Goal: Task Accomplishment & Management: Manage account settings

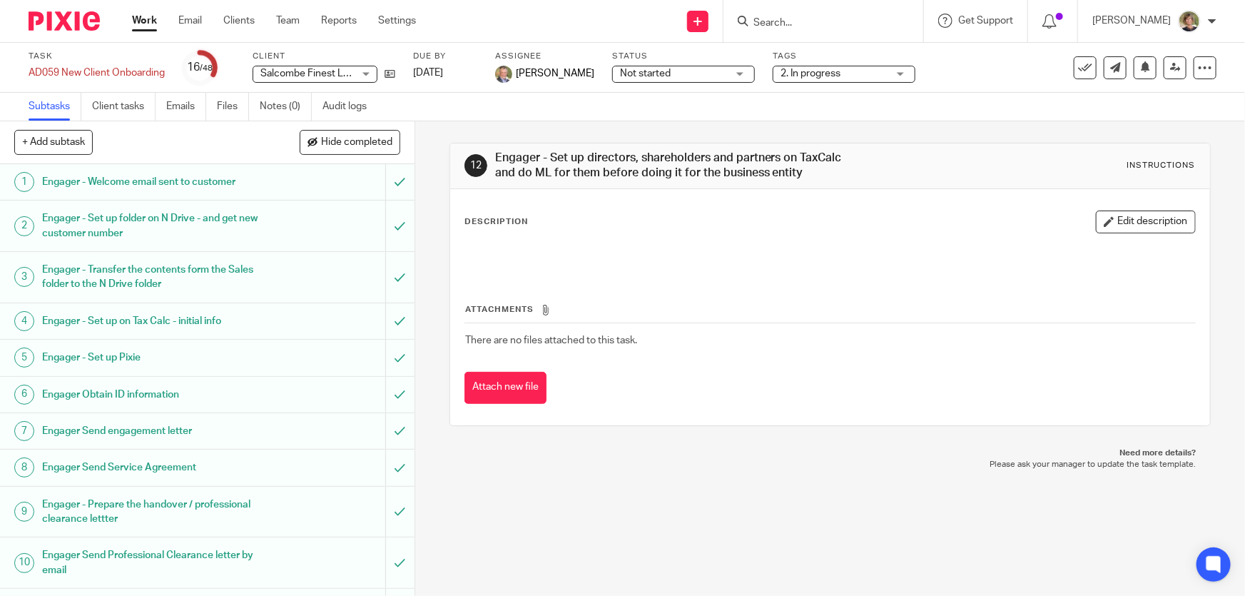
scroll to position [1621, 0]
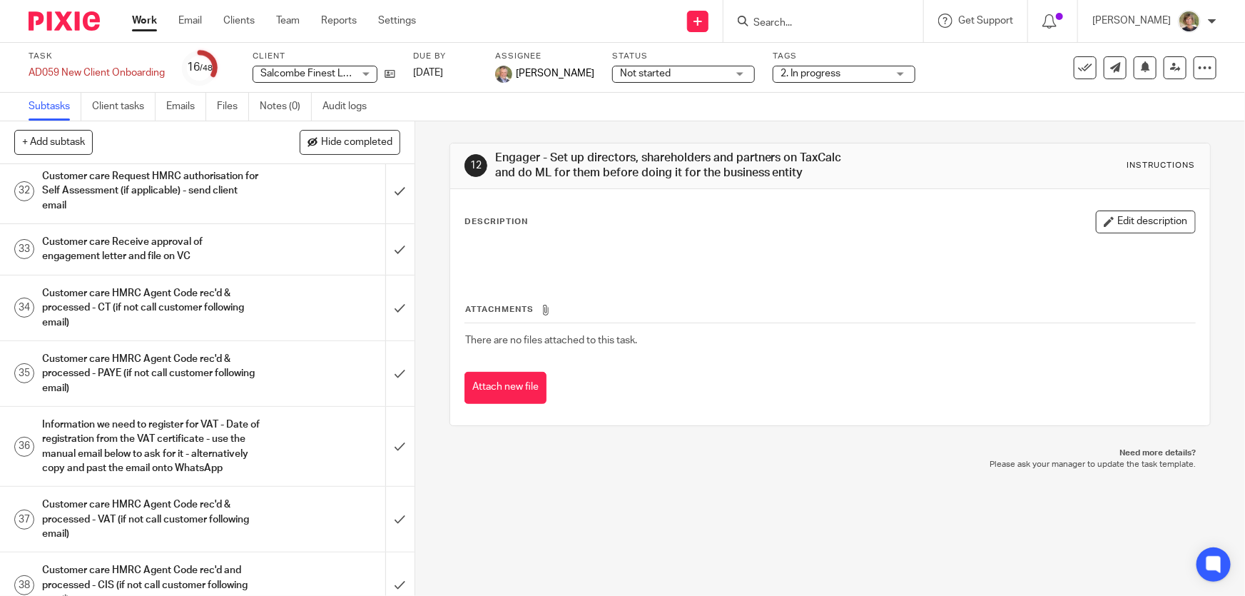
click at [813, 20] on input "Search" at bounding box center [816, 23] width 128 height 13
click at [819, 17] on input "Search" at bounding box center [816, 23] width 128 height 13
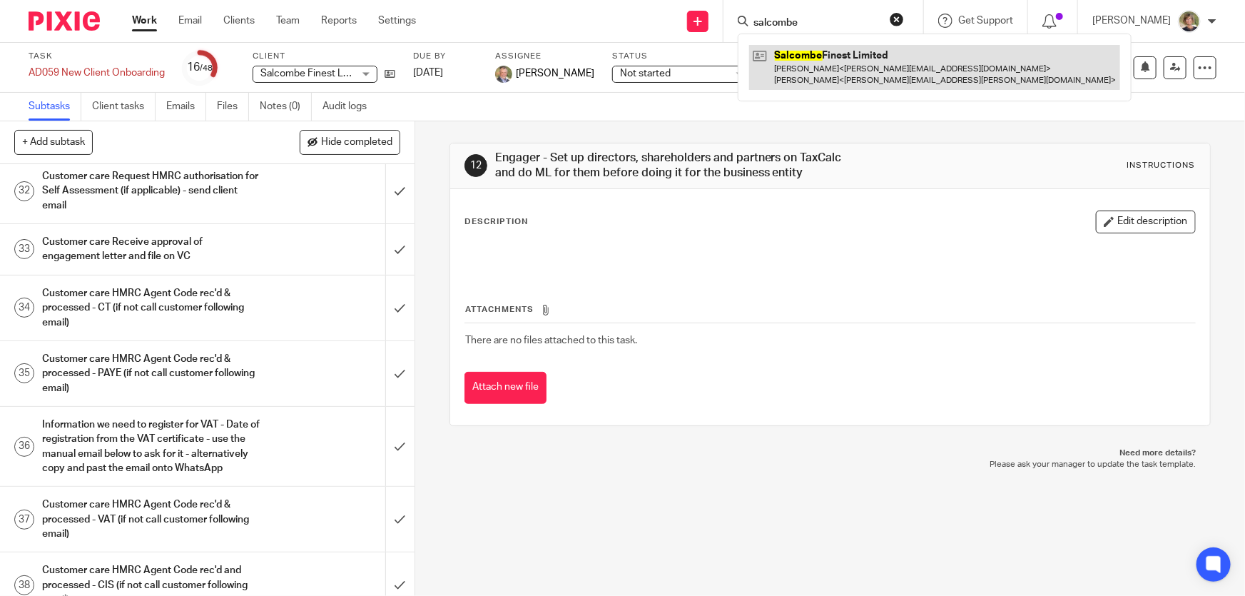
type input "salcombe"
click at [868, 64] on link at bounding box center [934, 67] width 371 height 44
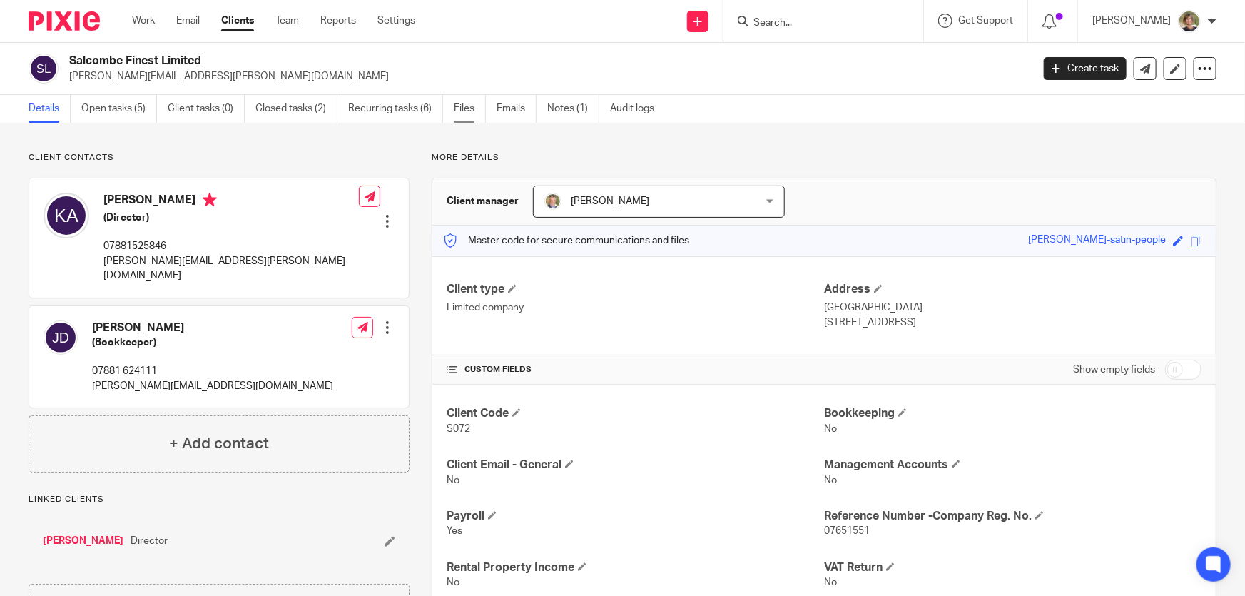
click at [466, 107] on link "Files" at bounding box center [470, 109] width 32 height 28
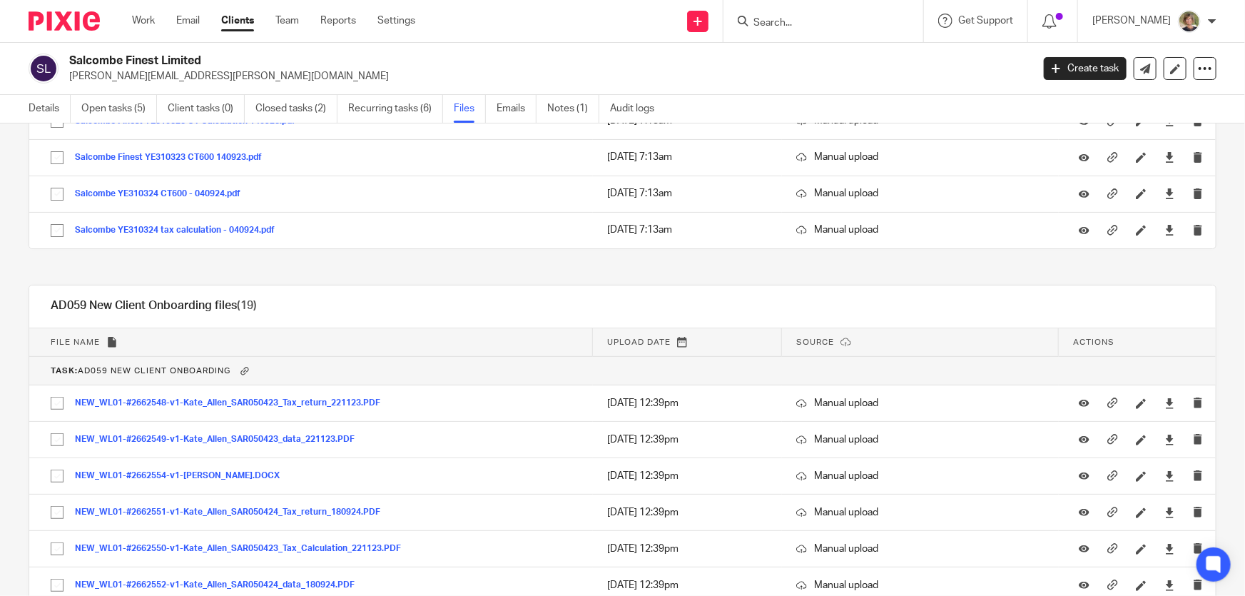
scroll to position [259, 0]
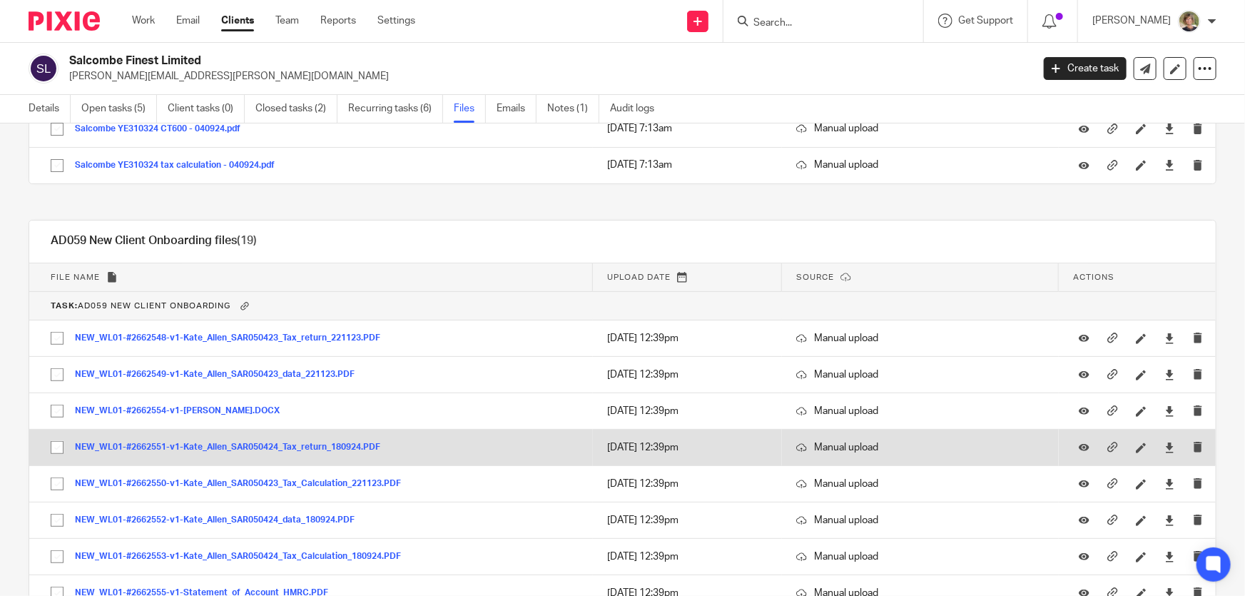
click at [317, 448] on button "NEW_WL01-#2662551-v1-Kate_Allen_SAR050424_Tax_return_180924.PDF" at bounding box center [233, 447] width 316 height 10
click at [317, 448] on div "General files (6) Upload file Download selected Delete selected File name Uploa…" at bounding box center [611, 470] width 1210 height 1154
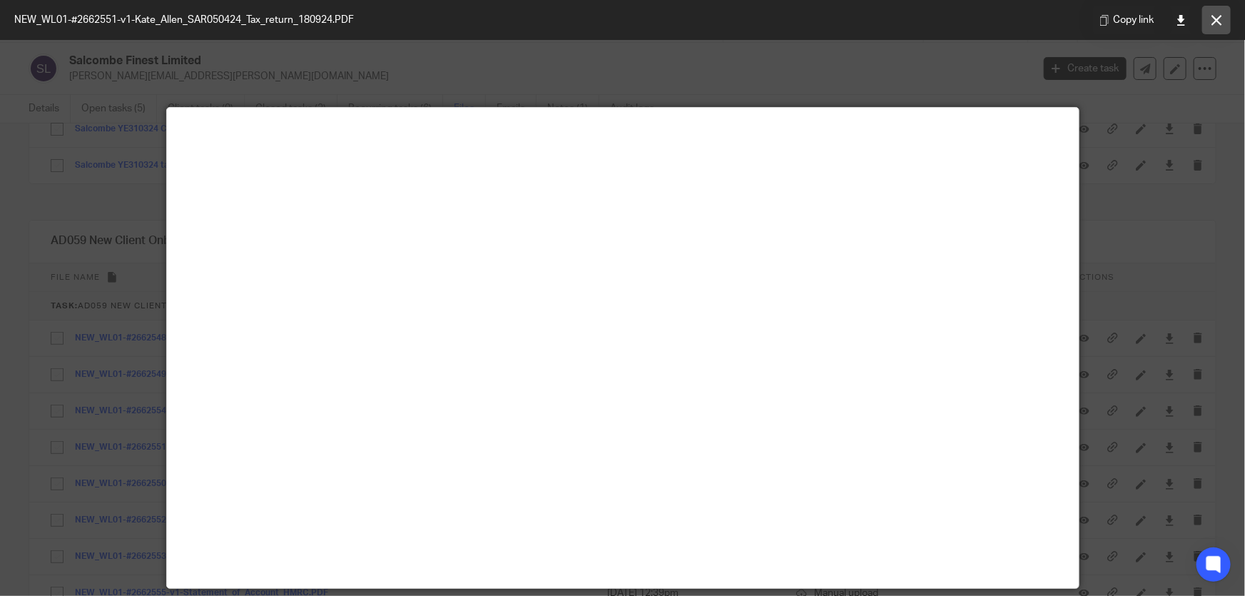
click at [1213, 14] on button at bounding box center [1216, 20] width 29 height 29
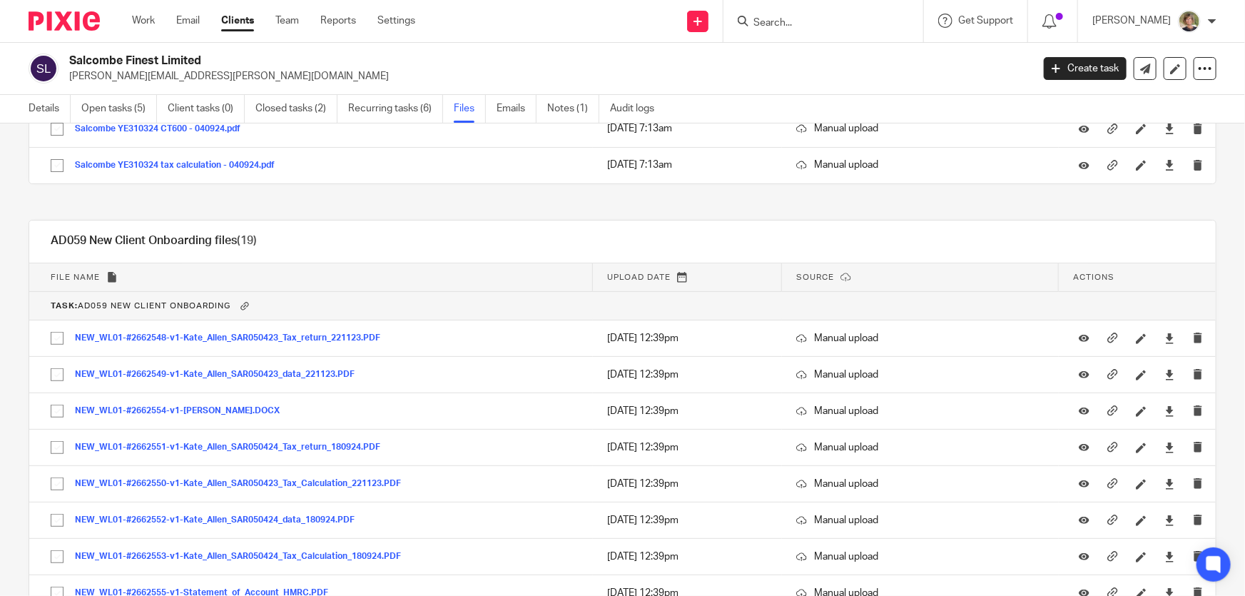
click at [830, 21] on input "Search" at bounding box center [816, 23] width 128 height 13
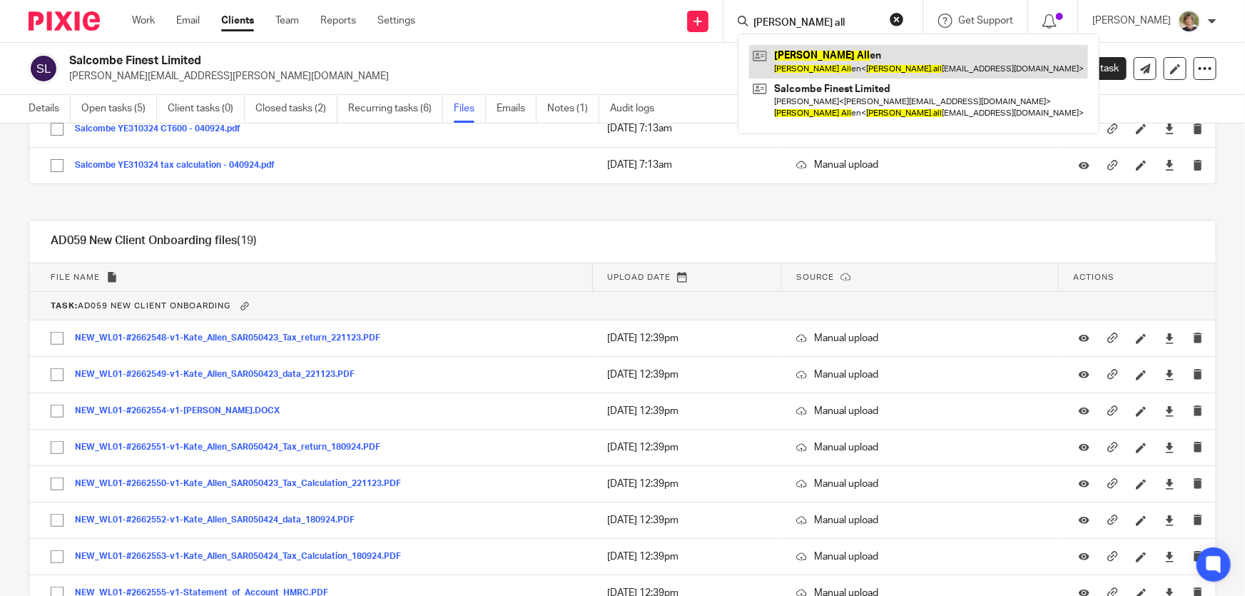
type input "kate all"
click at [808, 57] on link at bounding box center [918, 61] width 339 height 33
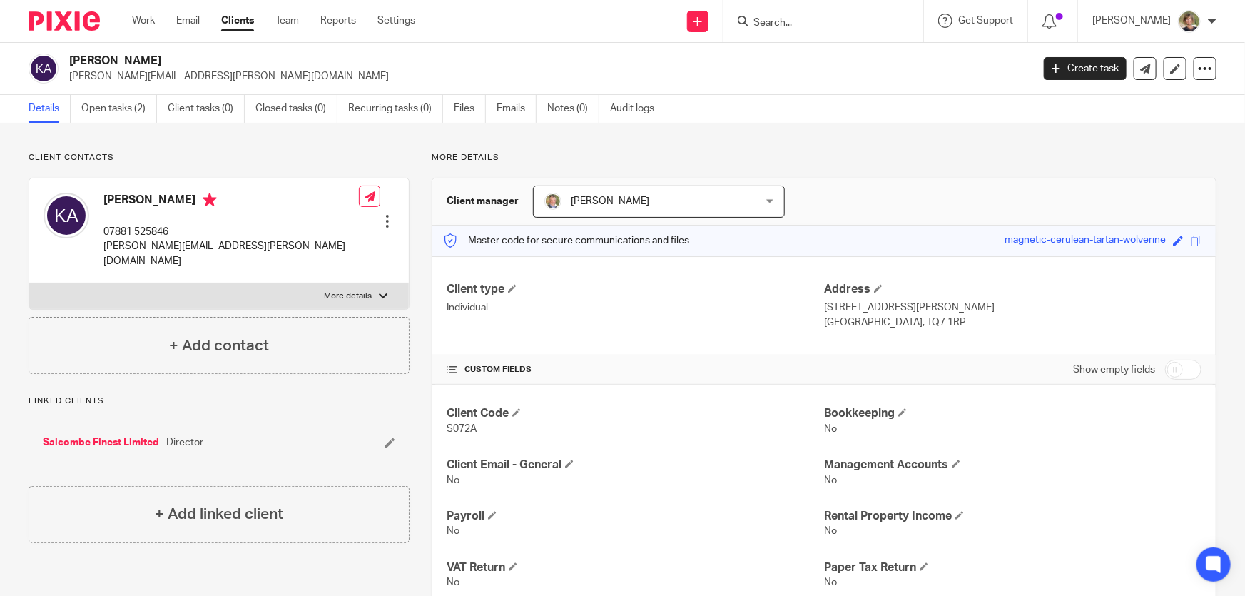
click at [382, 214] on div at bounding box center [387, 221] width 14 height 14
click at [307, 230] on link "Edit contact" at bounding box center [321, 231] width 136 height 21
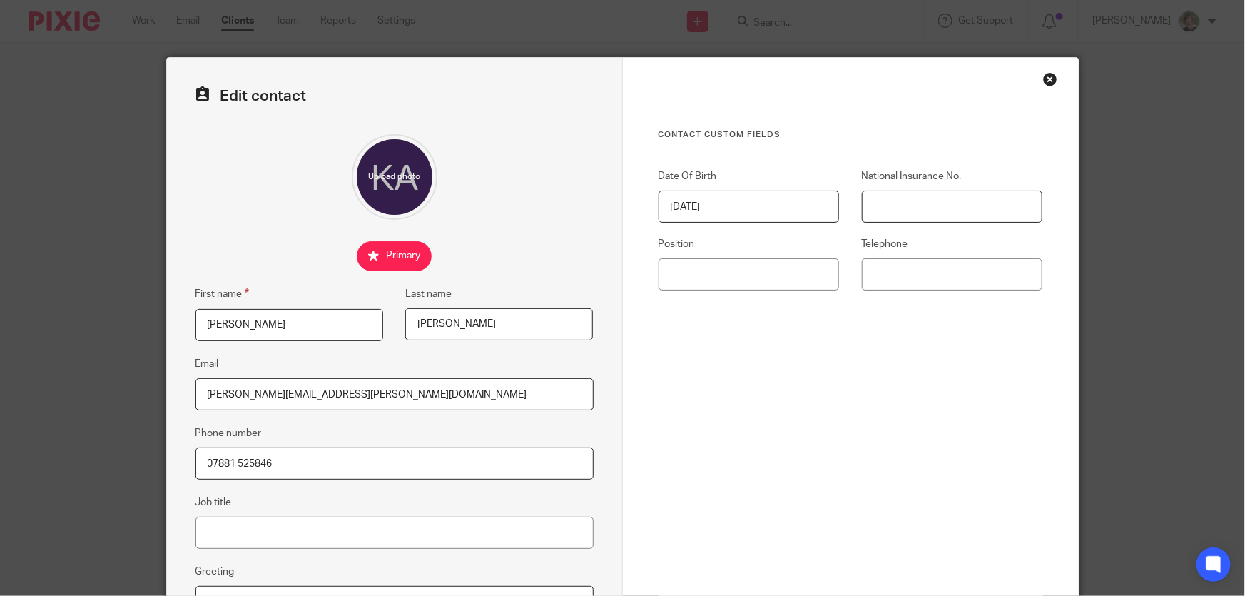
click at [905, 211] on input "National Insurance No." at bounding box center [952, 206] width 181 height 32
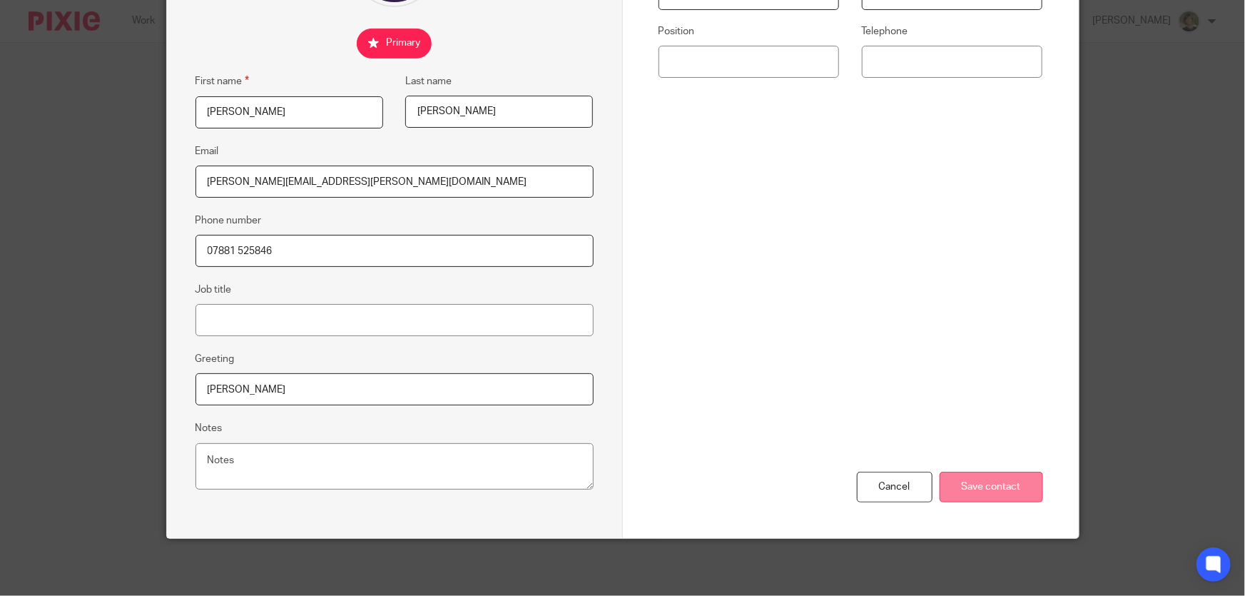
type input "JP371766C"
click at [997, 492] on input "Save contact" at bounding box center [991, 487] width 103 height 31
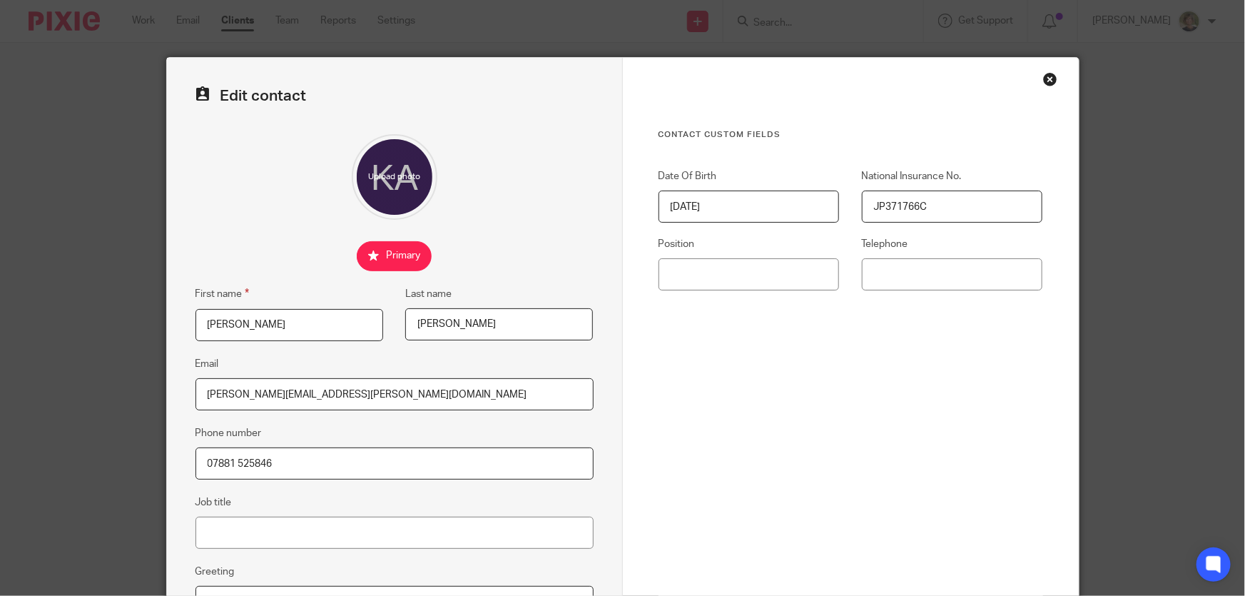
click at [1046, 78] on div "Close this dialog window" at bounding box center [1050, 79] width 14 height 14
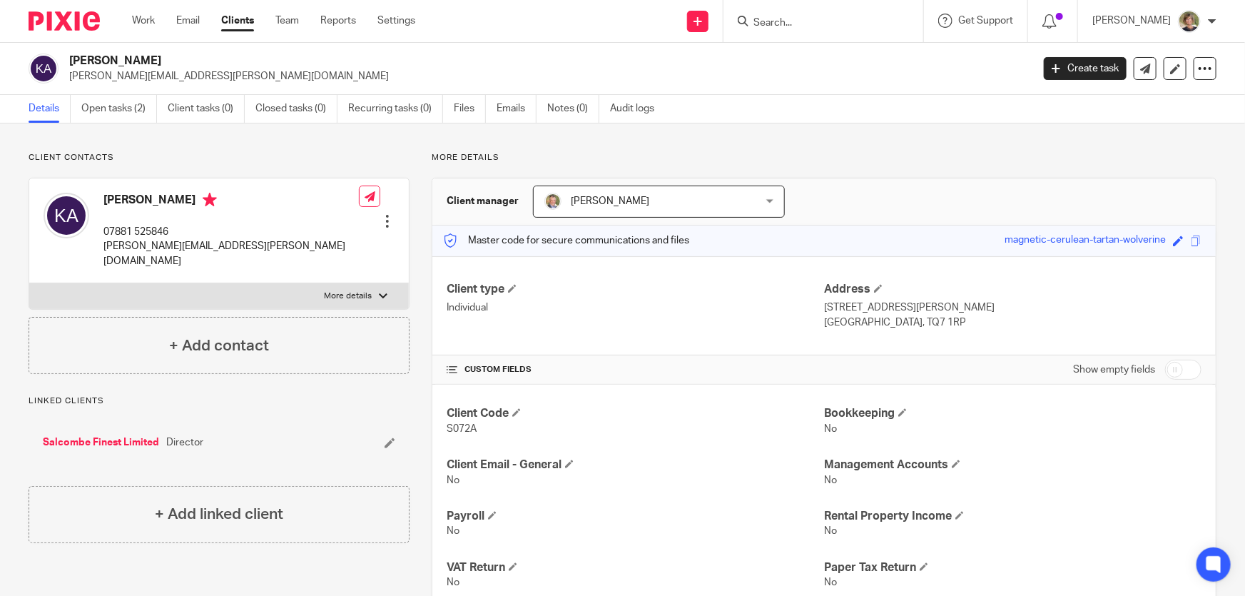
click at [847, 20] on input "Search" at bounding box center [816, 23] width 128 height 13
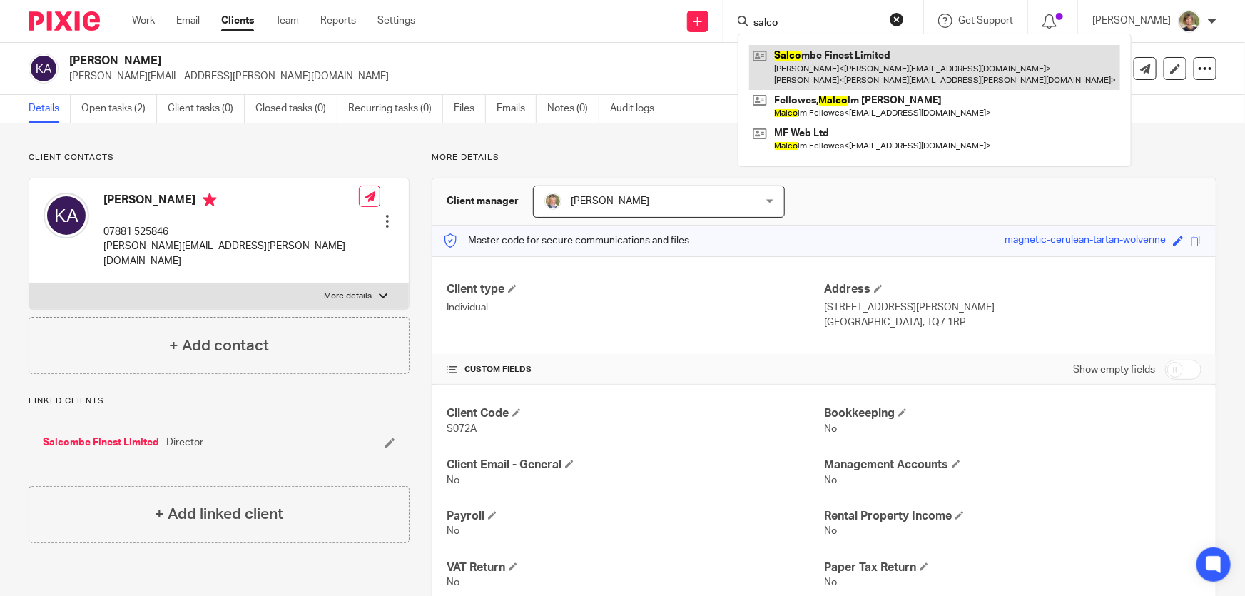
type input "salco"
click at [874, 63] on link at bounding box center [934, 67] width 371 height 44
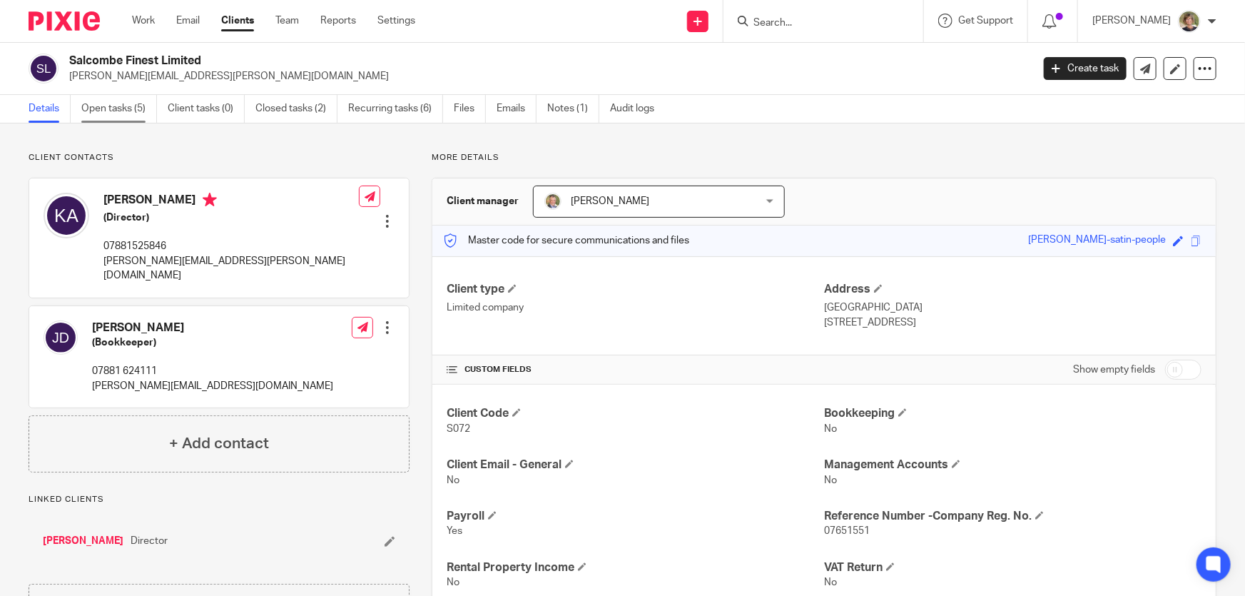
click at [118, 106] on link "Open tasks (5)" at bounding box center [119, 109] width 76 height 28
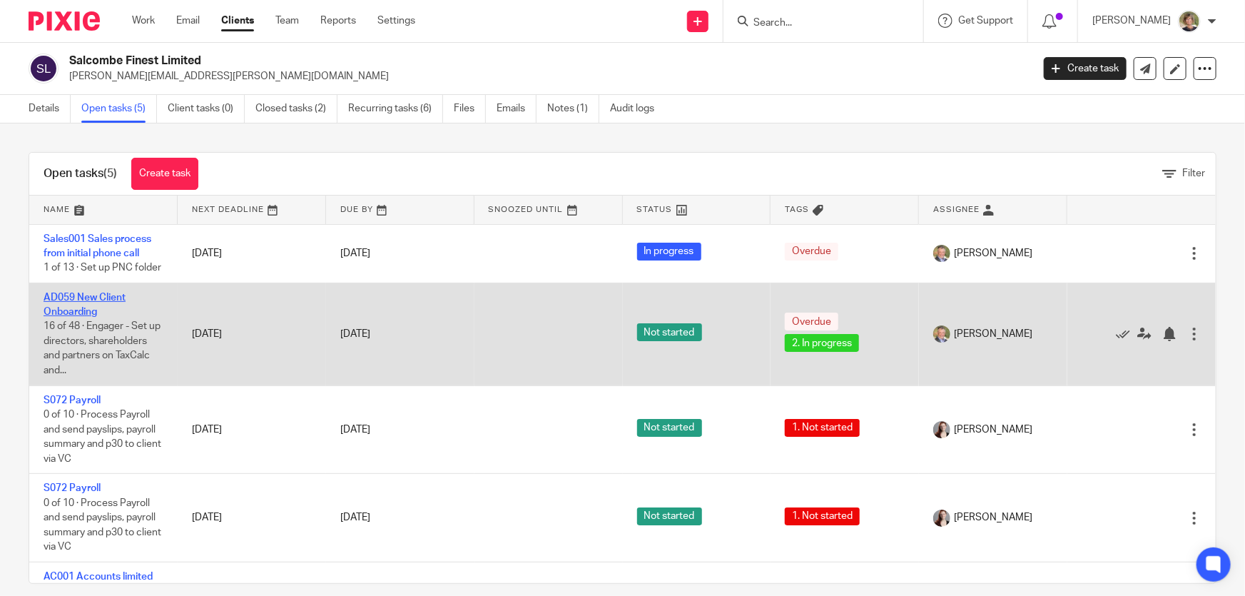
click at [82, 317] on link "AD059 New Client Onboarding" at bounding box center [85, 305] width 82 height 24
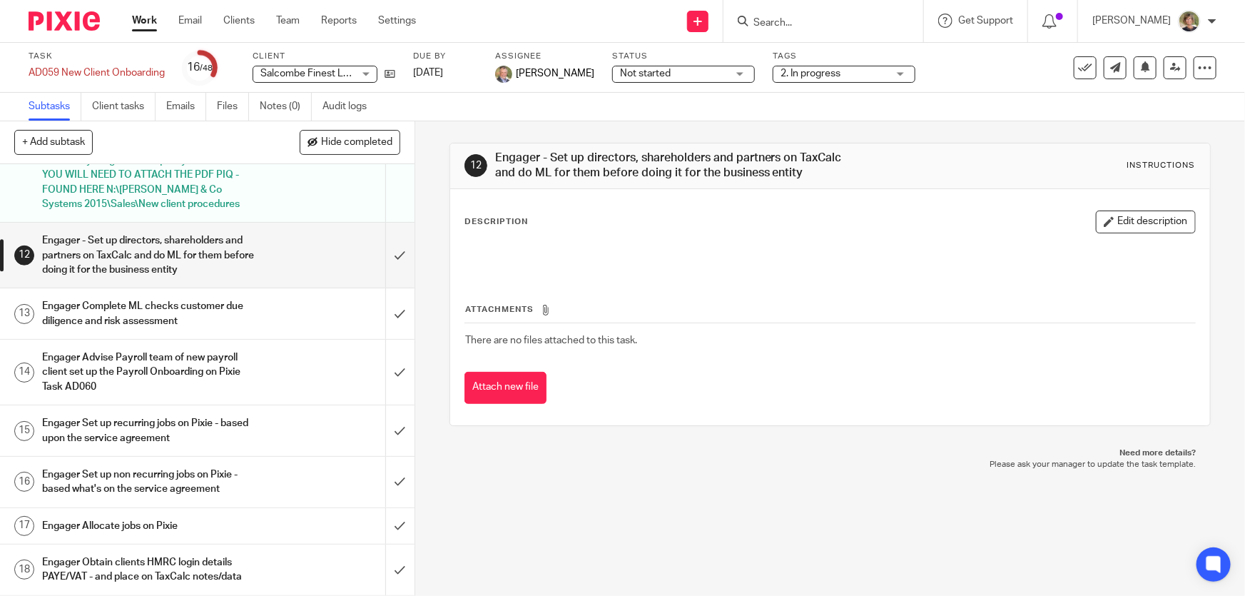
scroll to position [584, 0]
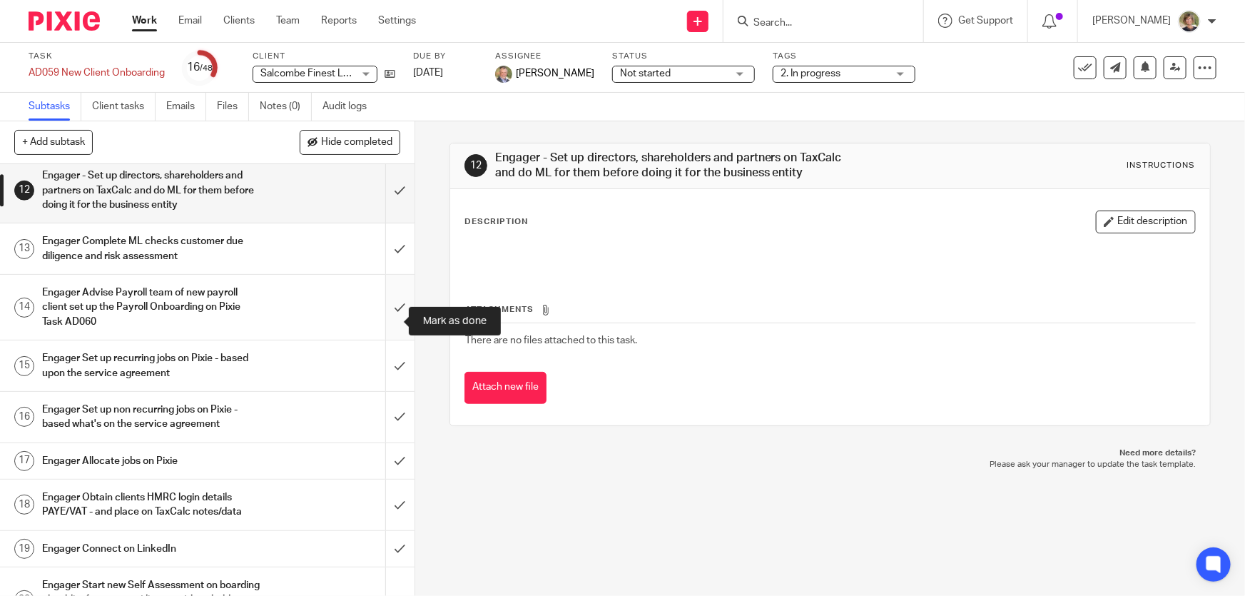
click at [387, 320] on input "submit" at bounding box center [207, 307] width 415 height 65
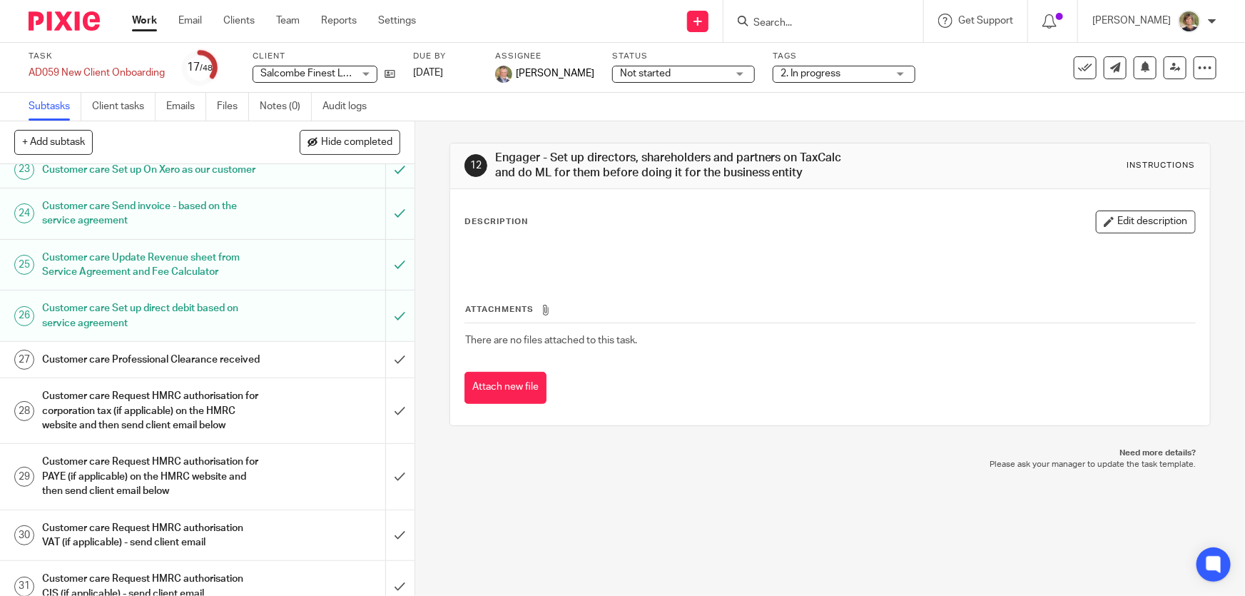
scroll to position [1232, 0]
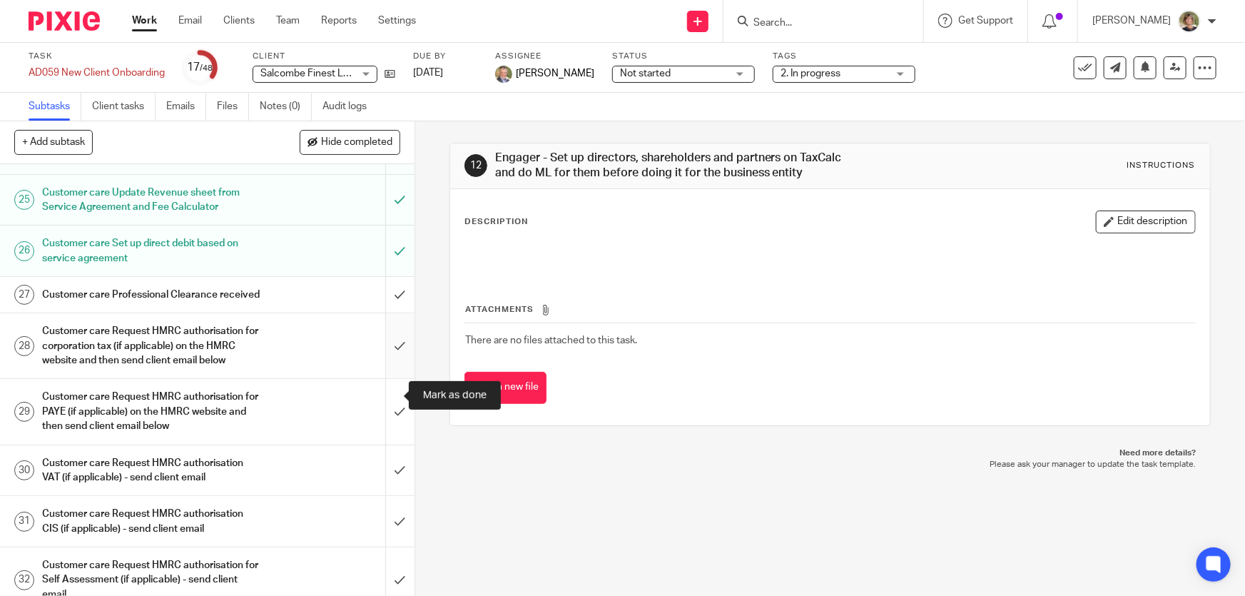
click at [382, 378] on input "submit" at bounding box center [207, 345] width 415 height 65
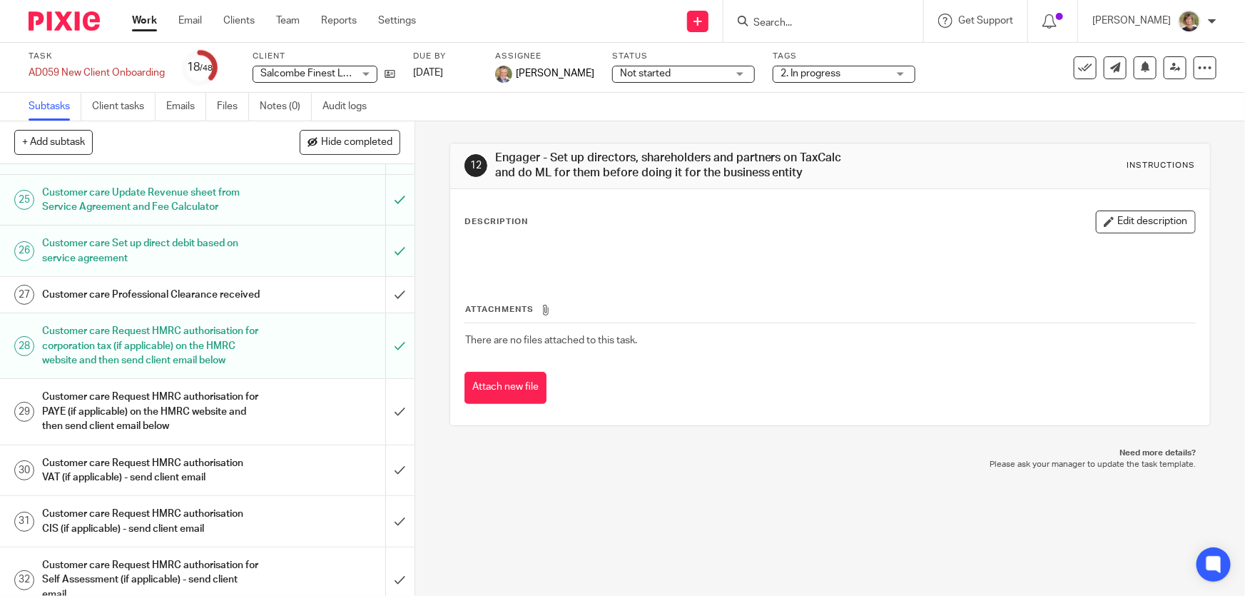
scroll to position [1297, 0]
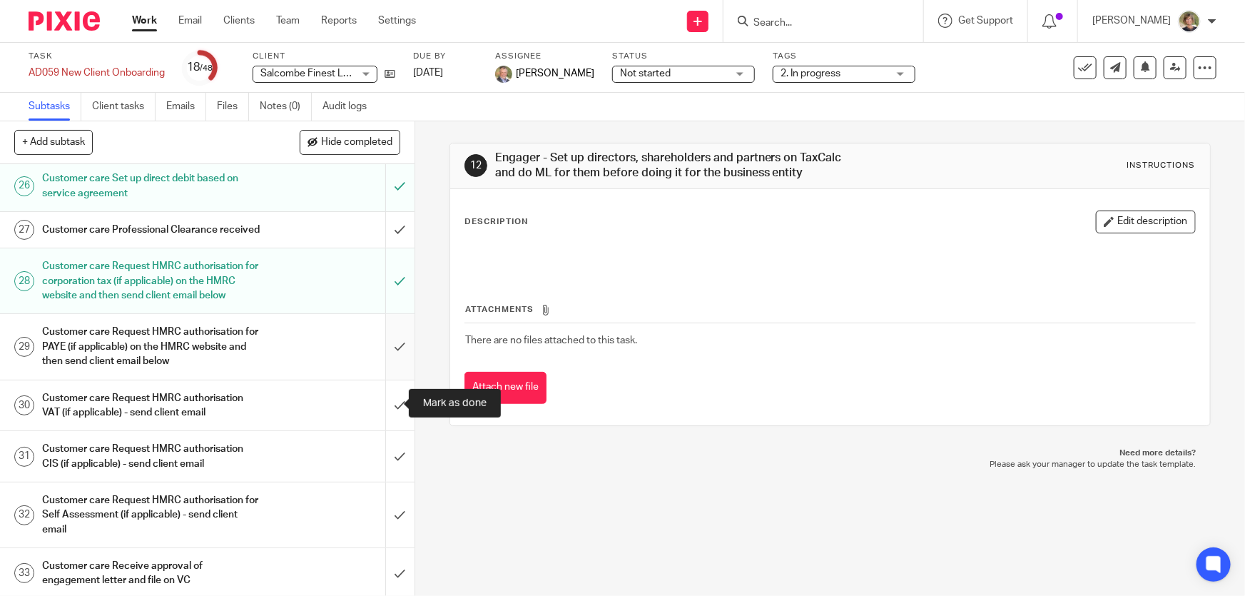
click at [385, 379] on input "submit" at bounding box center [207, 346] width 415 height 65
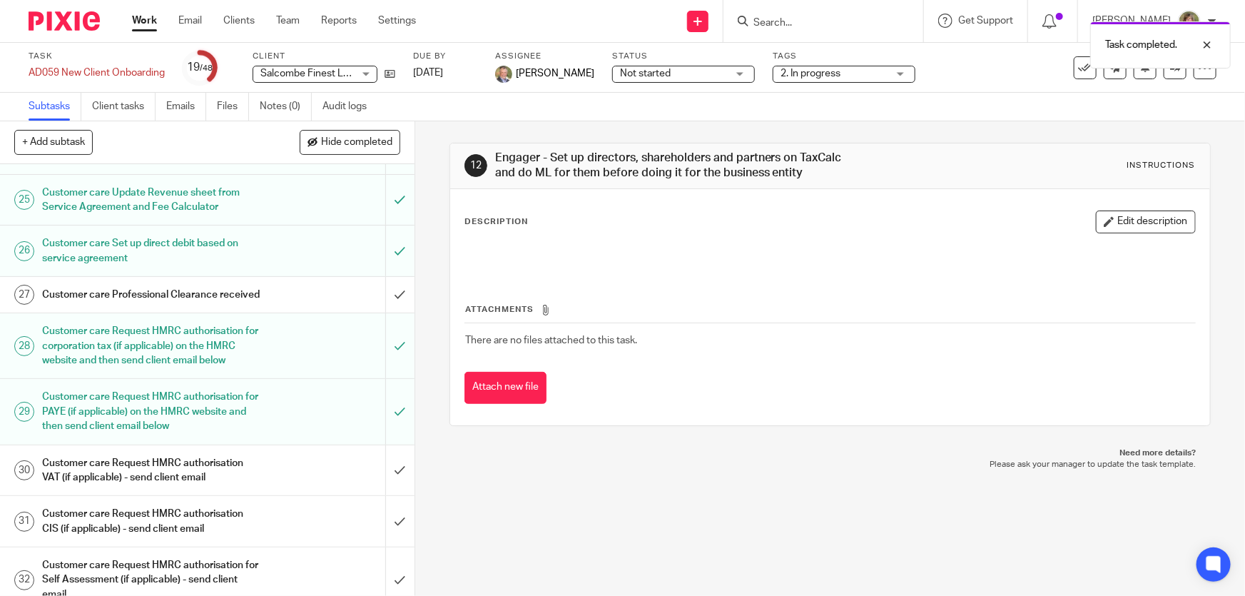
scroll to position [1427, 0]
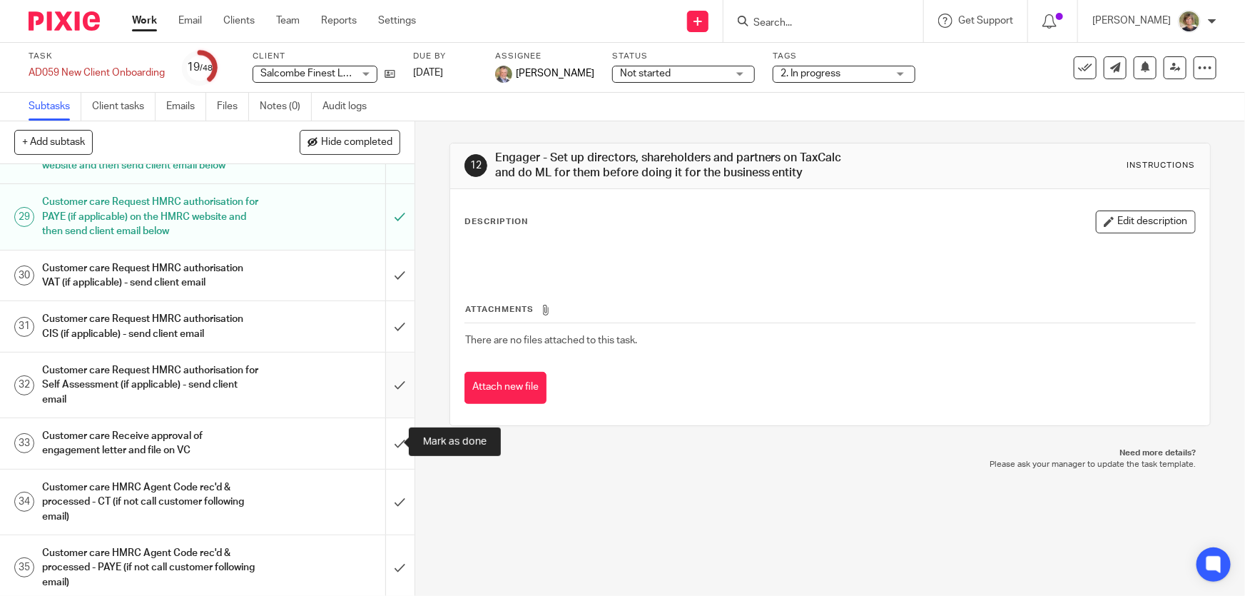
click at [382, 417] on input "submit" at bounding box center [207, 384] width 415 height 65
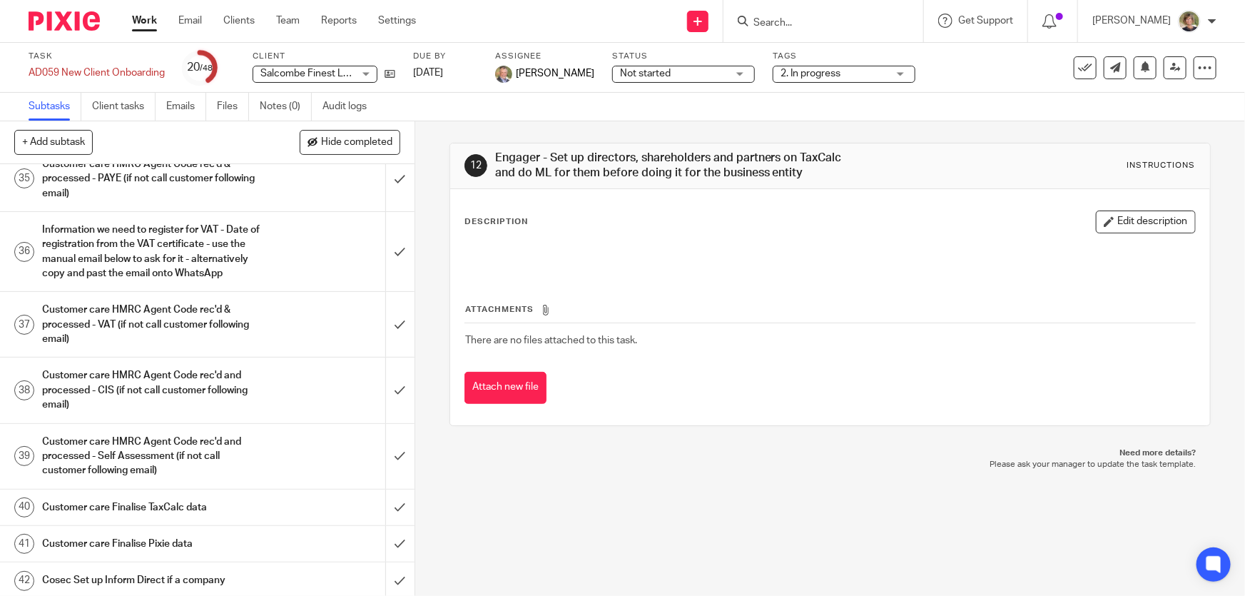
scroll to position [1556, 0]
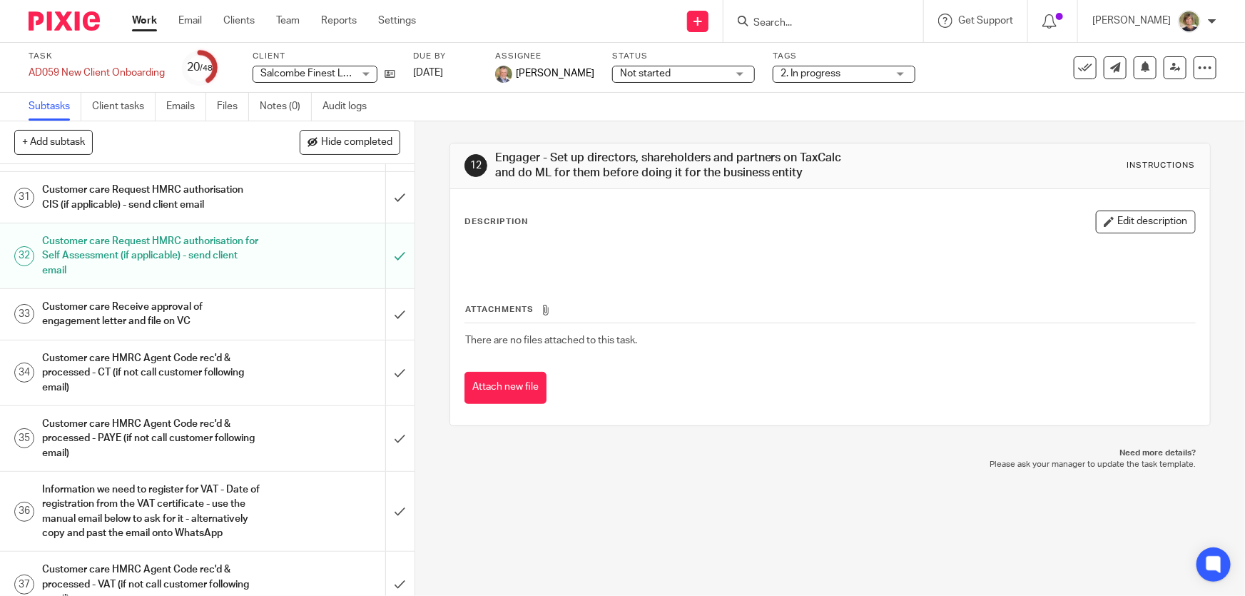
click at [235, 281] on h1 "Customer care Request HMRC authorisation for Self Assessment (if applicable) - …" at bounding box center [151, 255] width 219 height 51
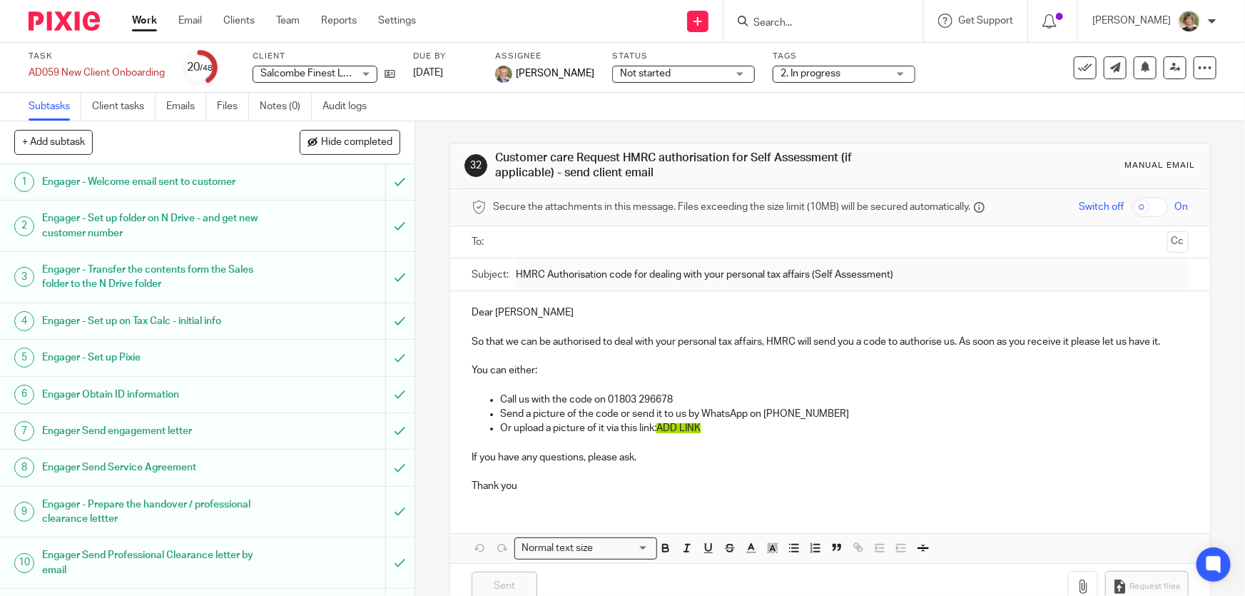
click at [539, 355] on p at bounding box center [830, 356] width 716 height 14
click at [769, 343] on p "So that we can be authorised to deal with your personal tax affairs, HMRC will …" at bounding box center [830, 342] width 716 height 14
click at [764, 341] on p "So that we can be authorised to deal with your personal tax affairs, HMRC will …" at bounding box center [830, 342] width 716 height 14
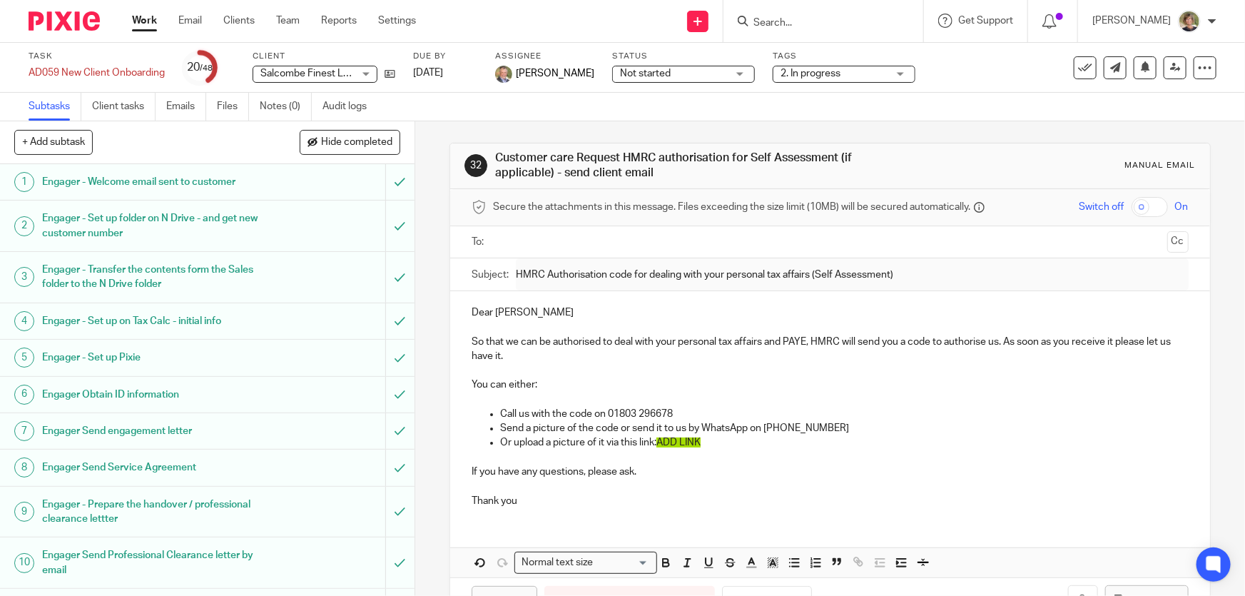
click at [797, 469] on p "If you have any questions, please ask." at bounding box center [830, 471] width 716 height 14
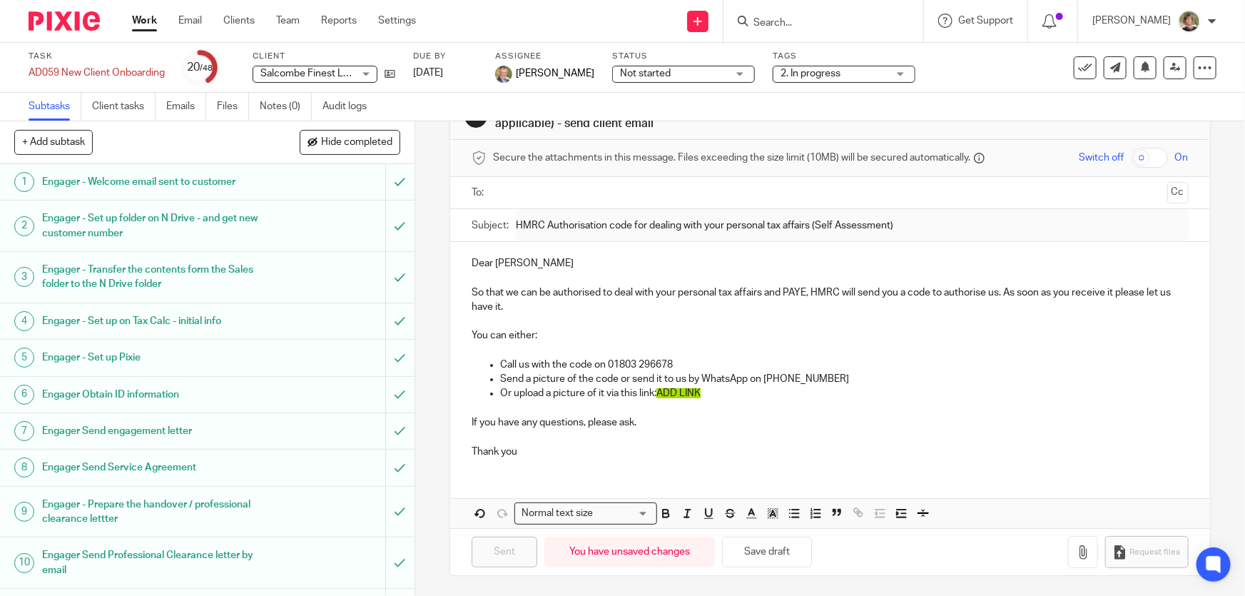
click at [708, 392] on p "Or upload a picture of it via this link: ADD LINK" at bounding box center [844, 393] width 688 height 14
drag, startPoint x: 702, startPoint y: 390, endPoint x: 659, endPoint y: 393, distance: 43.6
click at [659, 393] on p "Or upload a picture of it via this link: ADD LINK" at bounding box center [844, 393] width 688 height 14
click at [1076, 549] on icon "button" at bounding box center [1083, 552] width 14 height 14
click at [1119, 484] on div "Dear Kate So that we can be authorised to deal with your personal tax affairs a…" at bounding box center [829, 385] width 759 height 286
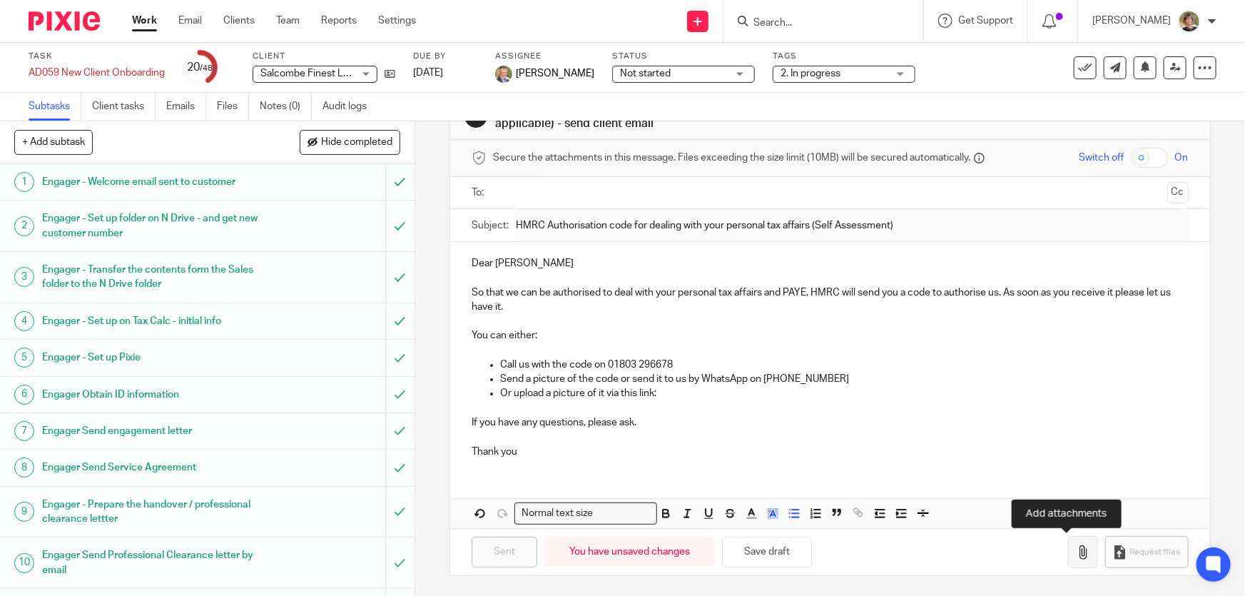
click at [1076, 549] on icon "button" at bounding box center [1083, 552] width 14 height 14
click at [1199, 534] on div "32 Customer care Request HMRC authorisation for Self Assessment (if applicable)…" at bounding box center [830, 358] width 830 height 474
click at [854, 482] on div "Dear Kate So that we can be authorised to deal with your personal tax affairs a…" at bounding box center [829, 385] width 759 height 286
click at [472, 258] on p "Dear Kate" at bounding box center [830, 263] width 716 height 14
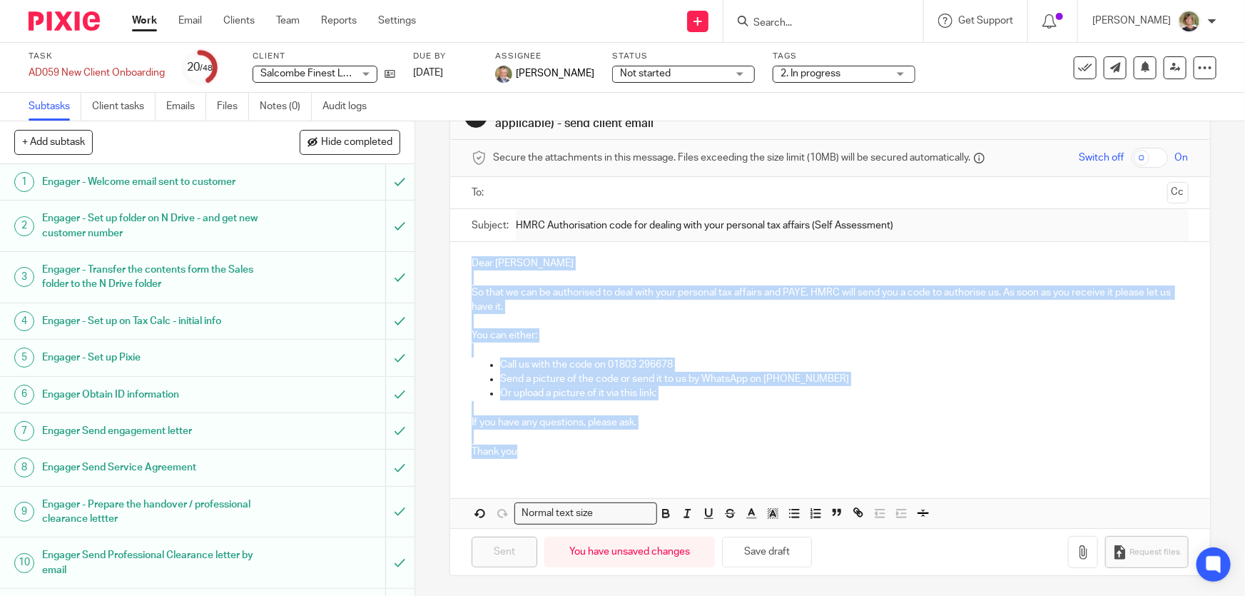
drag, startPoint x: 468, startPoint y: 257, endPoint x: 758, endPoint y: 362, distance: 308.7
click at [1015, 447] on div "Dear Kate So that we can be authorised to deal with your personal tax affairs a…" at bounding box center [829, 356] width 759 height 228
copy div "Dear Kate So that we can be authorised to deal with your personal tax affairs a…"
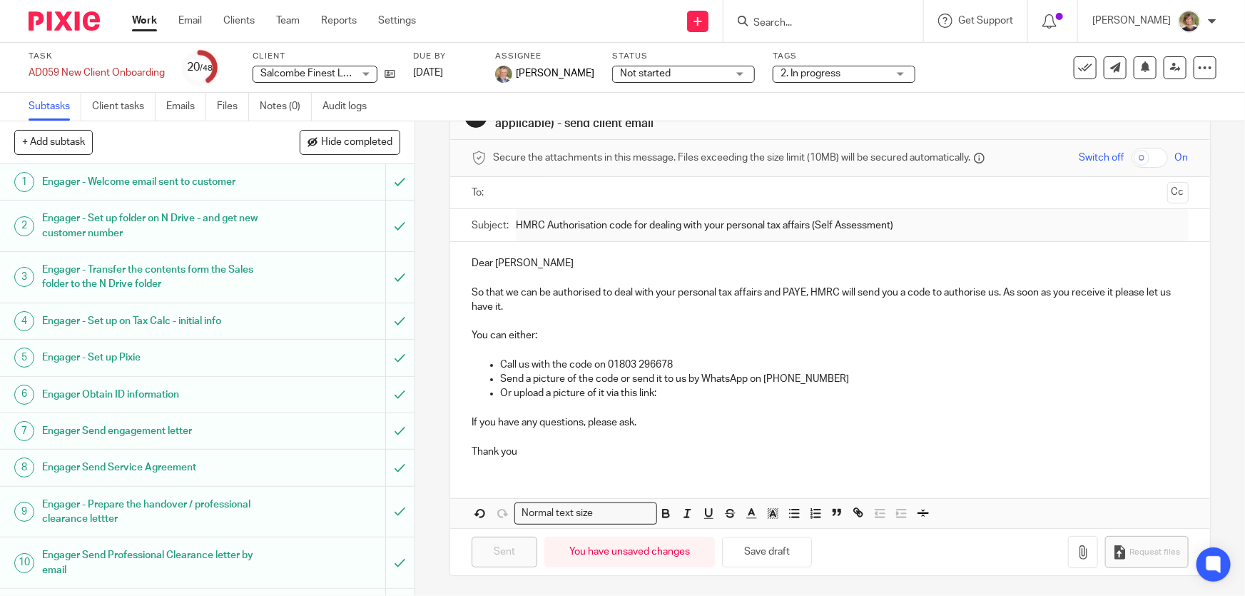
click at [797, 21] on input "Search" at bounding box center [816, 23] width 128 height 13
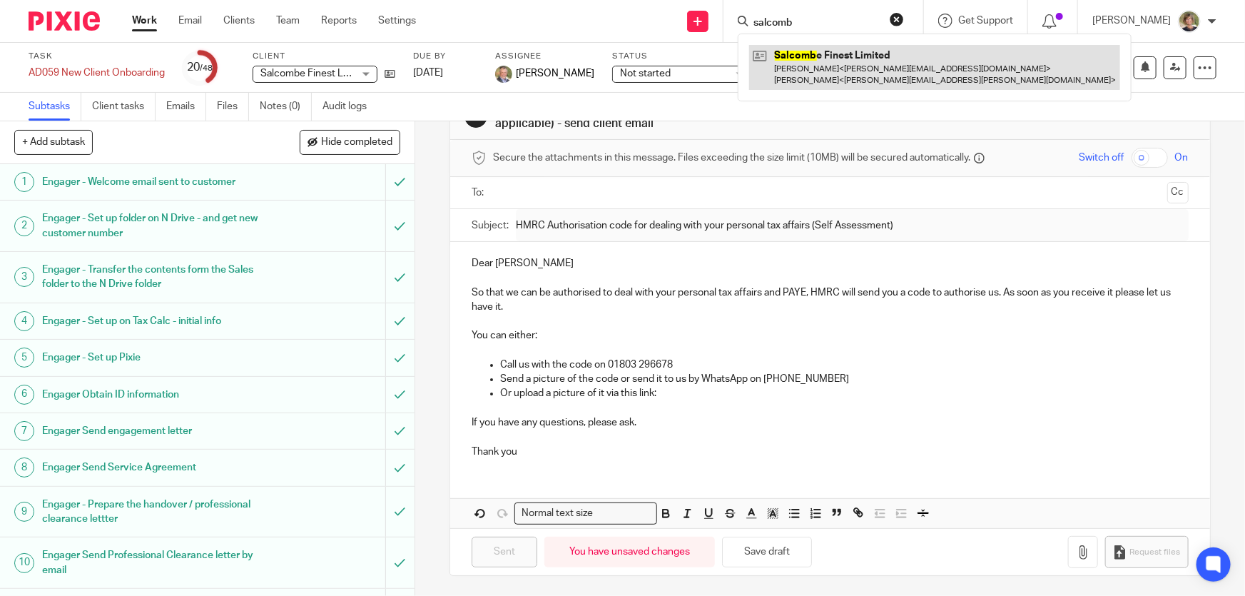
type input "salcomb"
click at [869, 71] on link at bounding box center [934, 67] width 371 height 44
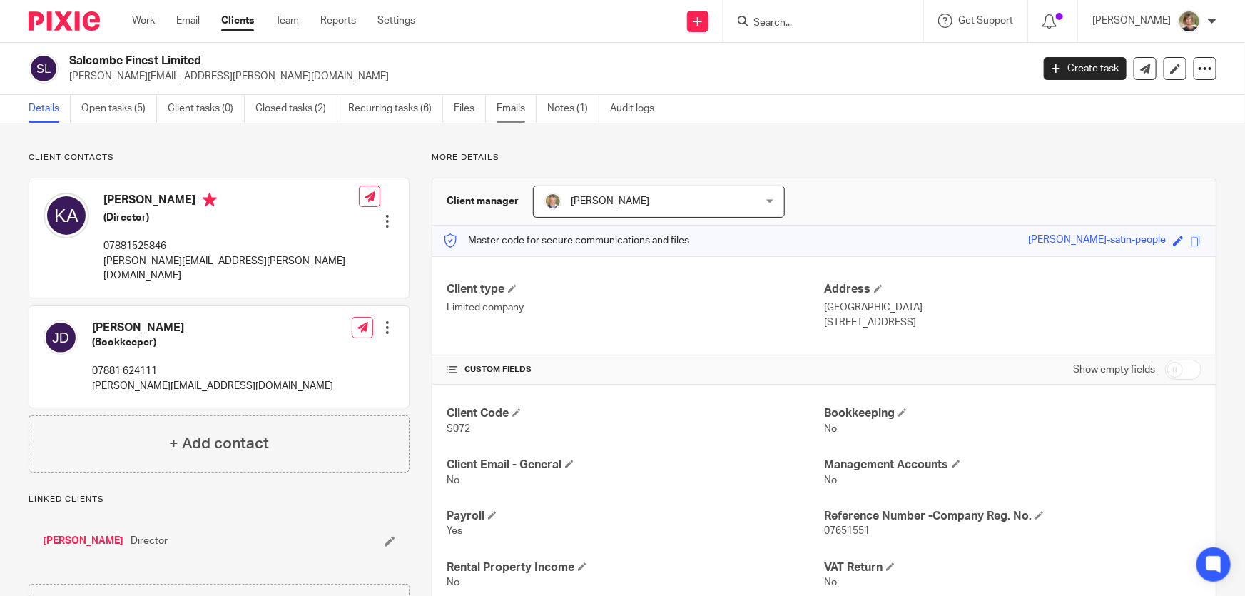
click at [514, 107] on link "Emails" at bounding box center [517, 109] width 40 height 28
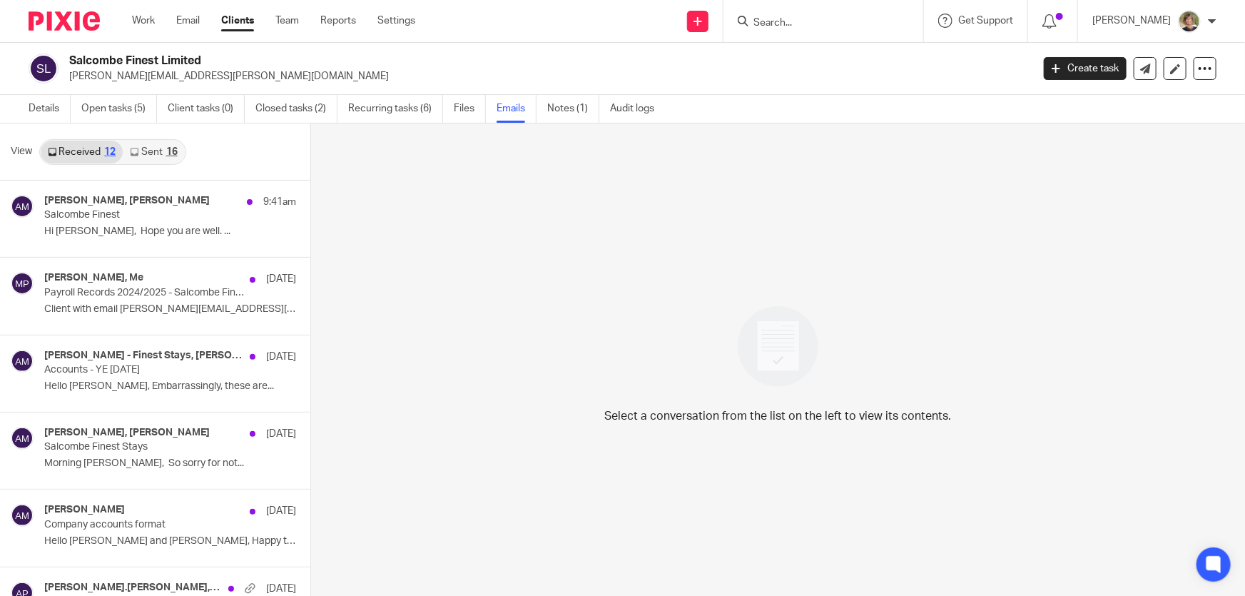
click at [151, 149] on link "Sent 16" at bounding box center [153, 152] width 61 height 23
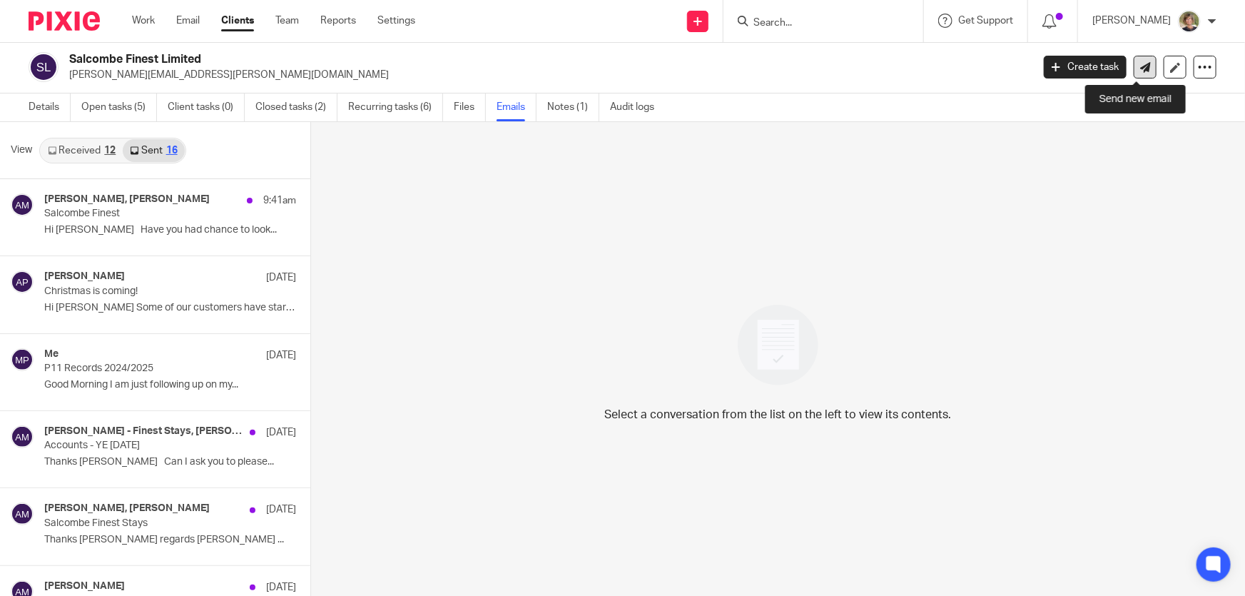
click at [1140, 62] on icon at bounding box center [1145, 67] width 11 height 11
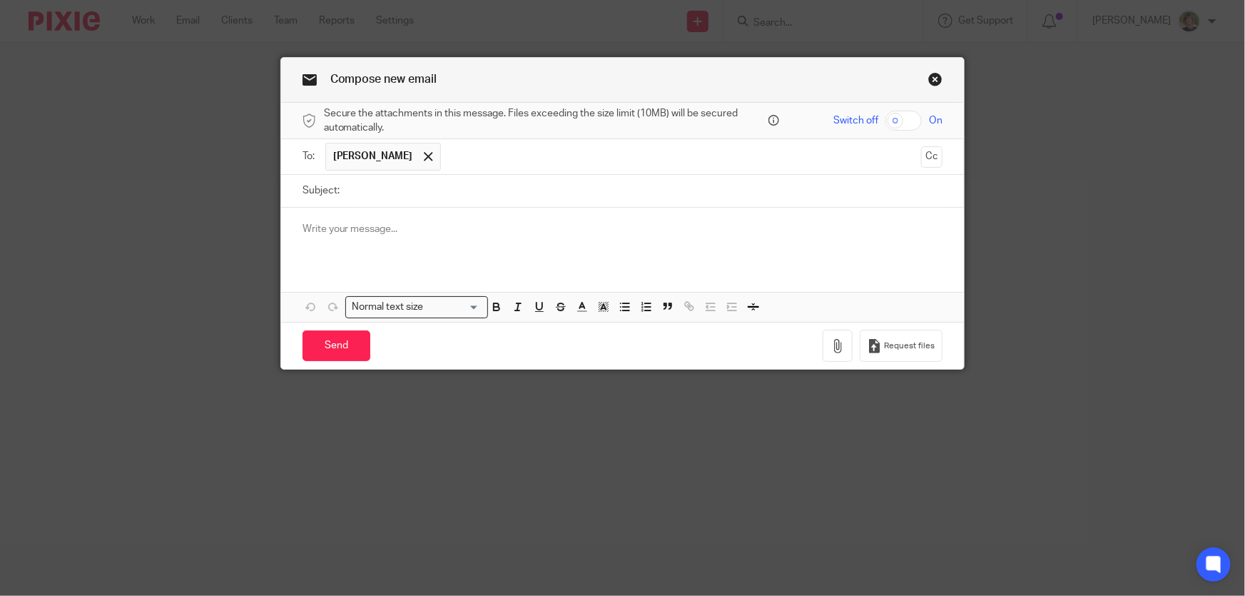
click at [332, 238] on div at bounding box center [622, 236] width 683 height 56
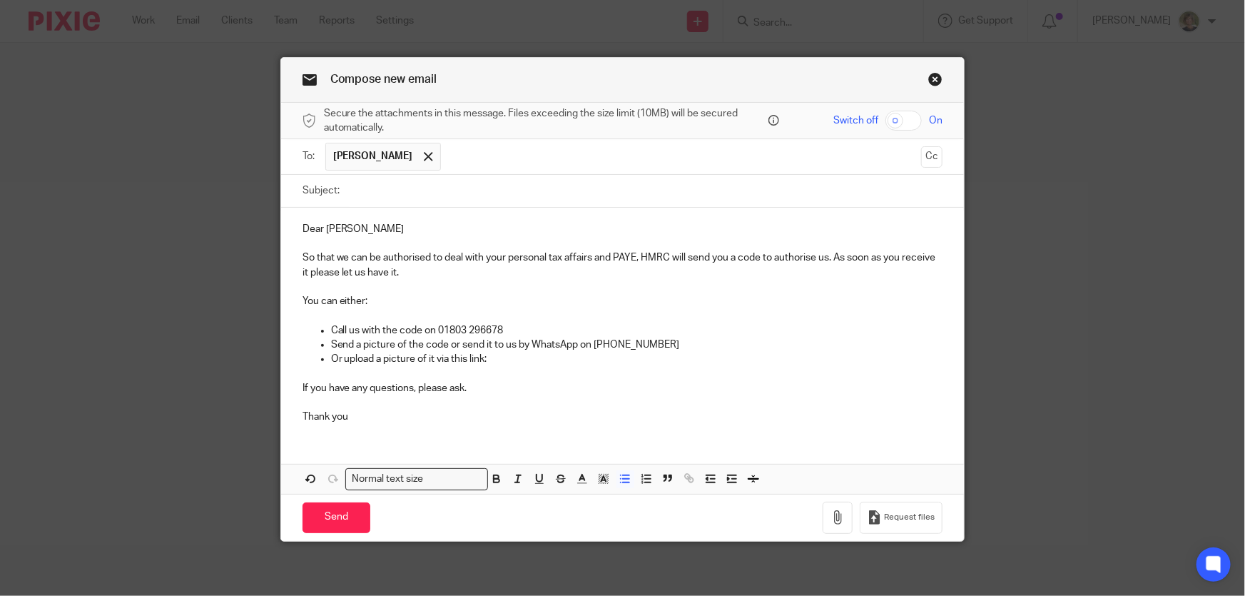
click at [488, 362] on p "Or upload a picture of it via this link:" at bounding box center [637, 359] width 612 height 14
click at [895, 513] on span "Request files" at bounding box center [909, 517] width 51 height 11
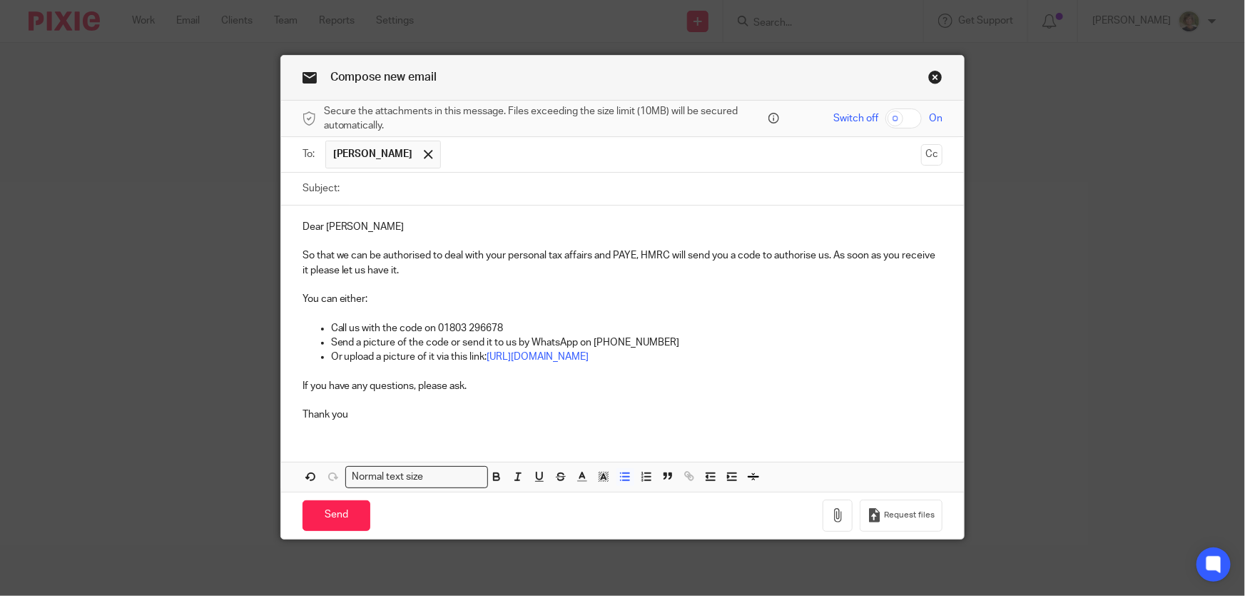
click at [397, 412] on p "Thank you" at bounding box center [623, 414] width 641 height 14
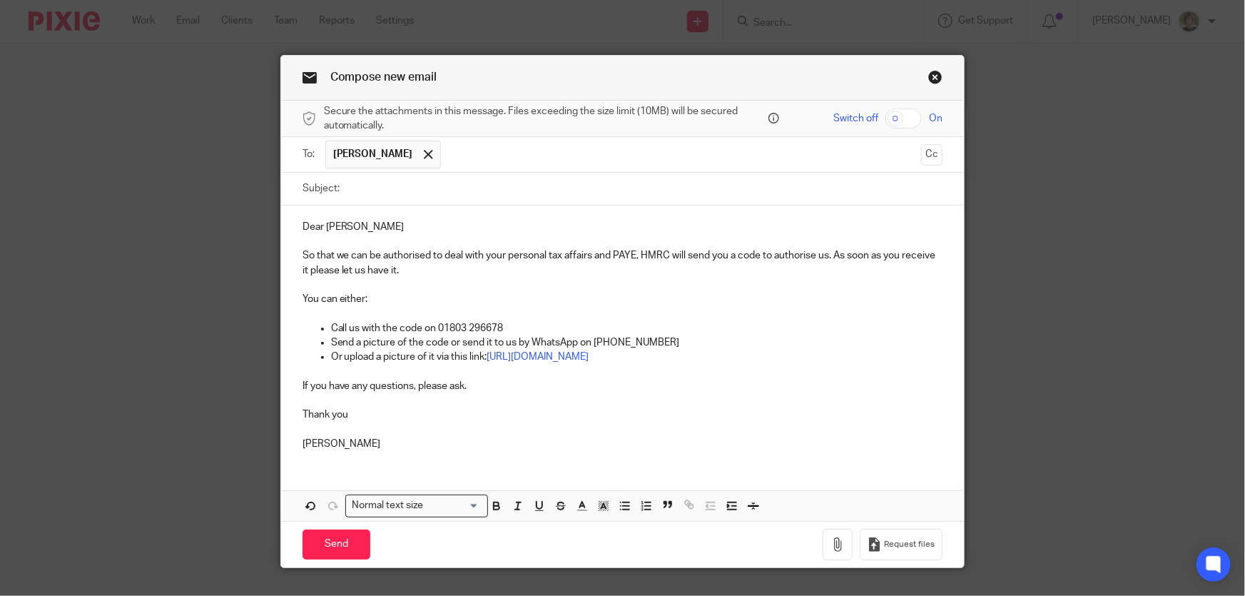
click at [409, 183] on input "Subject:" at bounding box center [645, 189] width 596 height 32
type input "Self Assessment & PAYE"
click at [330, 544] on input "Send" at bounding box center [337, 544] width 68 height 31
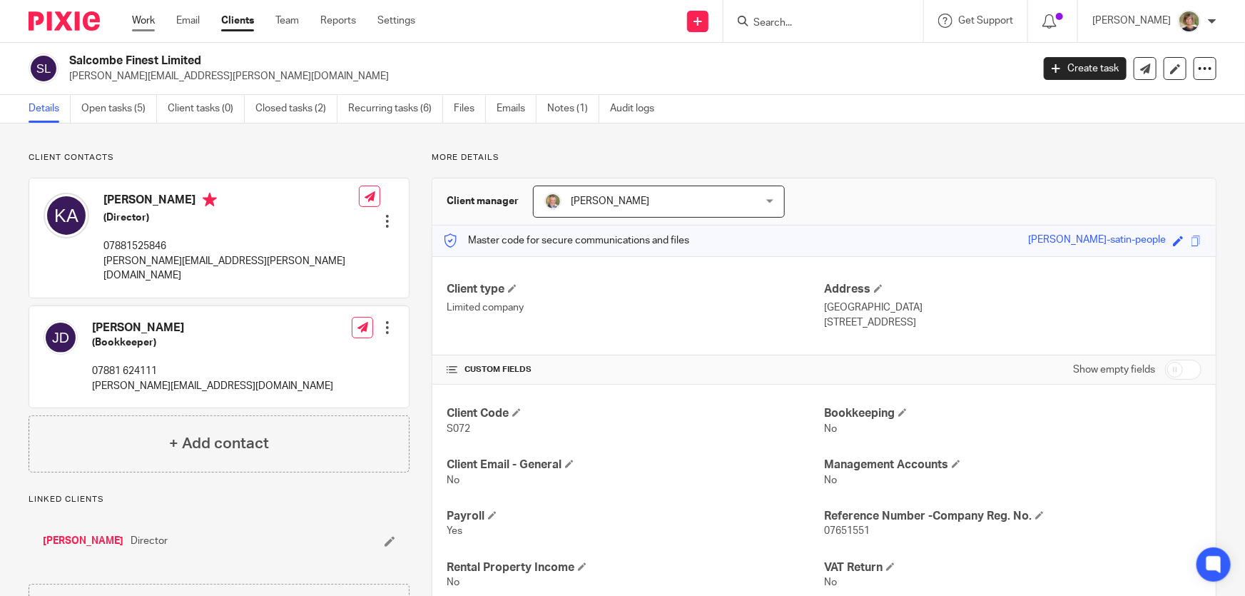
click at [144, 20] on link "Work" at bounding box center [143, 21] width 23 height 14
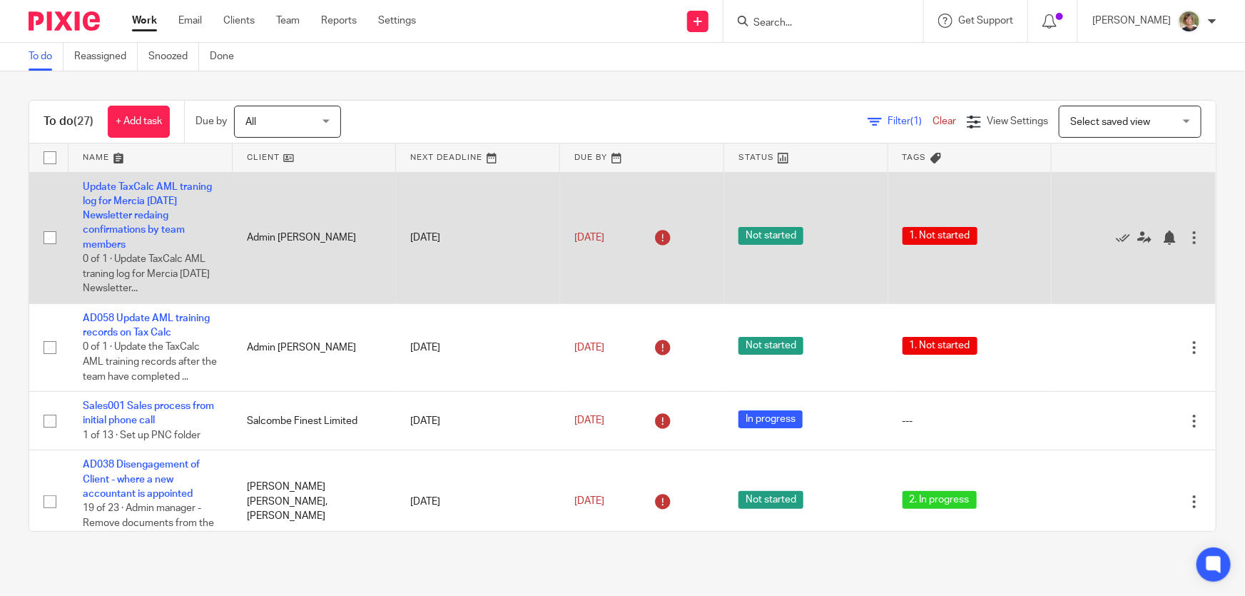
scroll to position [64, 0]
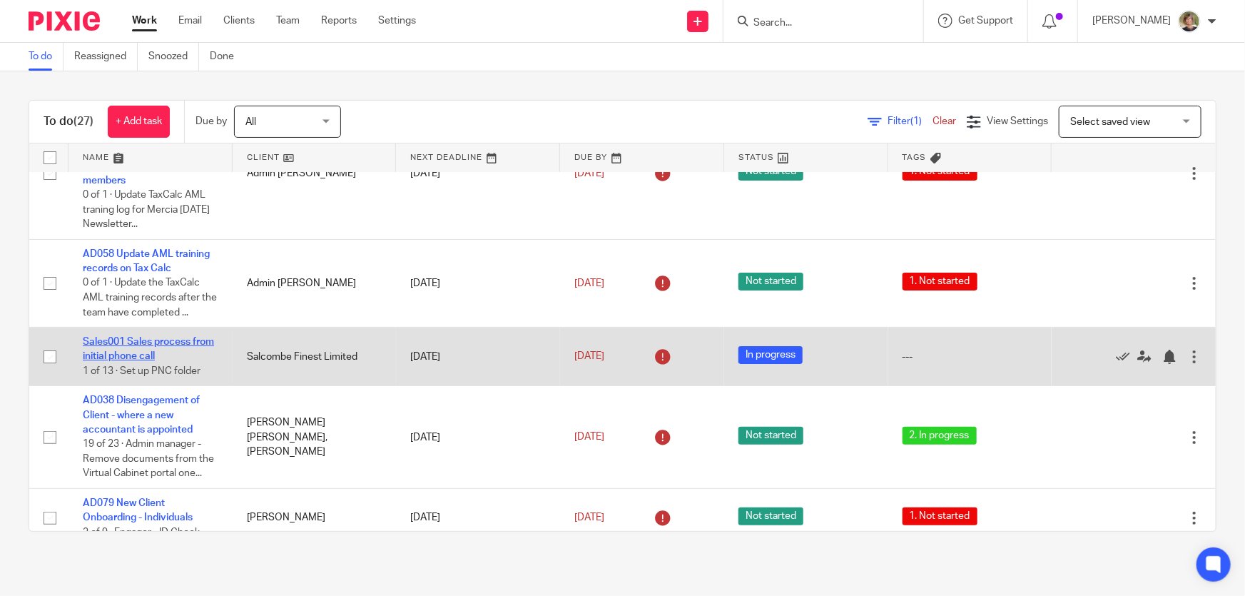
click at [138, 352] on link "Sales001 Sales process from initial phone call" at bounding box center [148, 349] width 131 height 24
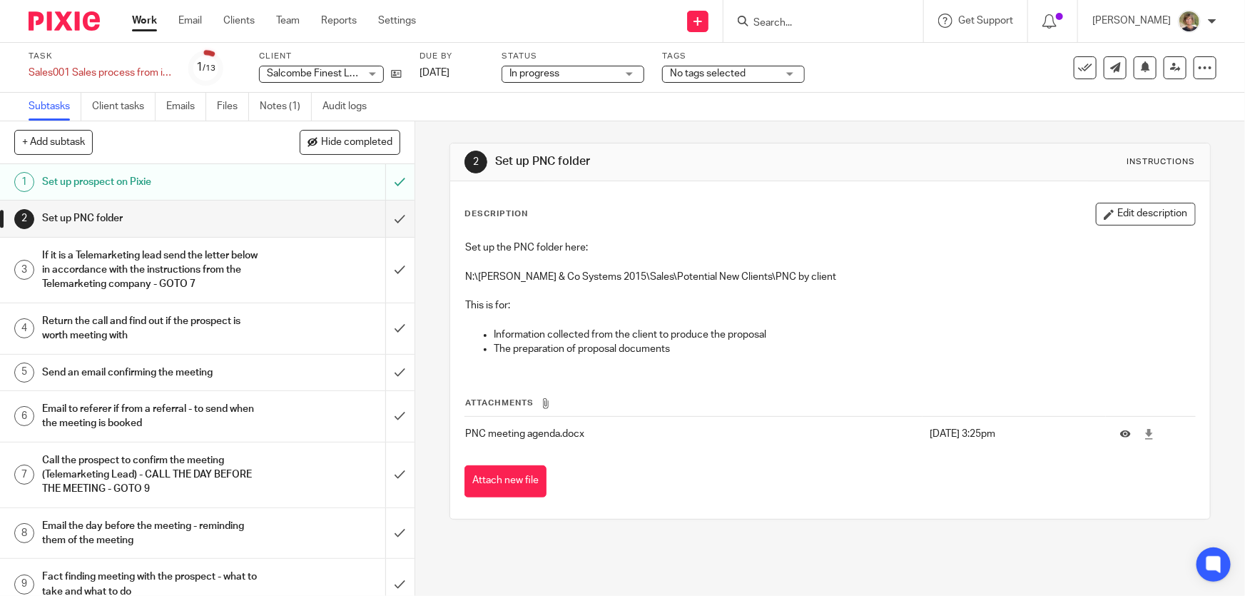
click at [143, 16] on link "Work" at bounding box center [144, 21] width 25 height 14
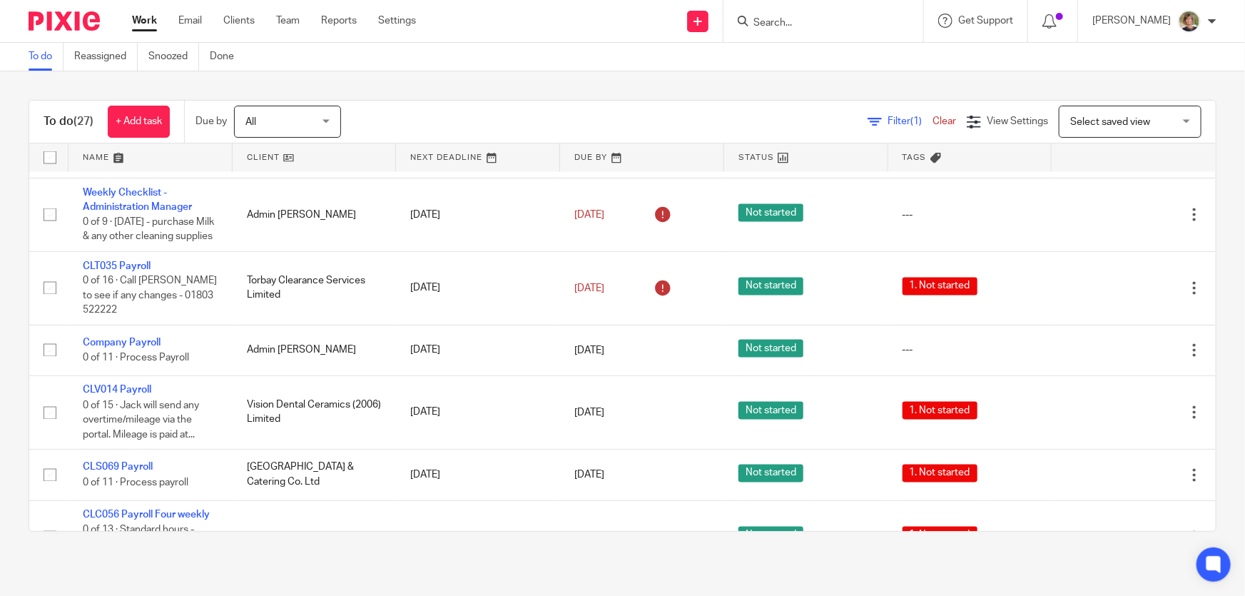
scroll to position [1297, 0]
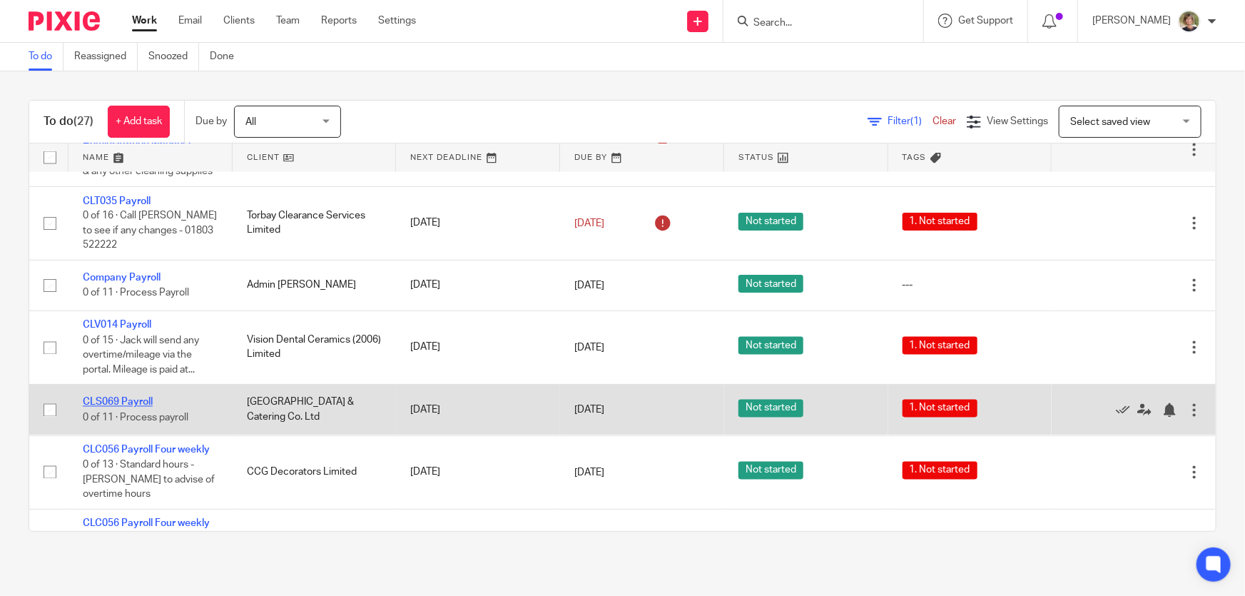
click at [143, 407] on link "CLS069 Payroll" at bounding box center [118, 402] width 70 height 10
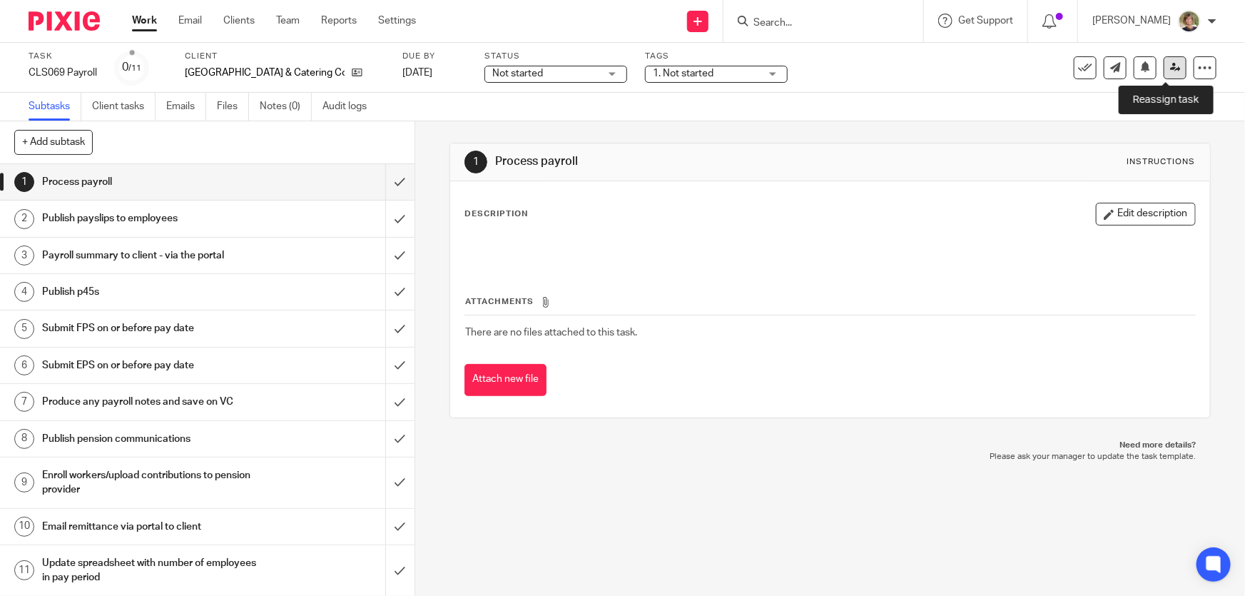
click at [1170, 63] on icon at bounding box center [1175, 67] width 11 height 11
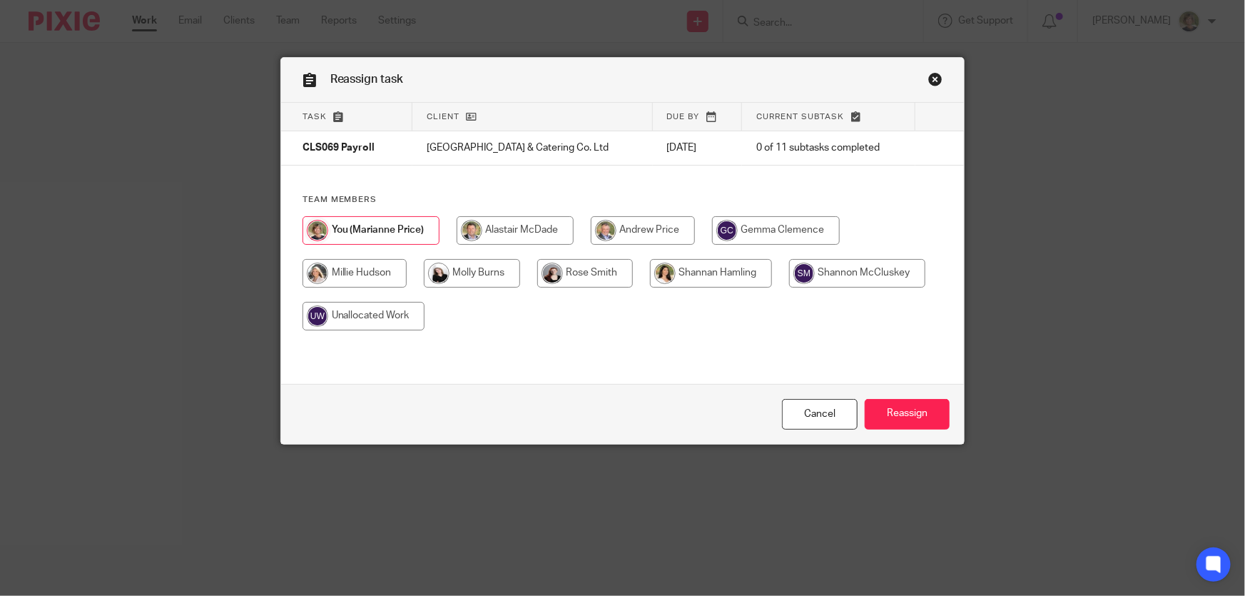
click at [828, 268] on input "radio" at bounding box center [857, 273] width 136 height 29
radio input "true"
click at [922, 412] on input "Reassign" at bounding box center [907, 414] width 85 height 31
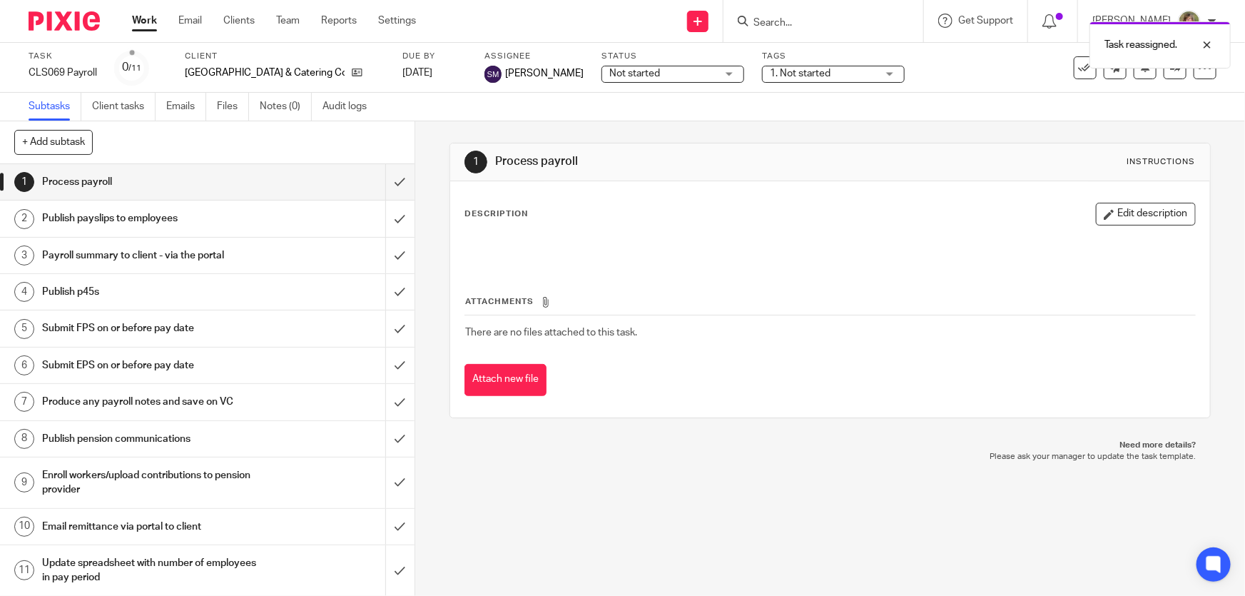
click at [142, 19] on link "Work" at bounding box center [144, 21] width 25 height 14
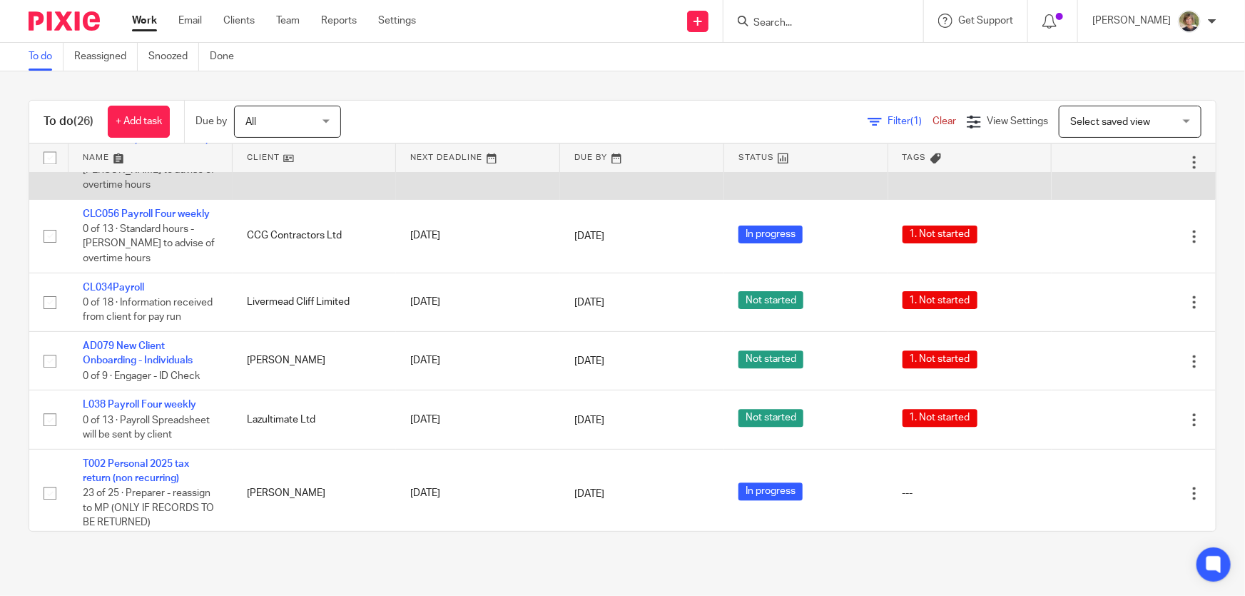
scroll to position [1621, 0]
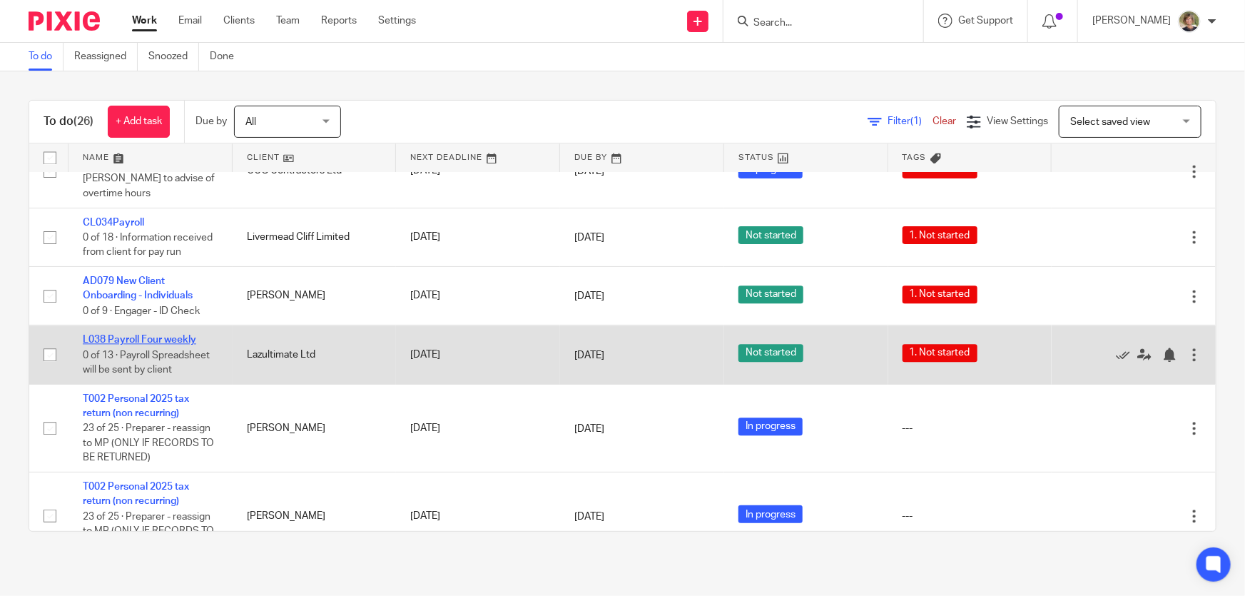
click at [126, 345] on link "L038 Payroll Four weekly" at bounding box center [139, 340] width 113 height 10
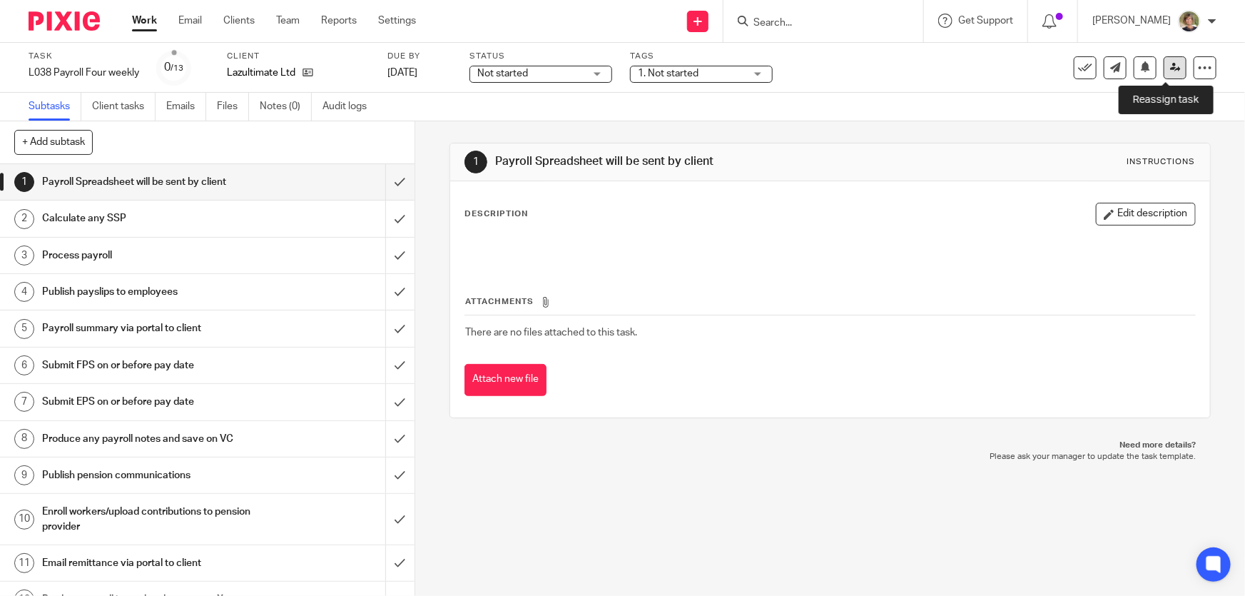
click at [1170, 69] on icon at bounding box center [1175, 67] width 11 height 11
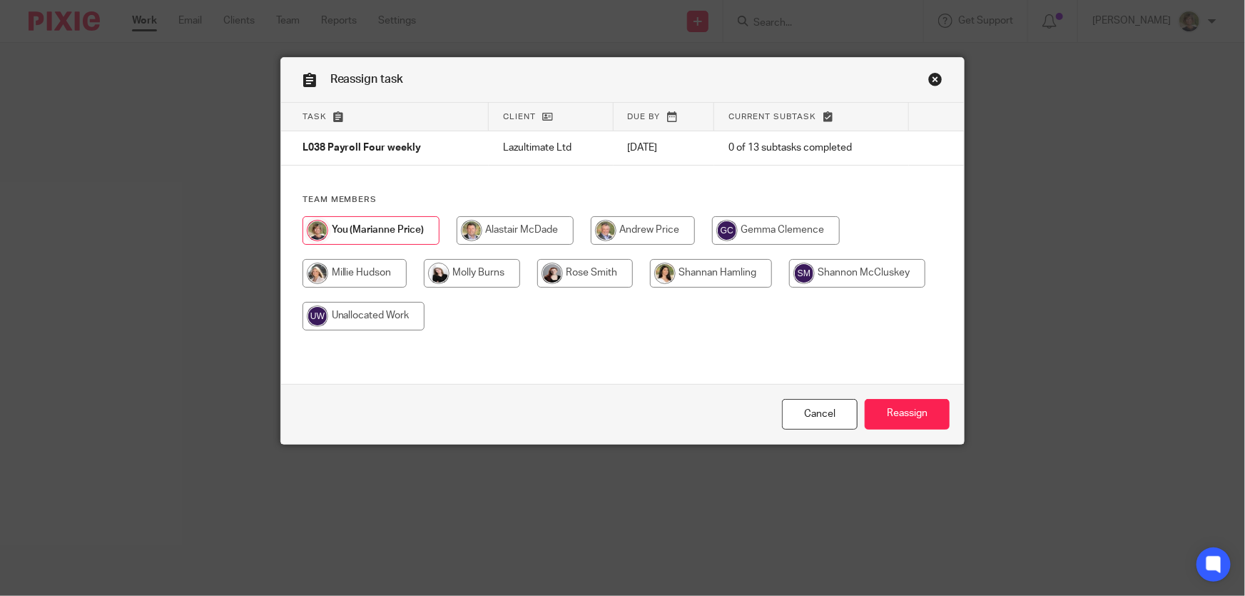
click at [570, 272] on input "radio" at bounding box center [585, 273] width 96 height 29
radio input "true"
click at [889, 409] on input "Reassign" at bounding box center [907, 414] width 85 height 31
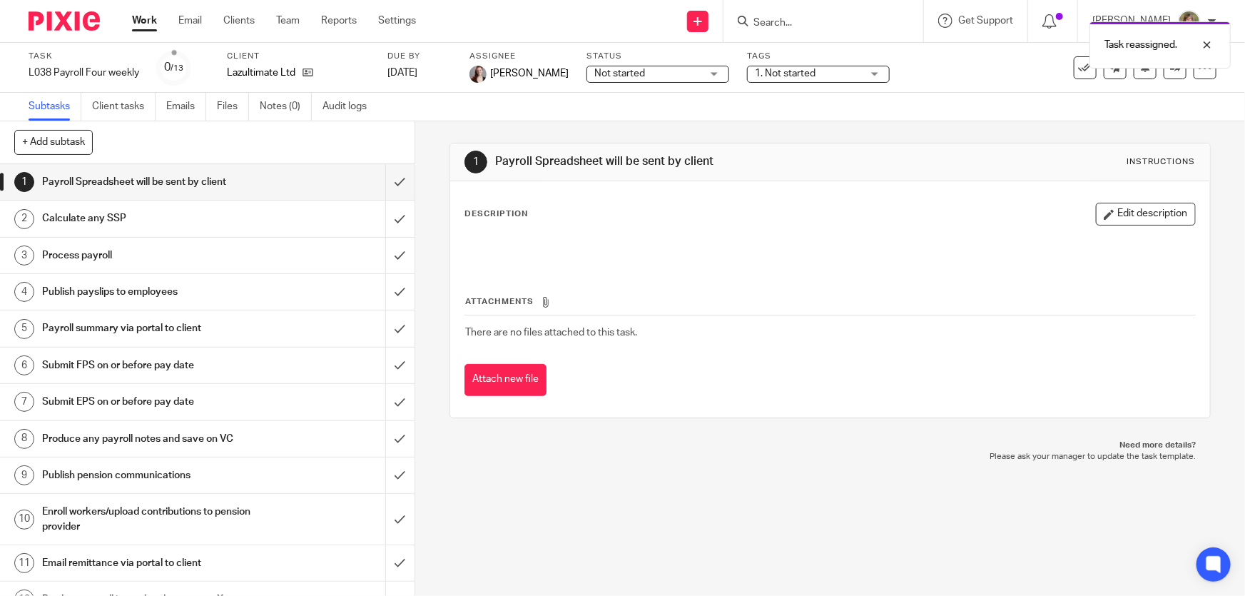
click at [146, 25] on link "Work" at bounding box center [144, 21] width 25 height 14
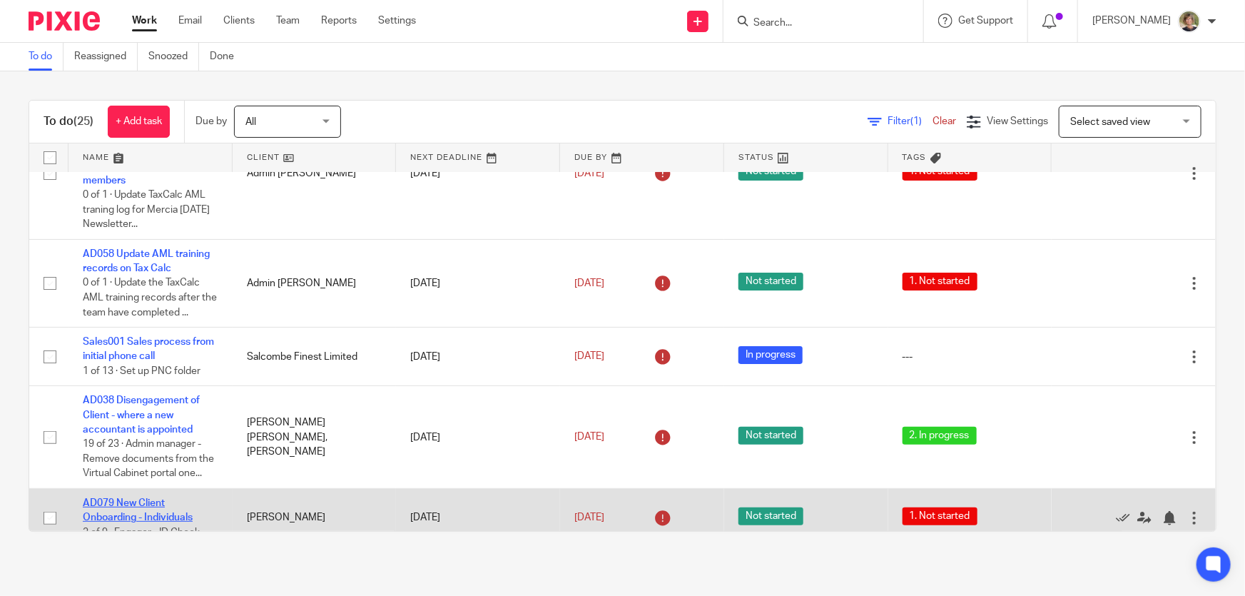
scroll to position [129, 0]
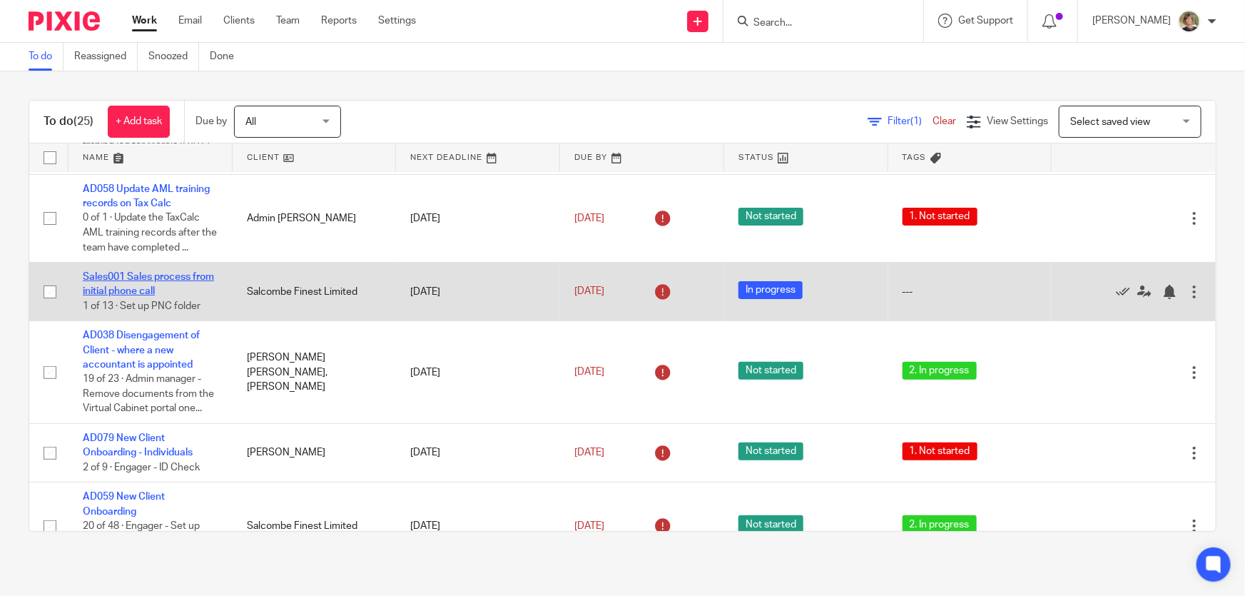
click at [121, 276] on link "Sales001 Sales process from initial phone call" at bounding box center [148, 284] width 131 height 24
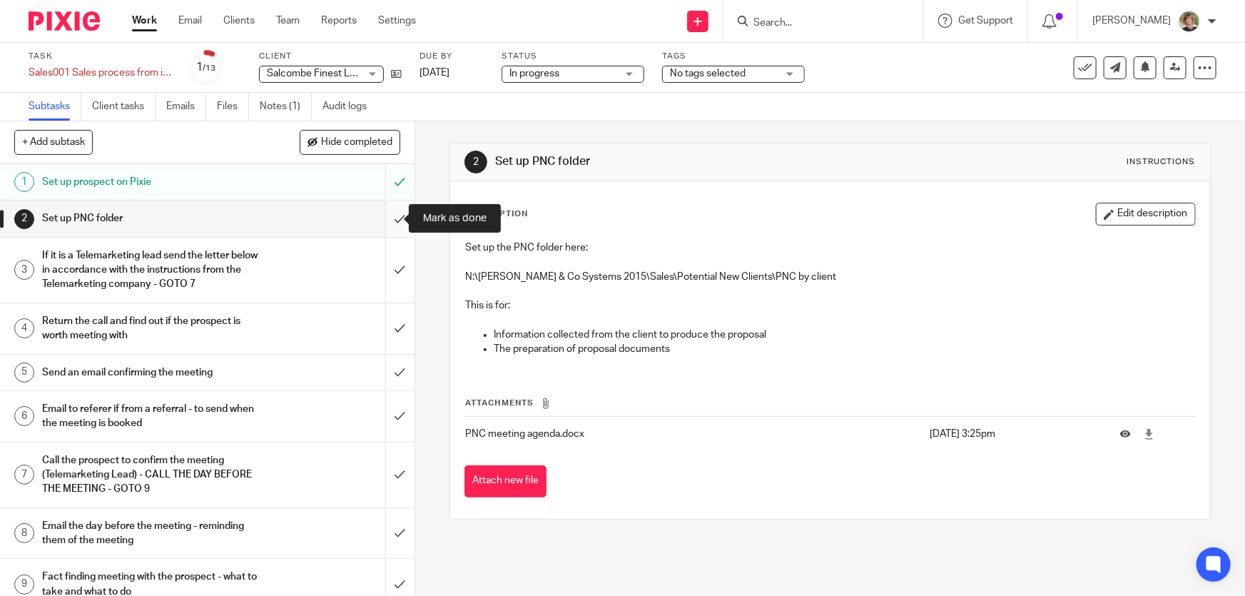
click at [383, 218] on input "submit" at bounding box center [207, 218] width 415 height 36
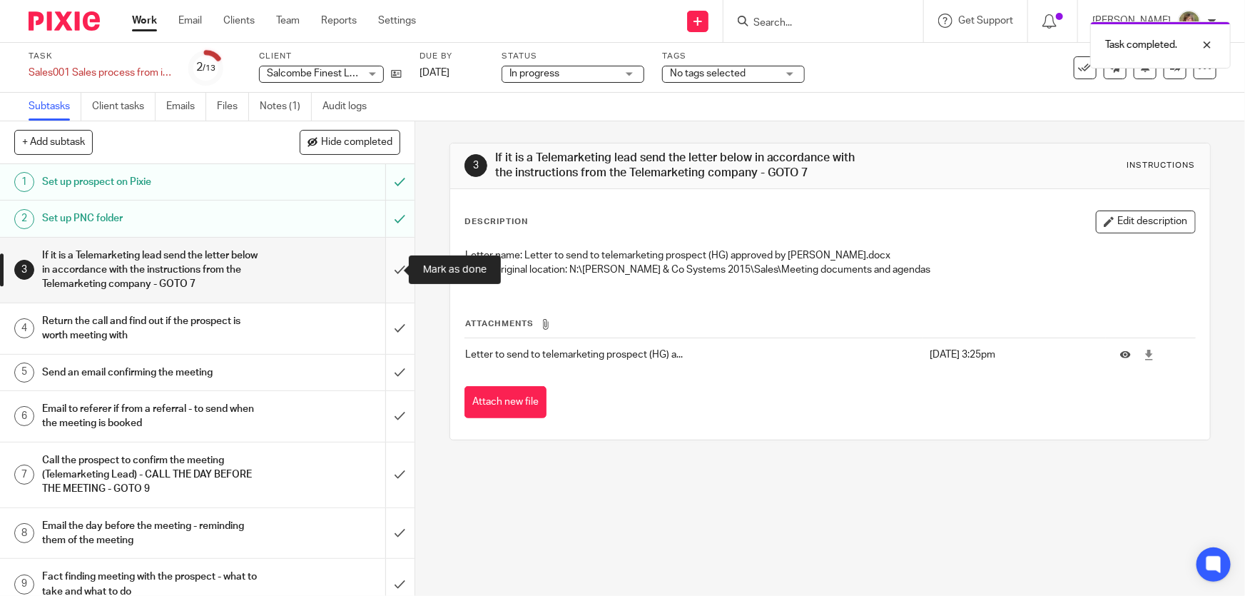
click at [385, 265] on input "submit" at bounding box center [207, 270] width 415 height 65
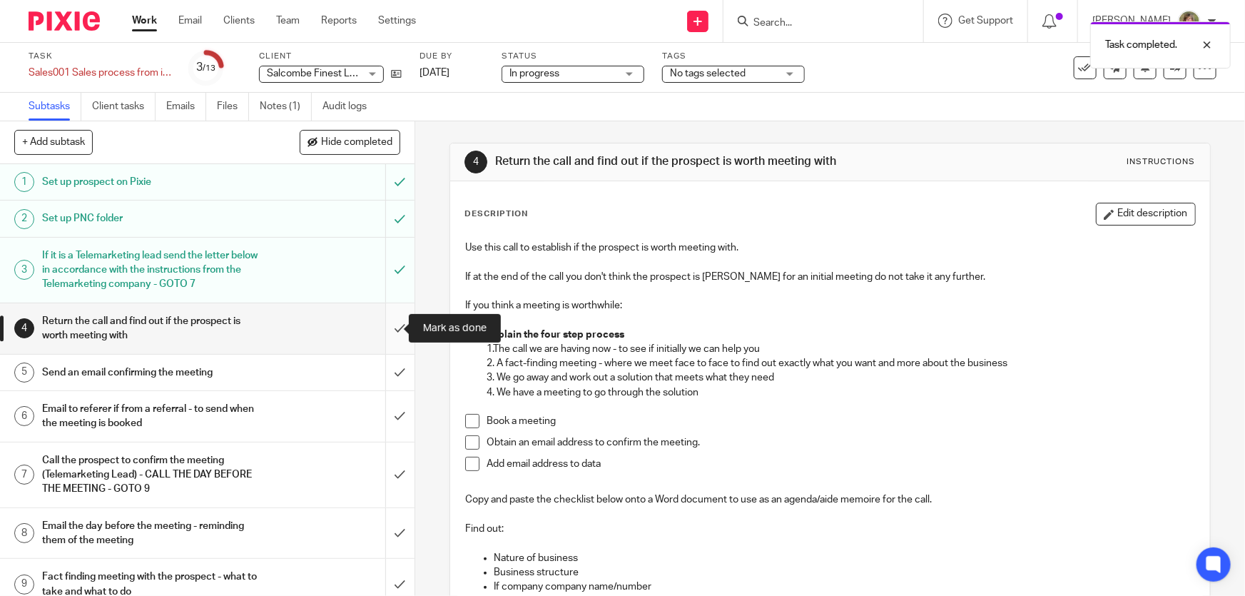
click at [387, 326] on input "submit" at bounding box center [207, 328] width 415 height 51
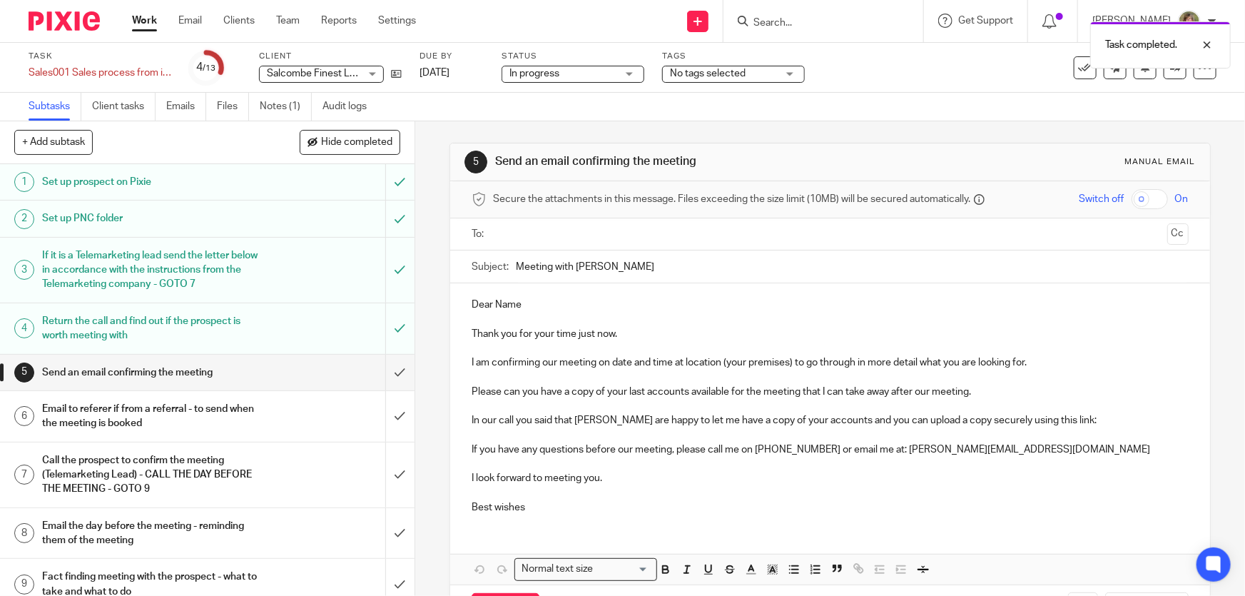
click at [382, 369] on input "submit" at bounding box center [207, 373] width 415 height 36
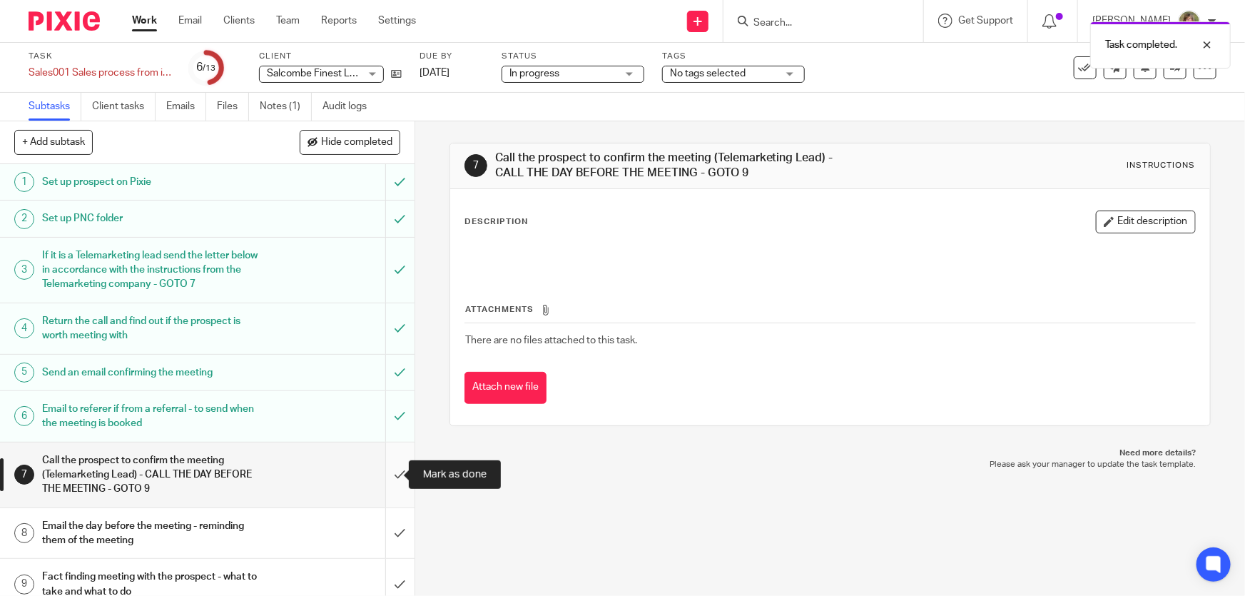
click at [388, 472] on input "submit" at bounding box center [207, 474] width 415 height 65
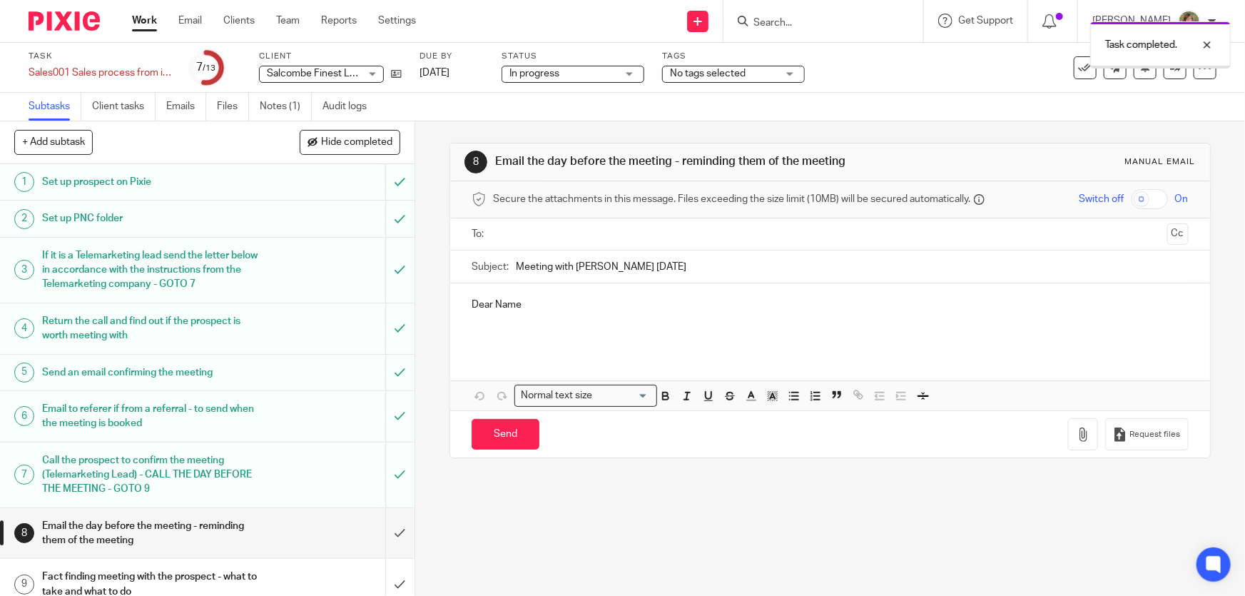
scroll to position [160, 0]
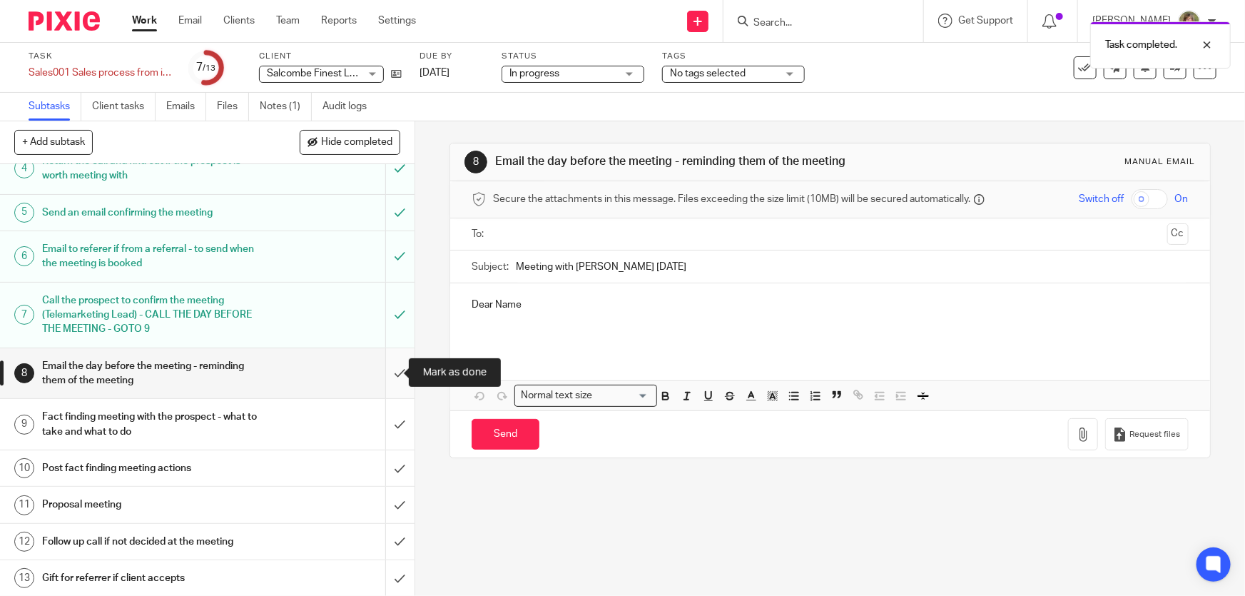
click at [385, 368] on input "submit" at bounding box center [207, 373] width 415 height 51
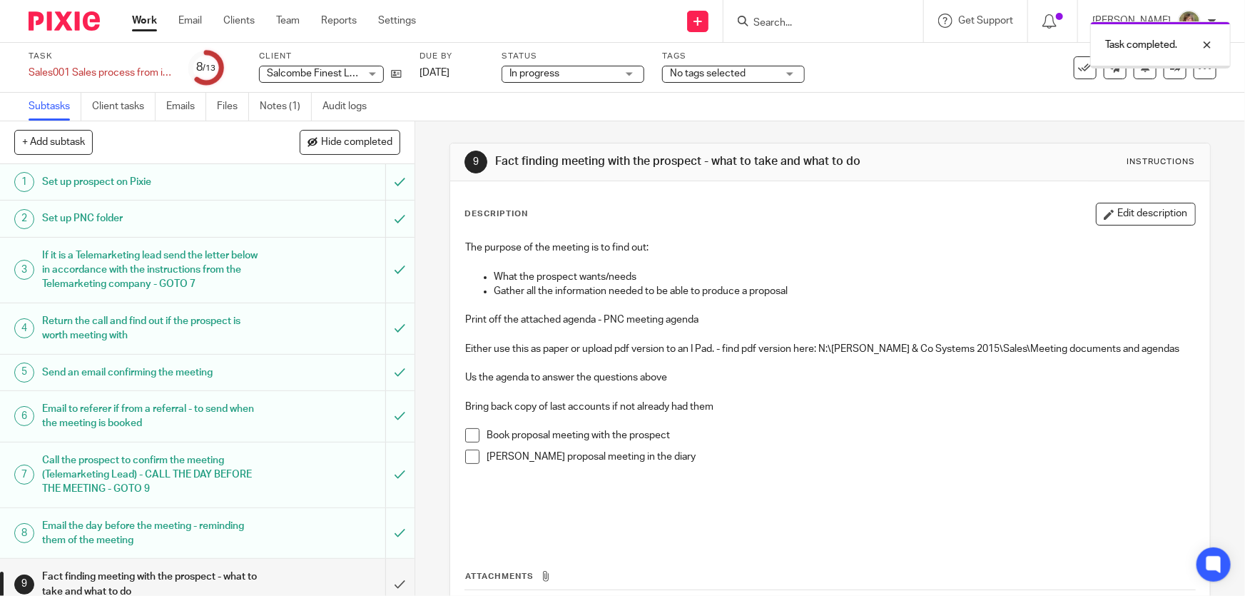
scroll to position [160, 0]
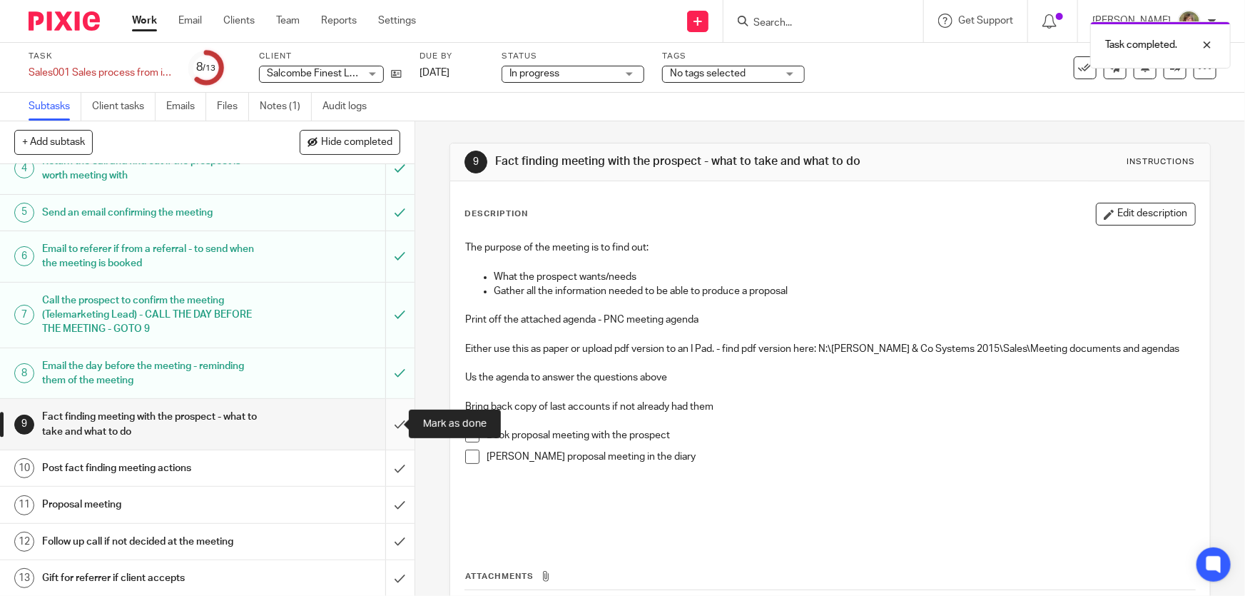
click at [388, 421] on input "submit" at bounding box center [207, 424] width 415 height 51
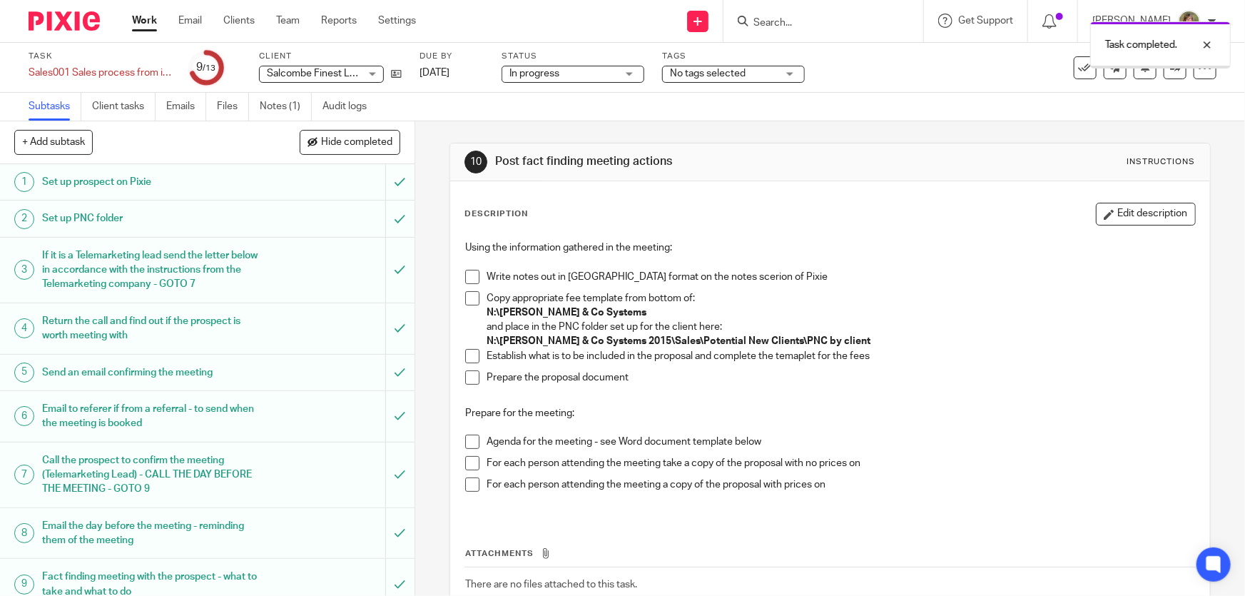
scroll to position [160, 0]
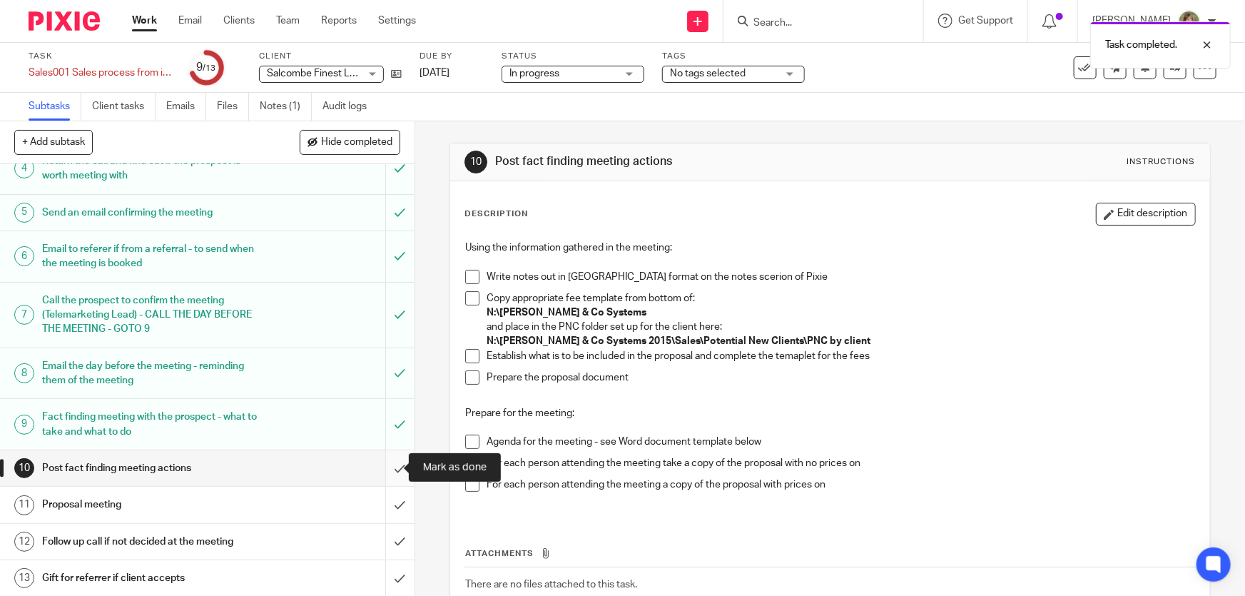
click at [385, 465] on input "submit" at bounding box center [207, 468] width 415 height 36
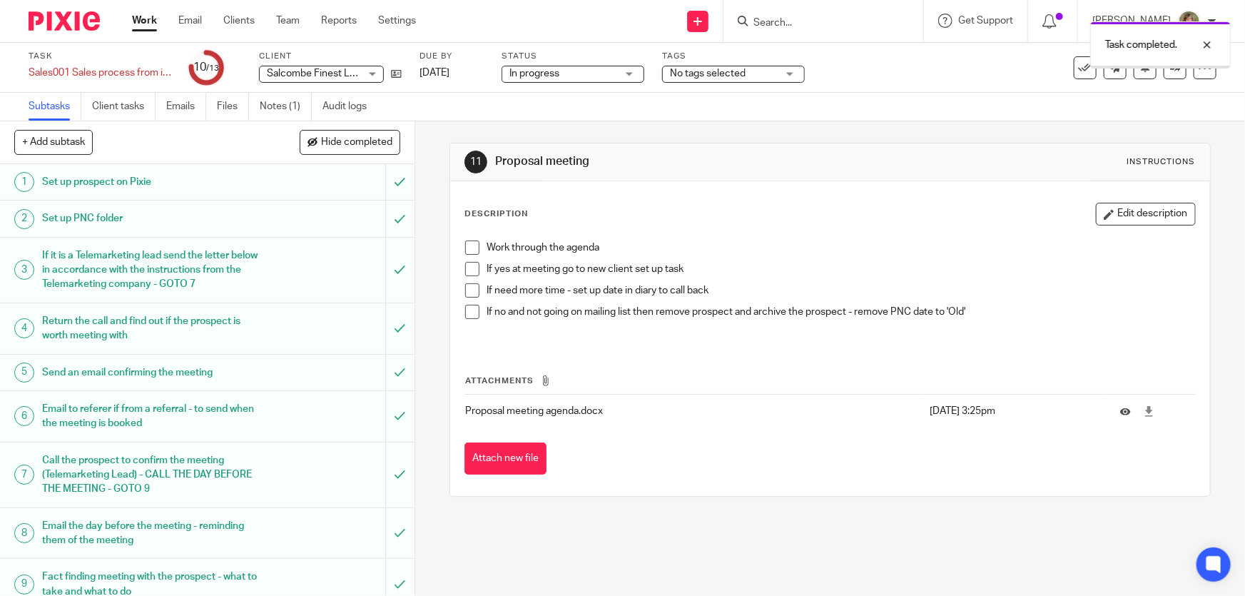
scroll to position [160, 0]
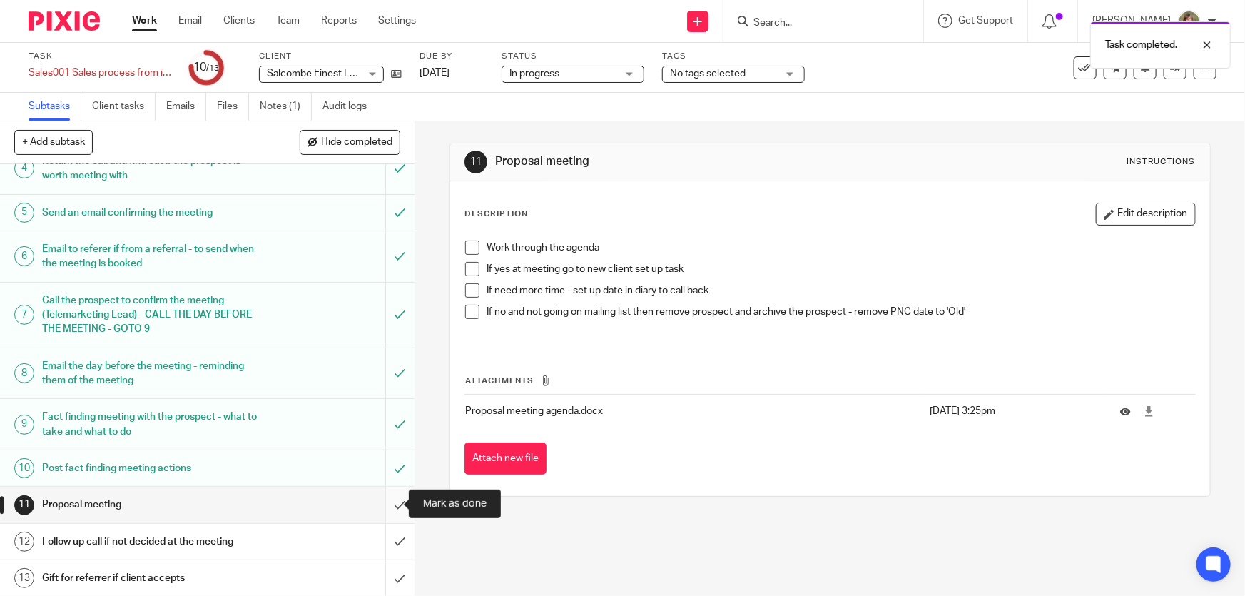
click at [385, 499] on input "submit" at bounding box center [207, 505] width 415 height 36
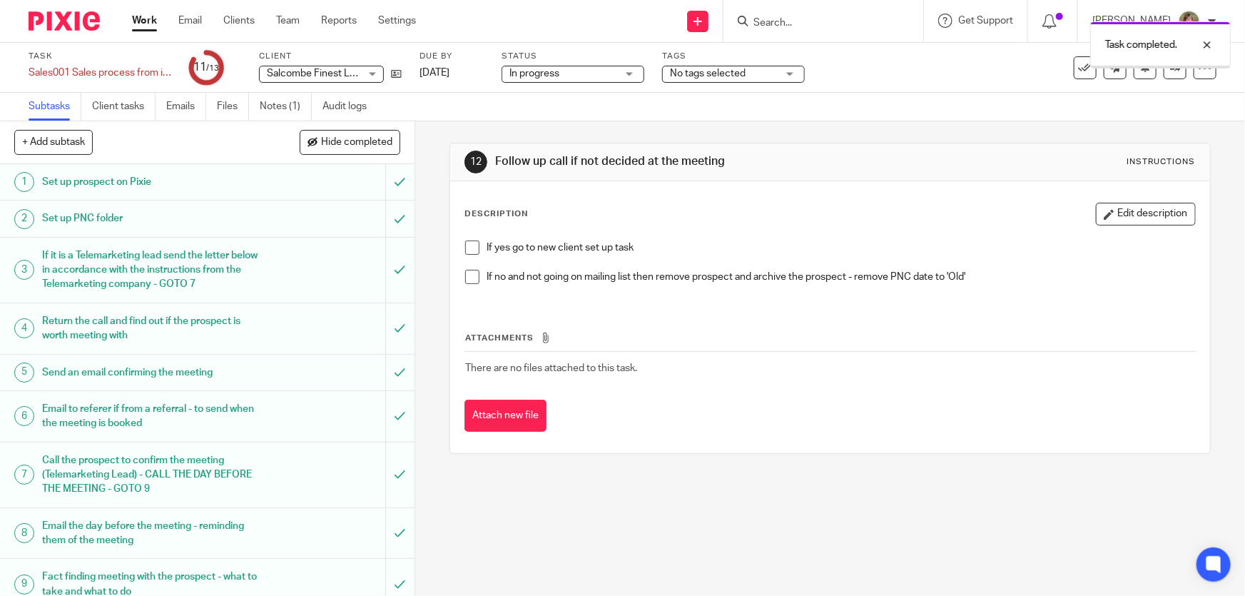
scroll to position [160, 0]
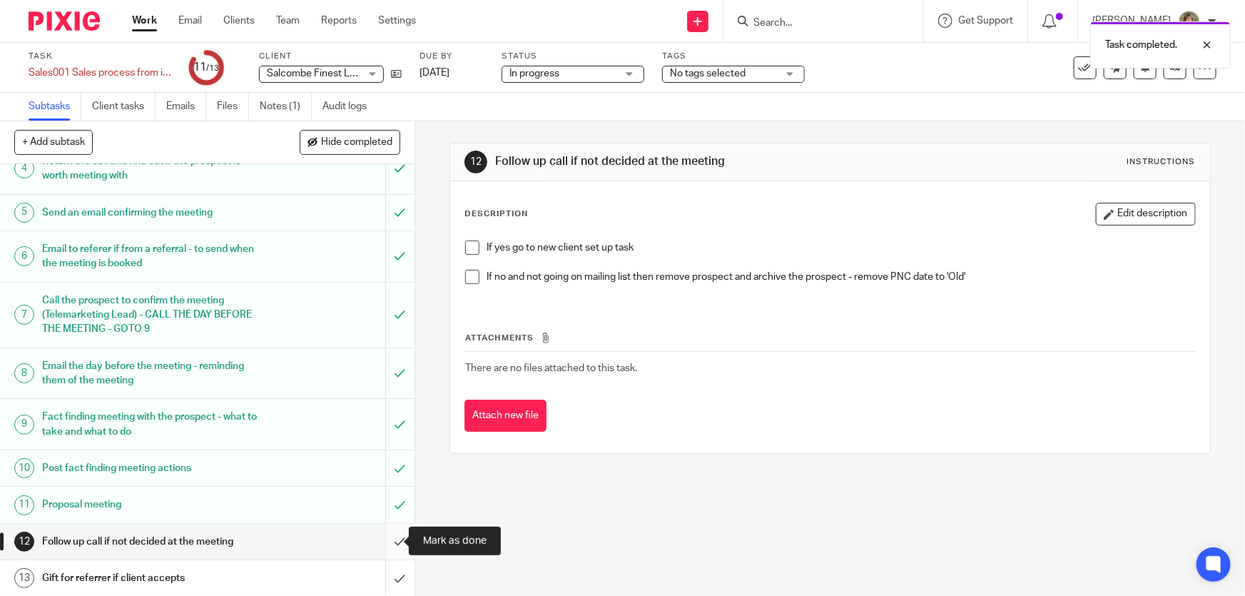
click at [387, 538] on input "submit" at bounding box center [207, 542] width 415 height 36
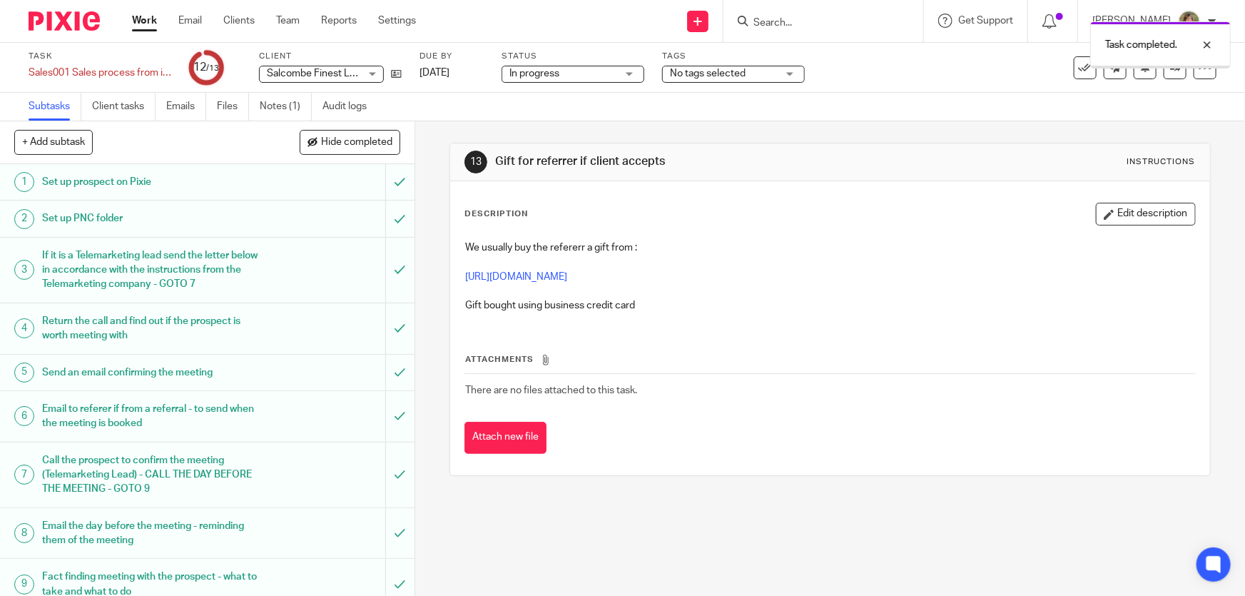
scroll to position [160, 0]
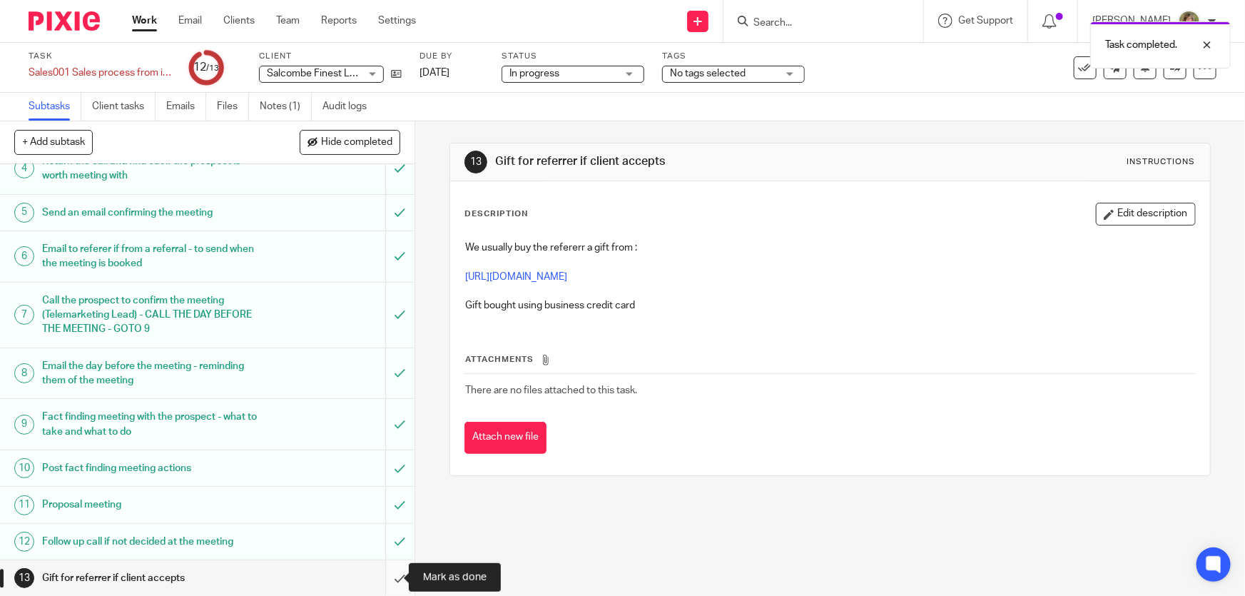
click at [385, 576] on input "submit" at bounding box center [207, 578] width 415 height 36
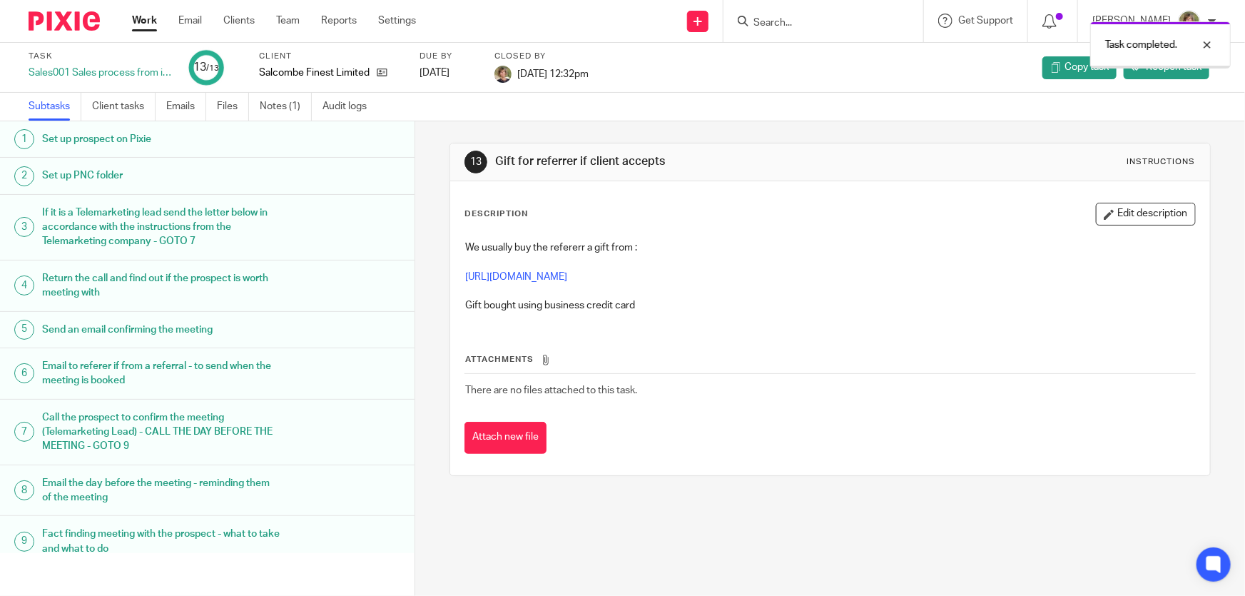
click at [141, 13] on div "Work Email Clients Team Reports Settings Work Email Clients Team Reports Settin…" at bounding box center [278, 21] width 320 height 42
click at [143, 19] on link "Work" at bounding box center [144, 21] width 25 height 14
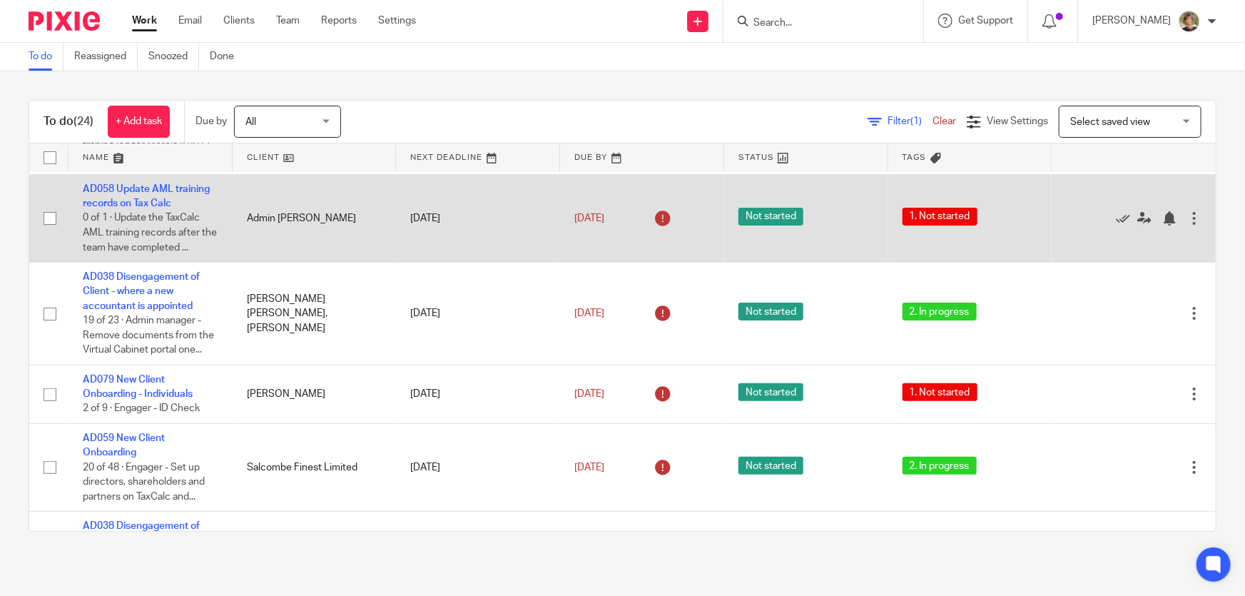
scroll to position [194, 0]
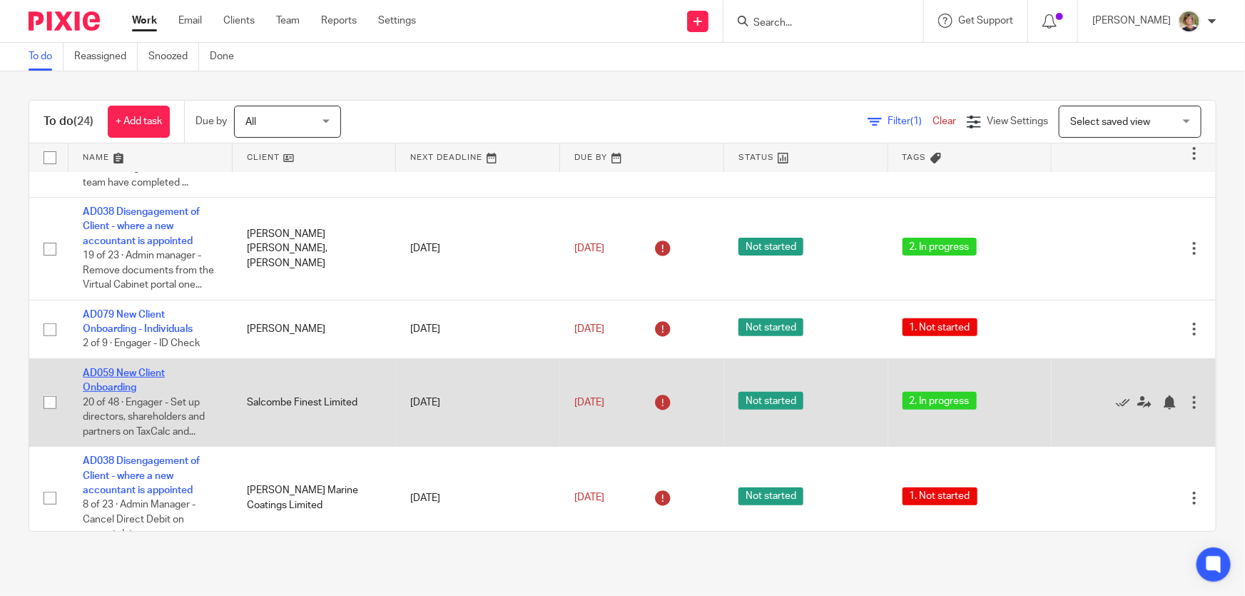
click at [132, 383] on link "AD059 New Client Onboarding" at bounding box center [124, 380] width 82 height 24
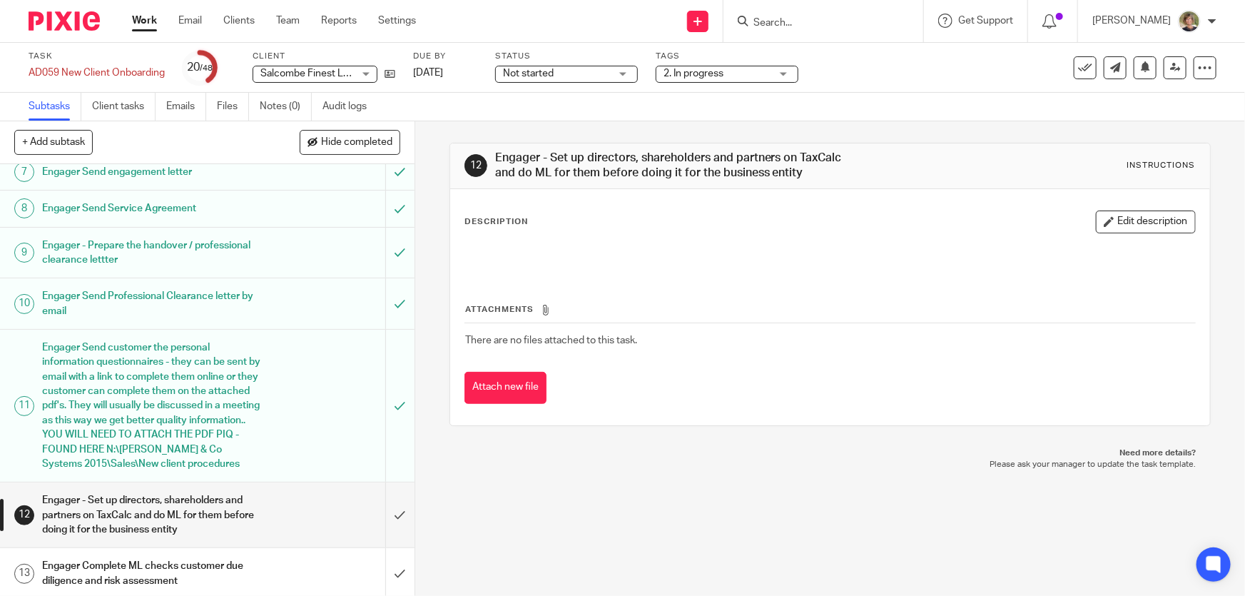
scroll to position [389, 0]
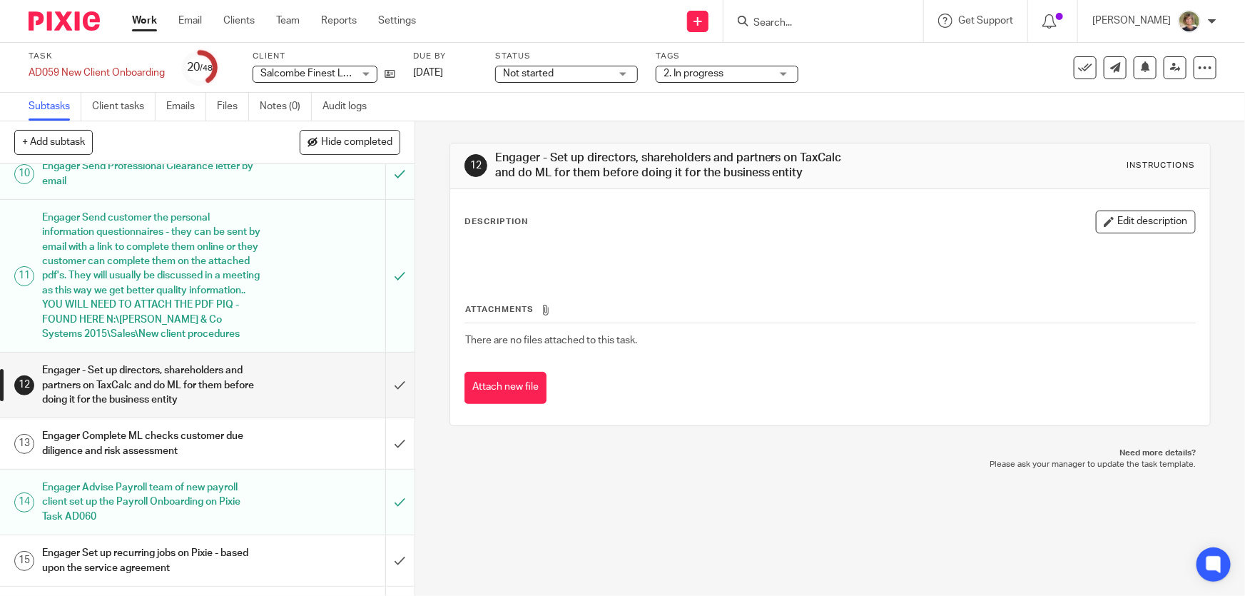
click at [824, 24] on input "Search" at bounding box center [816, 23] width 128 height 13
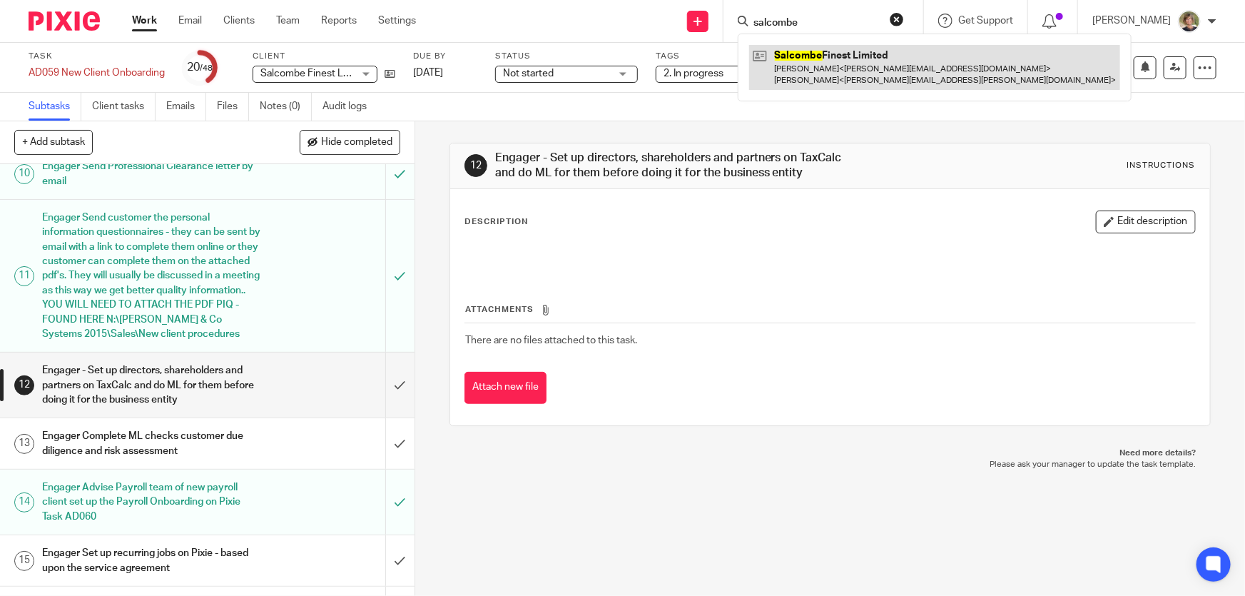
type input "salcombe"
click at [828, 63] on link at bounding box center [934, 67] width 371 height 44
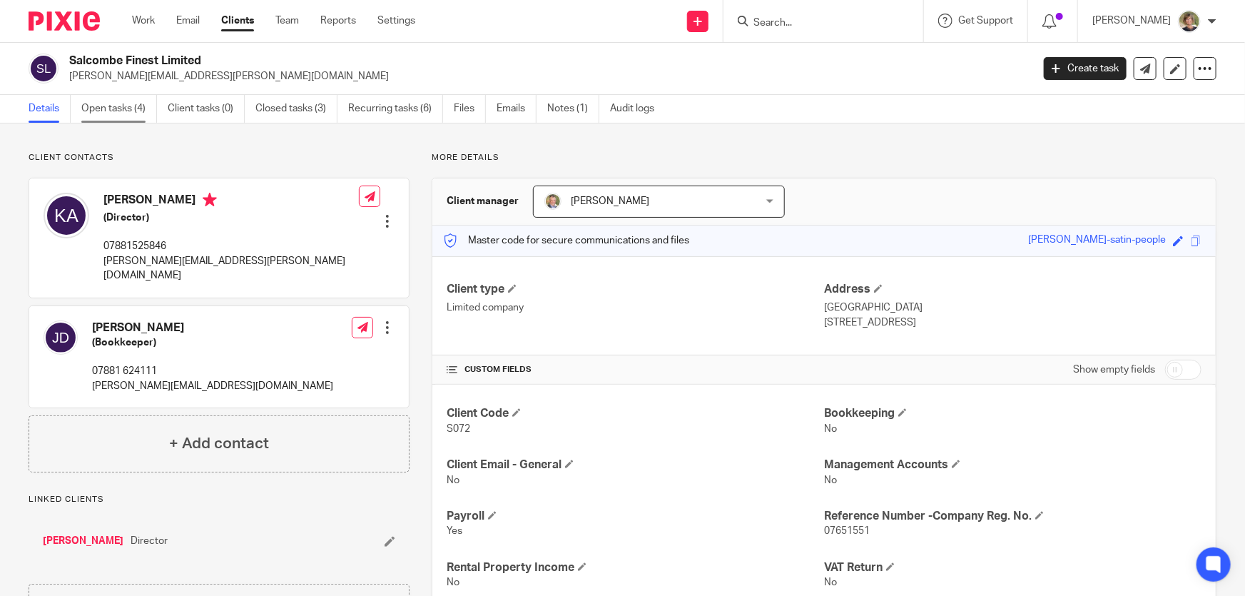
click at [105, 112] on link "Open tasks (4)" at bounding box center [119, 109] width 76 height 28
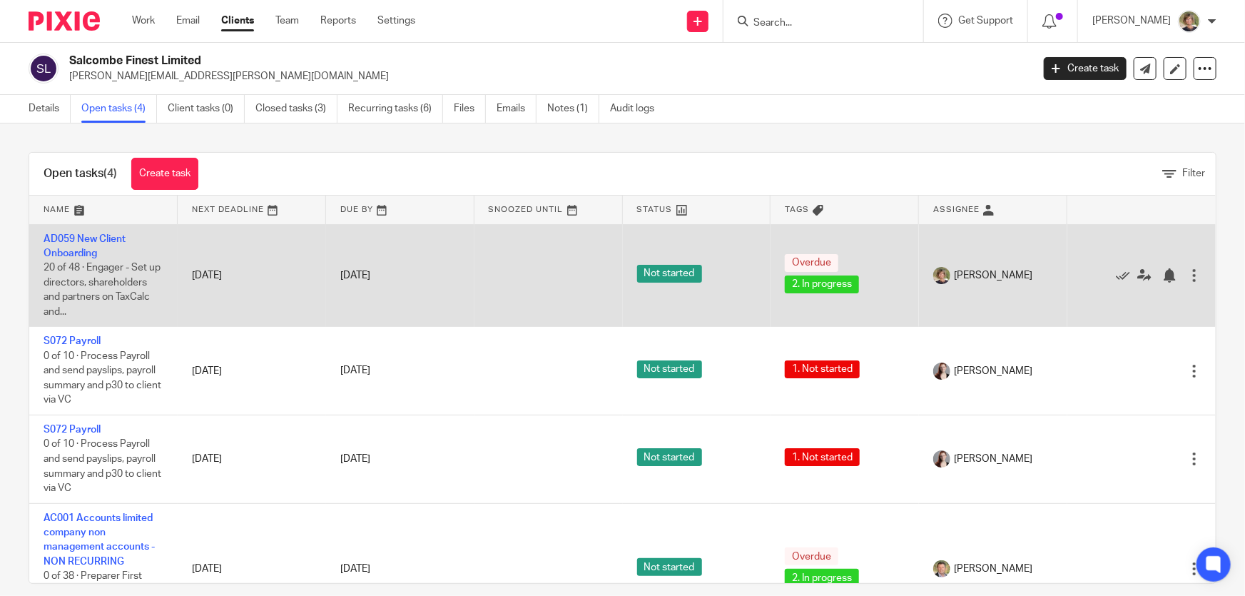
click at [78, 243] on td "AD059 New Client Onboarding 20 of 48 · Engager - Set up directors, shareholders…" at bounding box center [103, 275] width 148 height 103
click at [78, 254] on link "AD059 New Client Onboarding" at bounding box center [85, 246] width 82 height 24
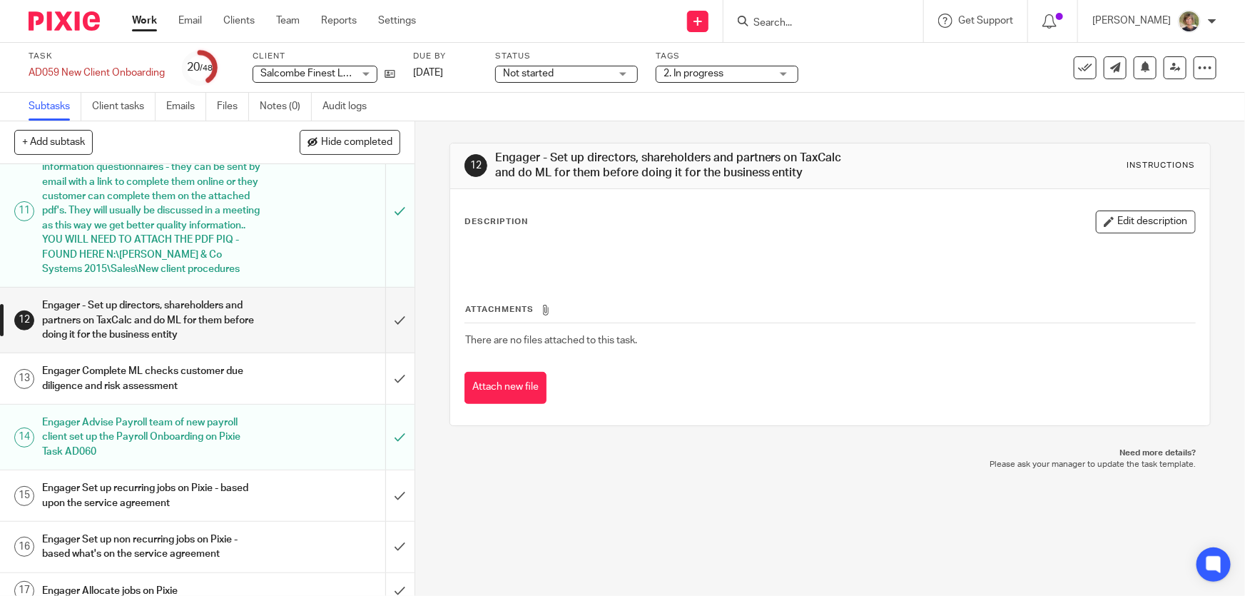
scroll to position [519, 0]
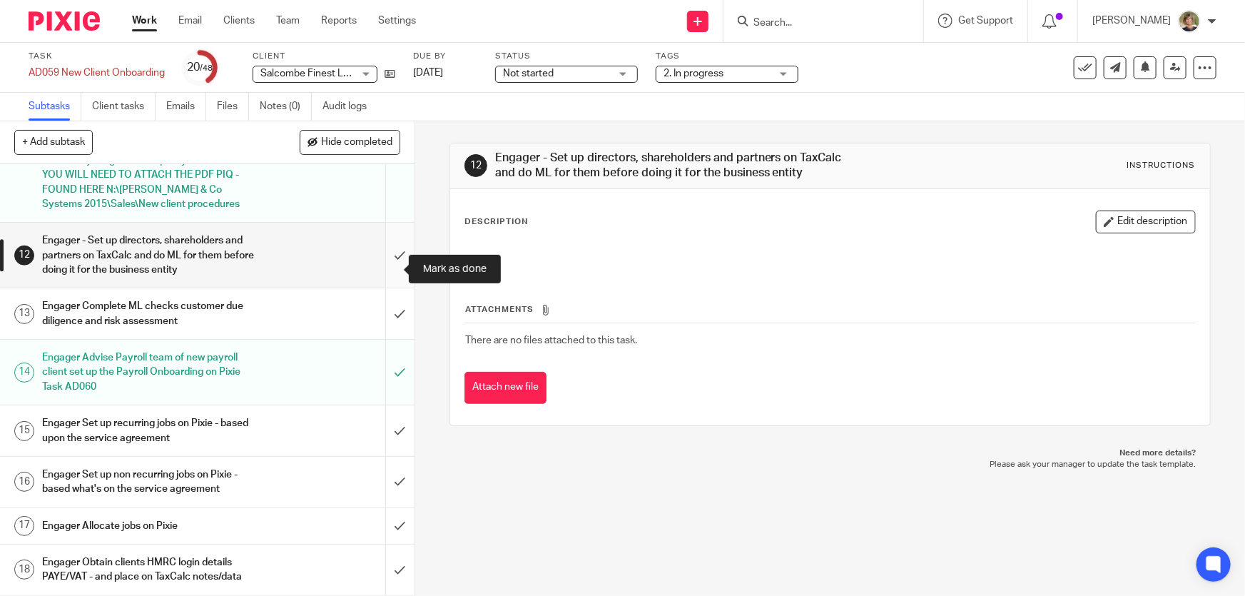
click at [387, 266] on input "submit" at bounding box center [207, 255] width 415 height 65
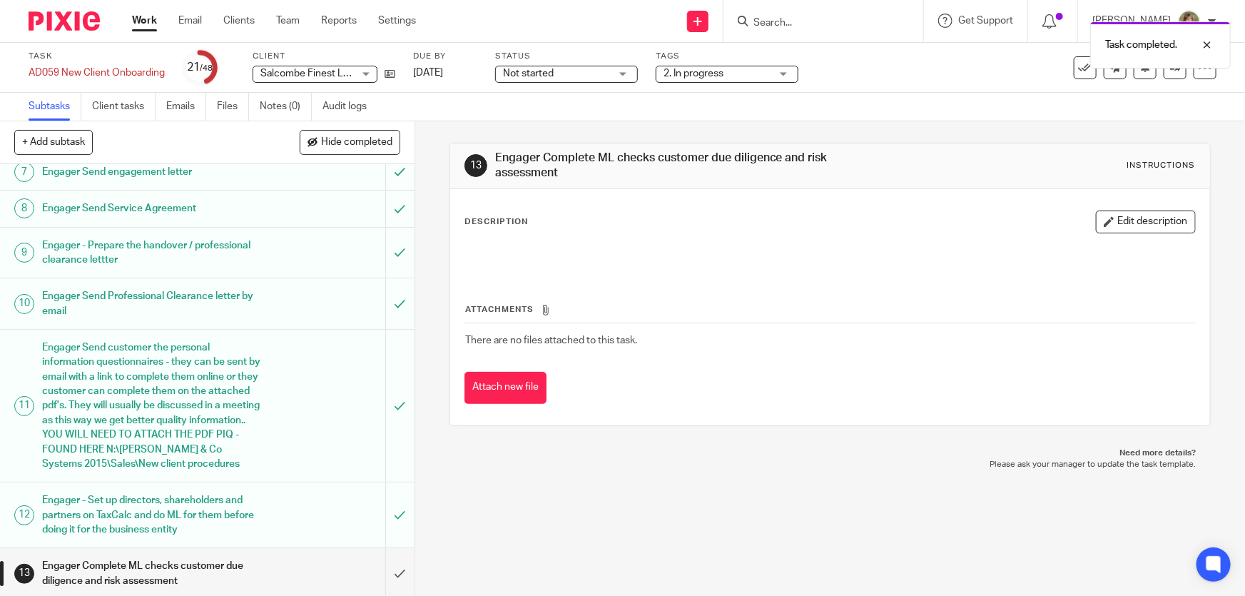
scroll to position [584, 0]
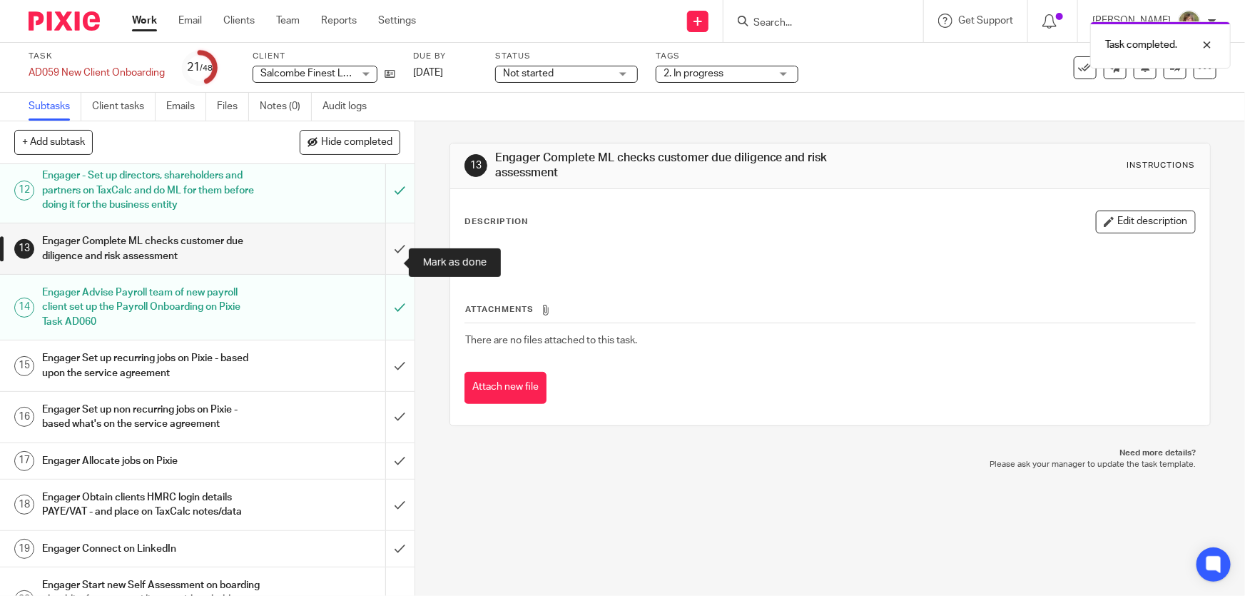
click at [385, 260] on input "submit" at bounding box center [207, 248] width 415 height 51
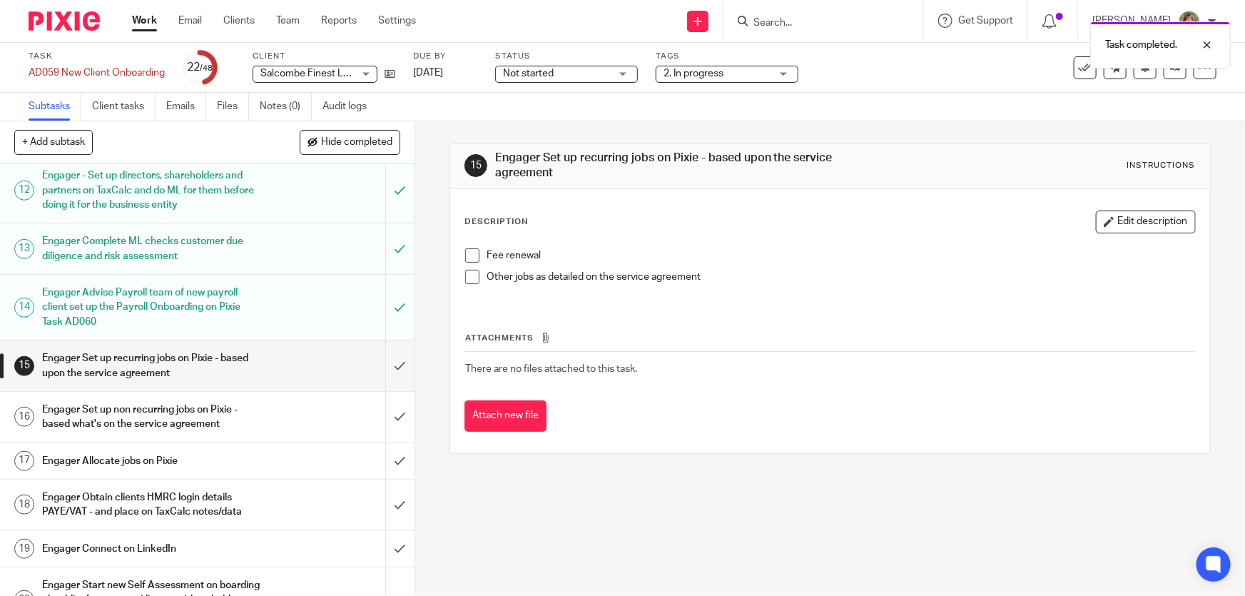
scroll to position [649, 0]
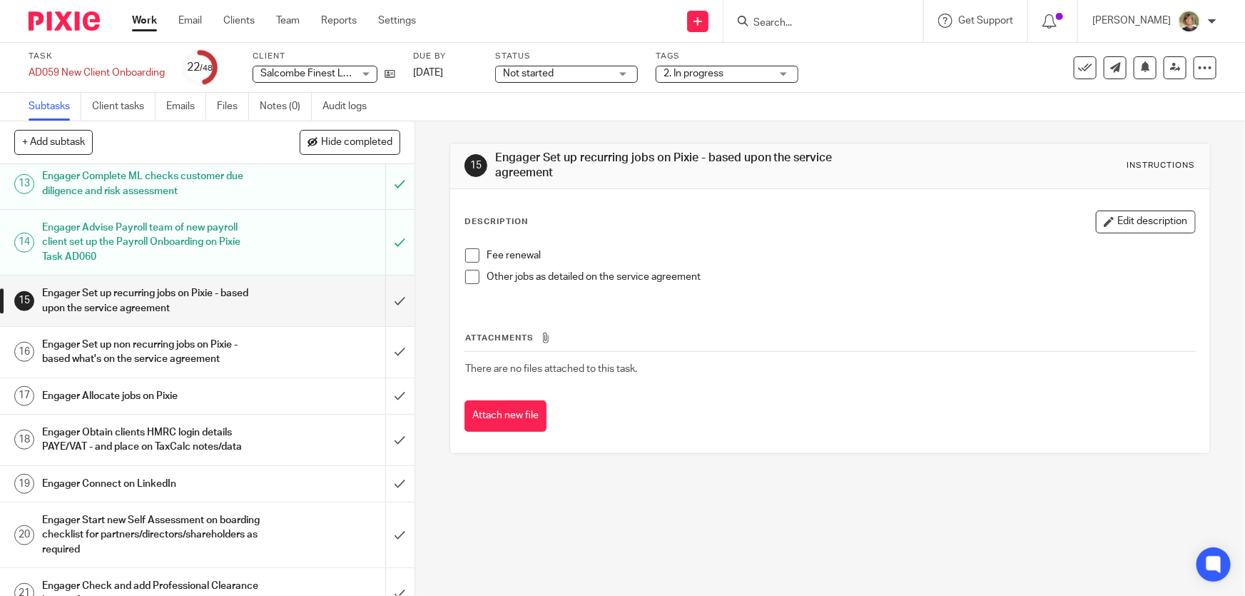
click at [830, 21] on input "Search" at bounding box center [816, 23] width 128 height 13
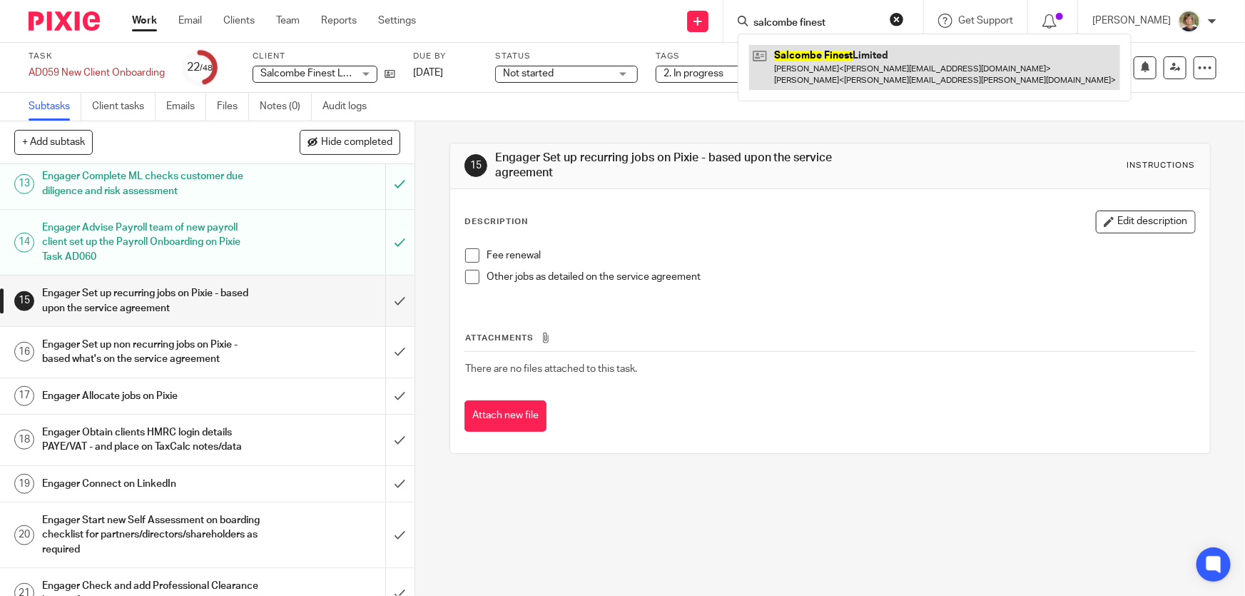
type input "salcombe finest"
click at [878, 52] on link at bounding box center [934, 67] width 371 height 44
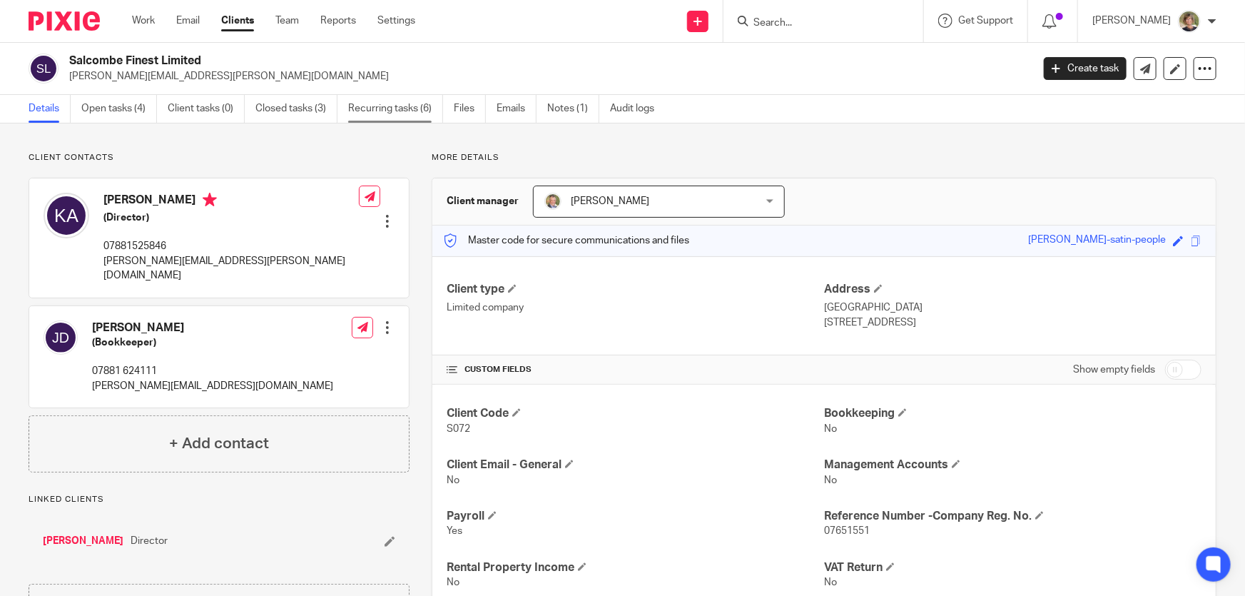
click at [390, 108] on link "Recurring tasks (6)" at bounding box center [395, 109] width 95 height 28
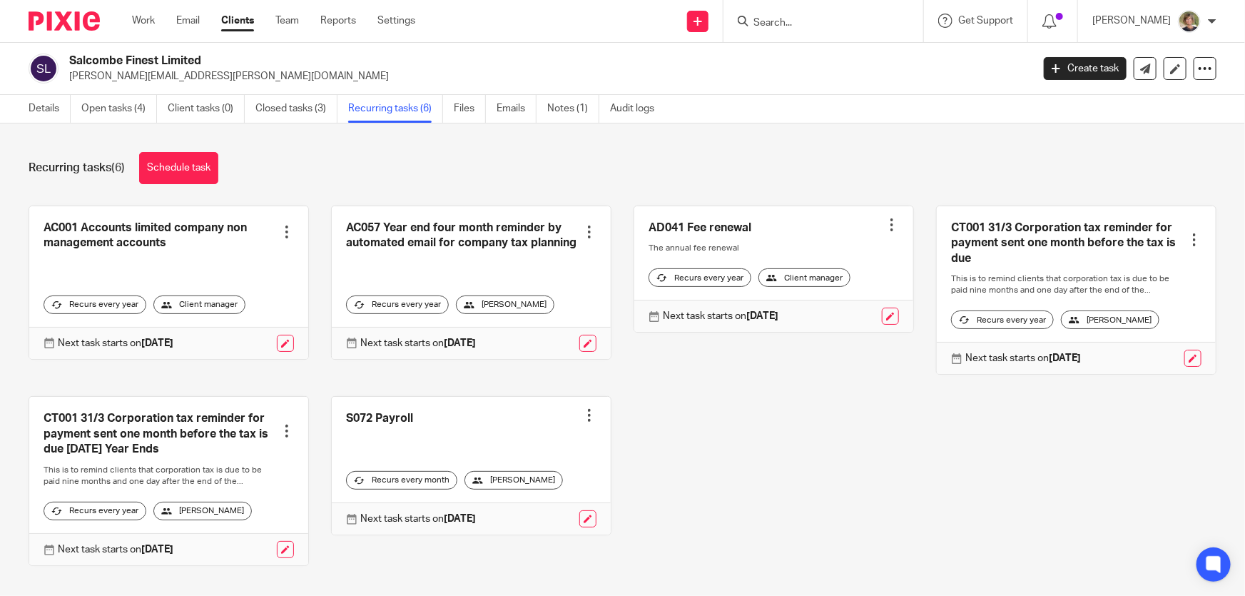
scroll to position [41, 0]
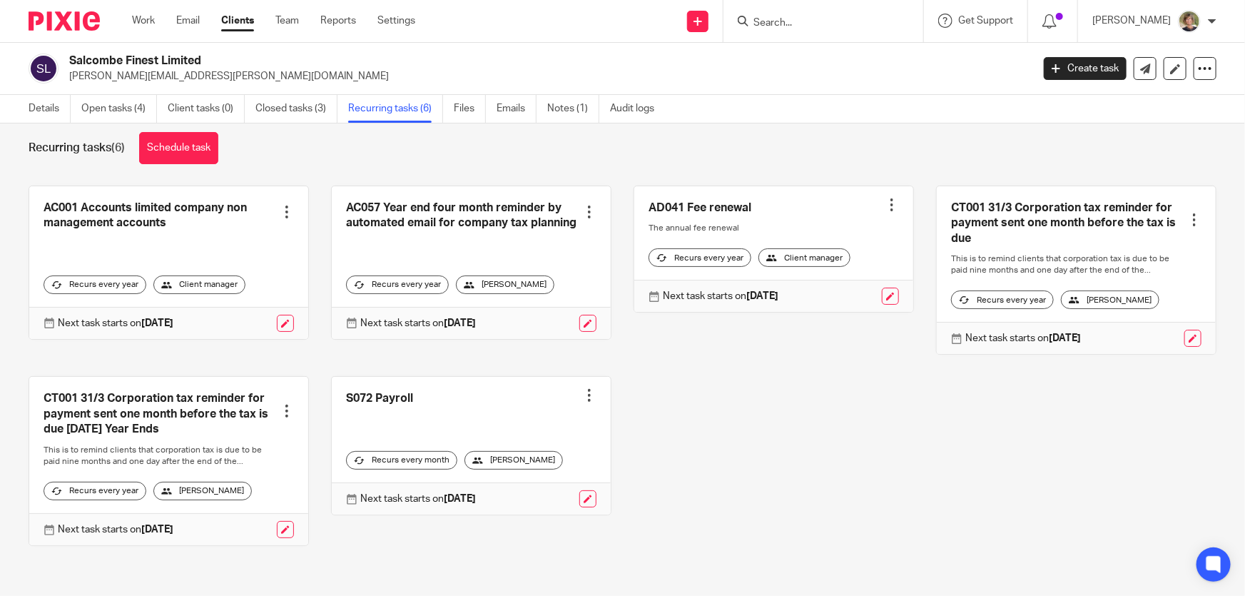
click at [824, 248] on div "Client manager" at bounding box center [804, 257] width 92 height 19
click at [721, 186] on link at bounding box center [773, 249] width 279 height 126
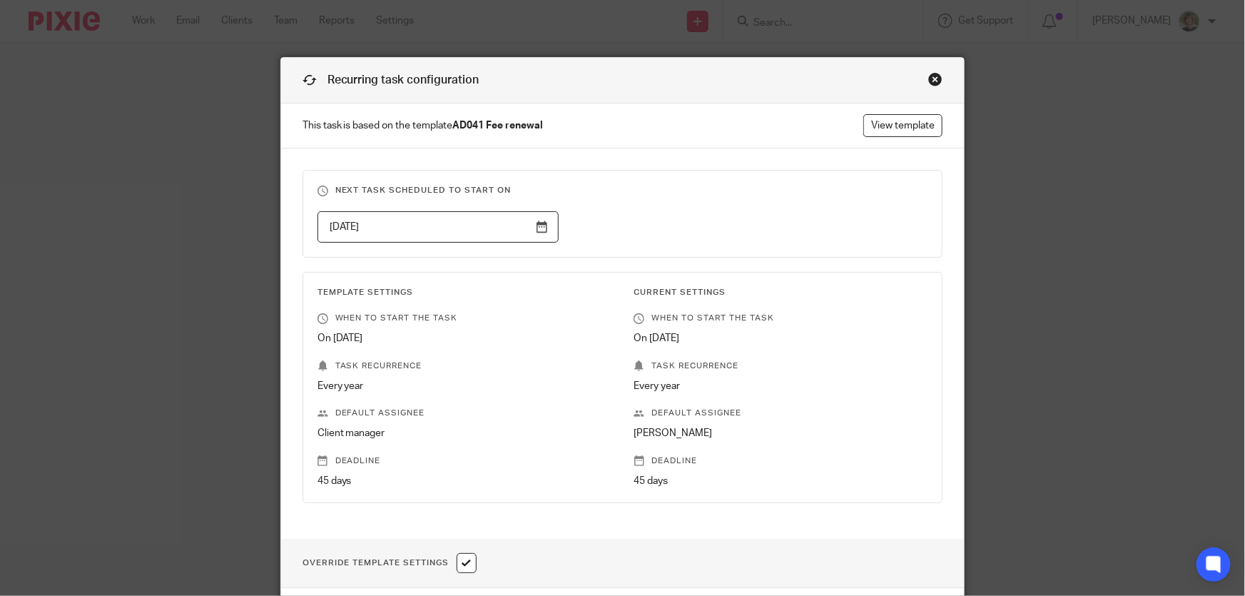
click at [932, 75] on div "Close this dialog window" at bounding box center [935, 79] width 14 height 14
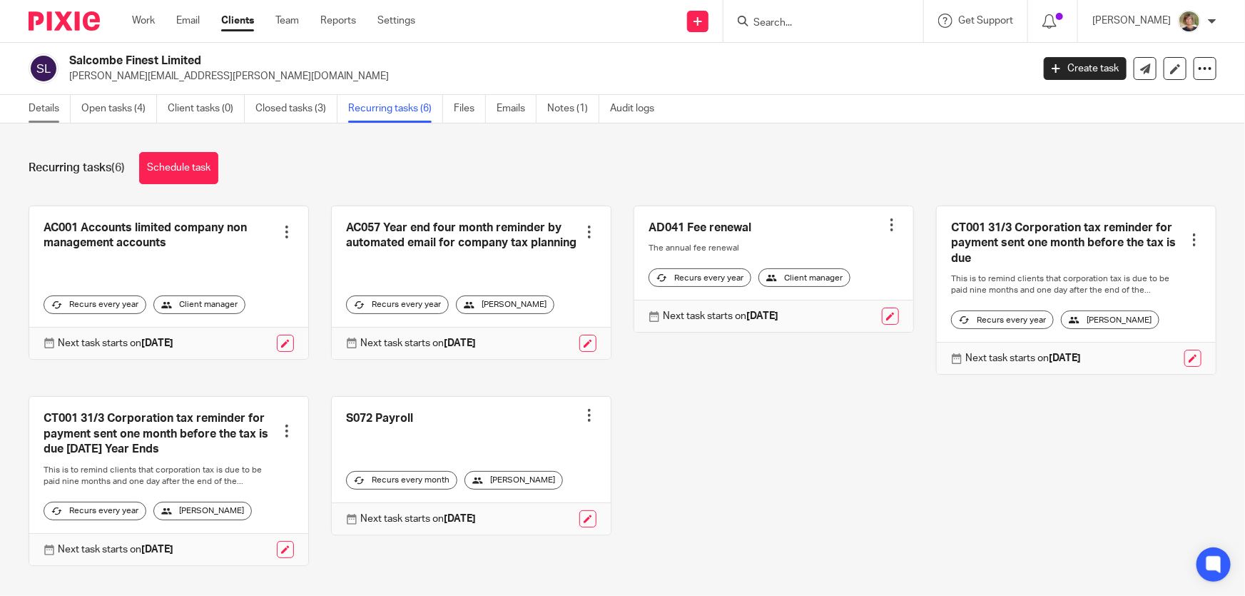
click at [39, 106] on link "Details" at bounding box center [50, 109] width 42 height 28
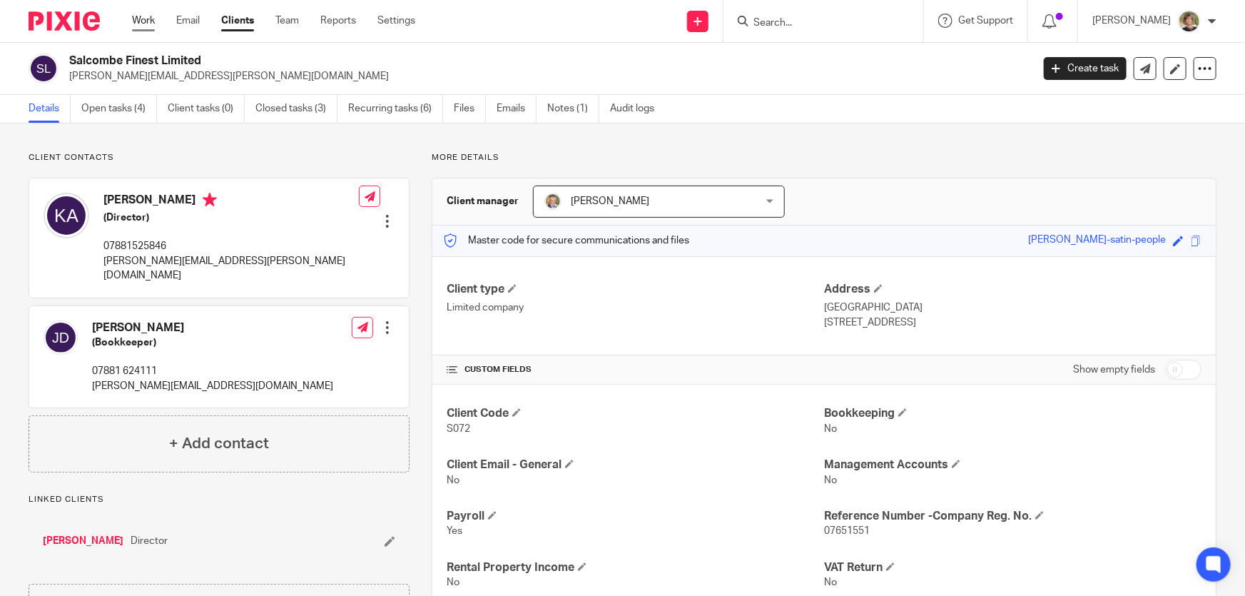
click at [136, 14] on link "Work" at bounding box center [143, 21] width 23 height 14
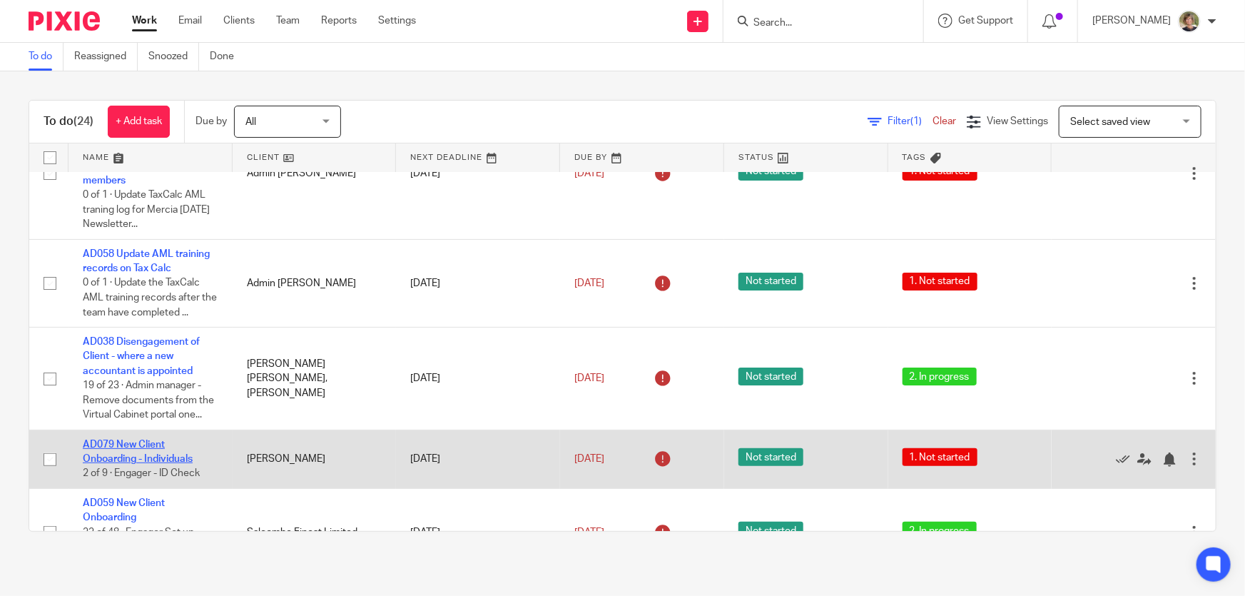
scroll to position [129, 0]
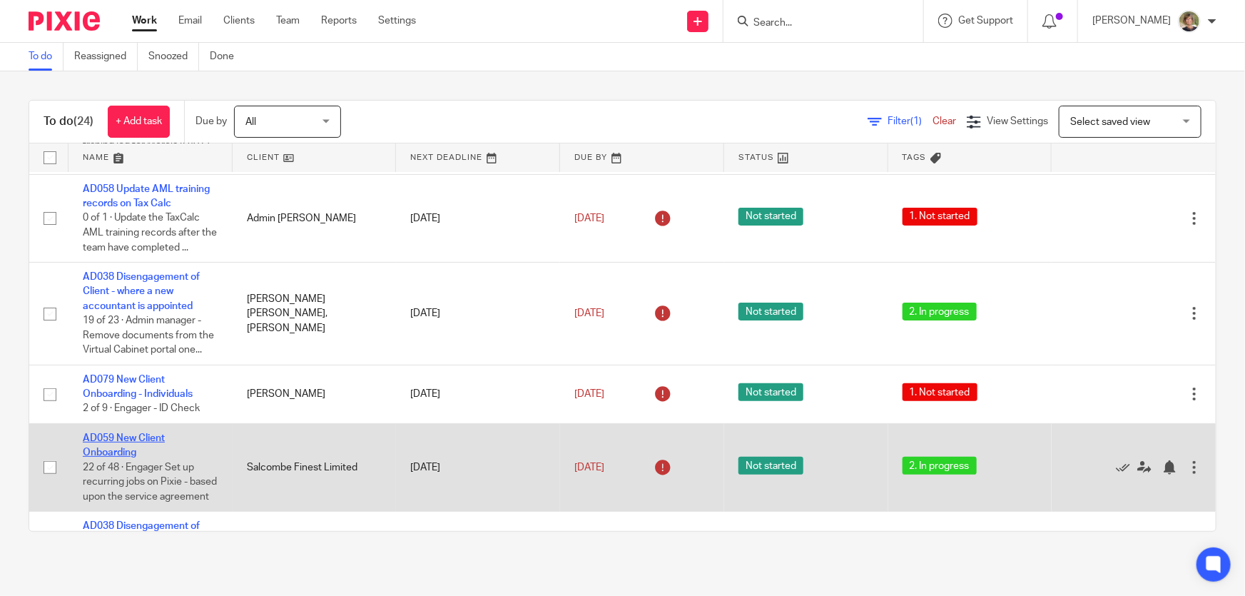
click at [120, 449] on link "AD059 New Client Onboarding" at bounding box center [124, 445] width 82 height 24
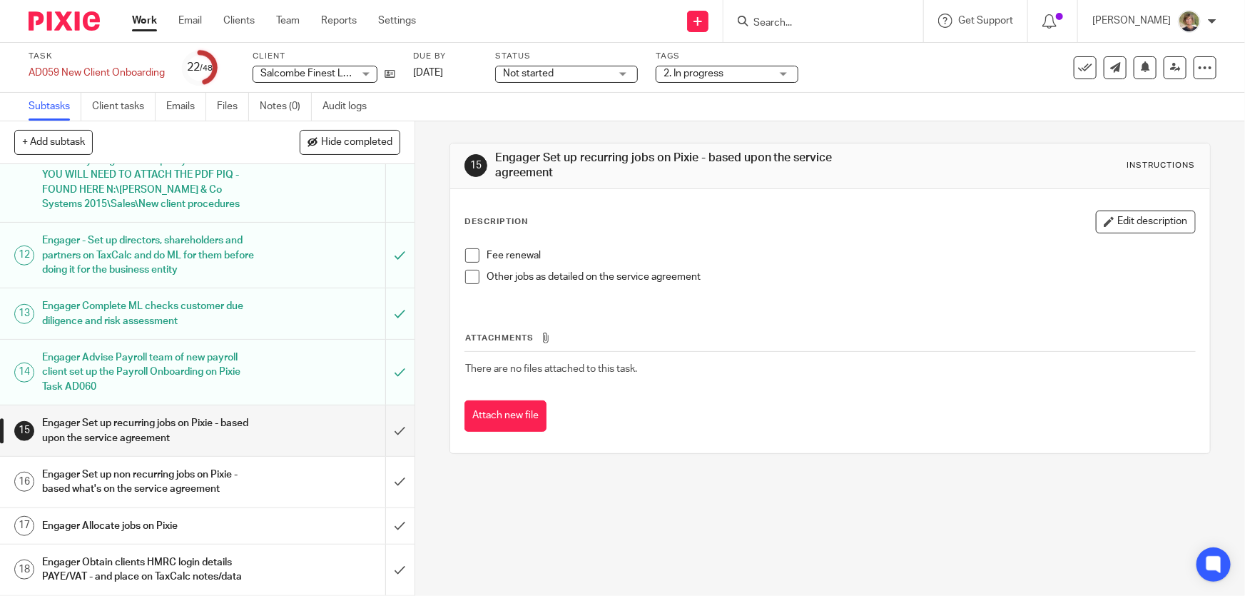
scroll to position [649, 0]
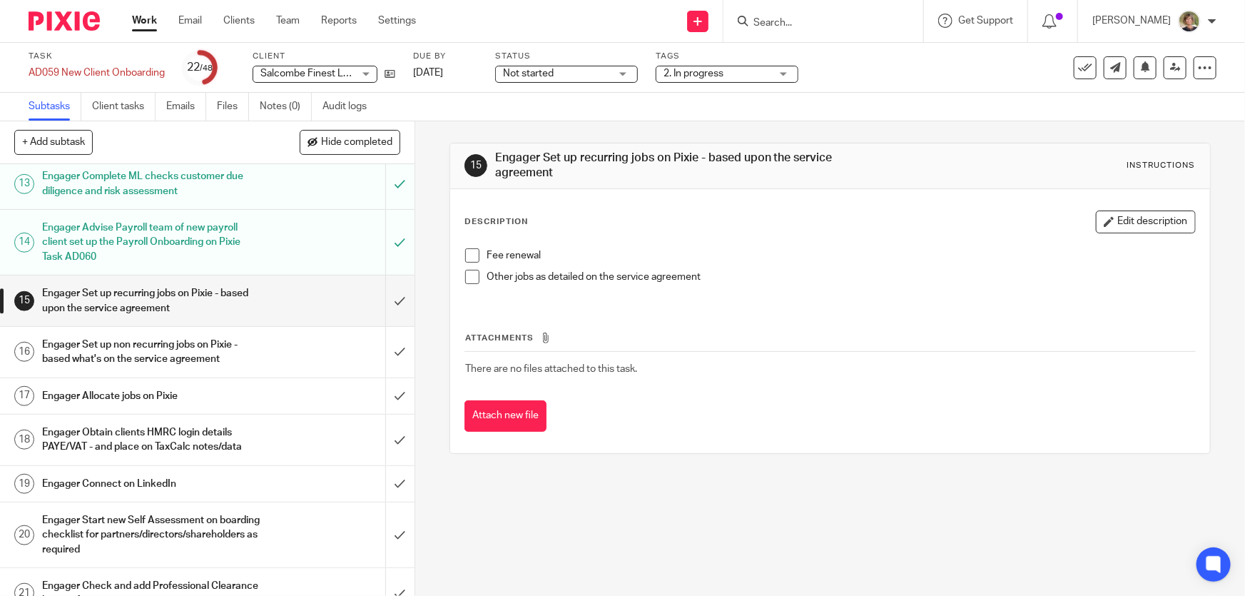
click at [472, 258] on span at bounding box center [472, 255] width 14 height 14
click at [469, 277] on span at bounding box center [472, 277] width 14 height 14
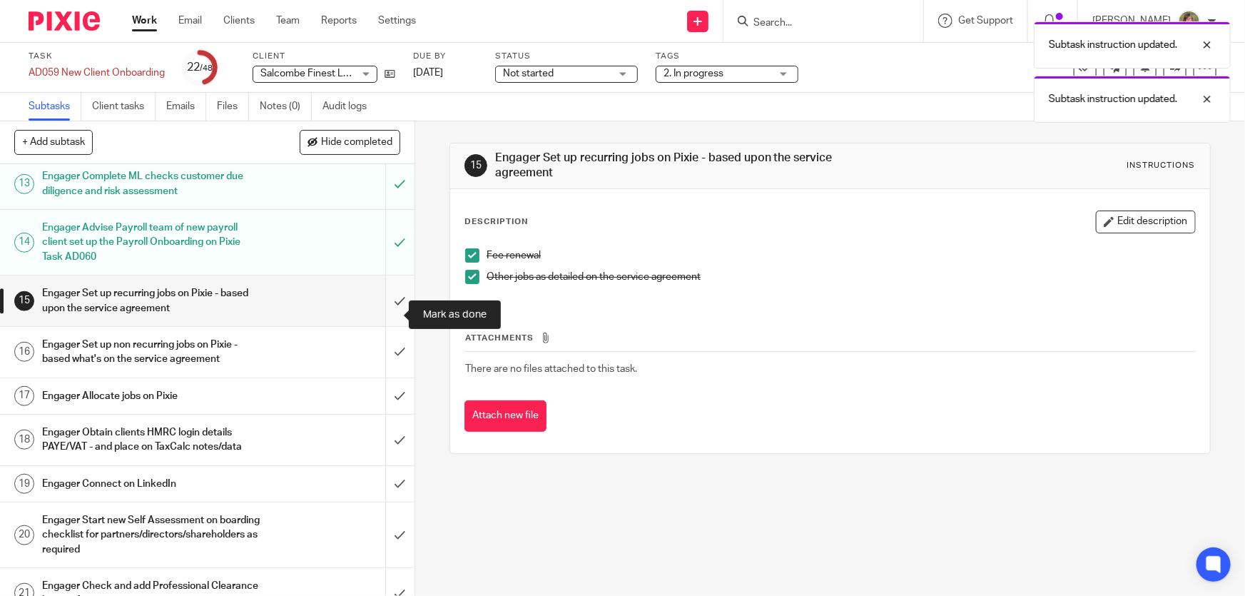
click at [383, 312] on input "submit" at bounding box center [207, 300] width 415 height 51
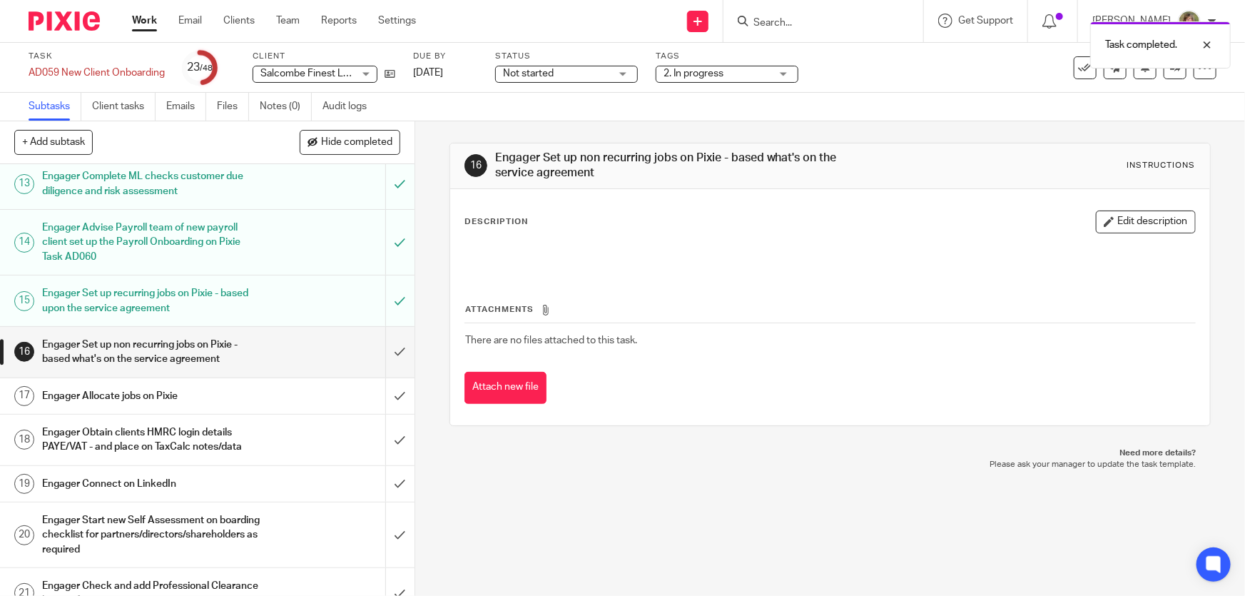
scroll to position [713, 0]
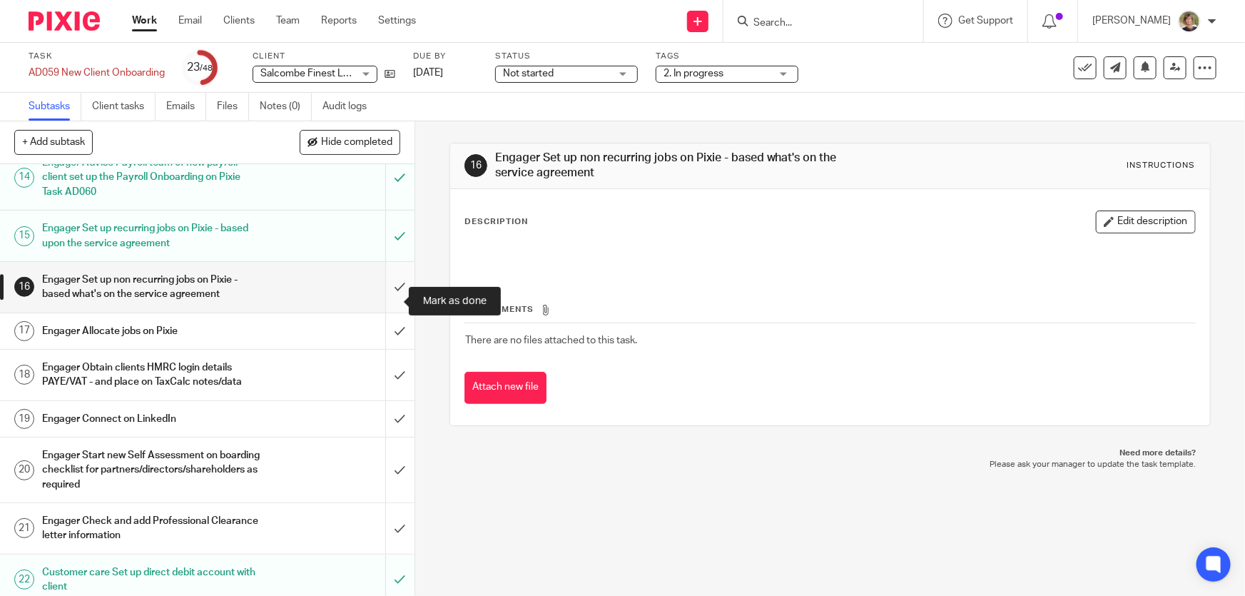
click at [385, 295] on input "submit" at bounding box center [207, 287] width 415 height 51
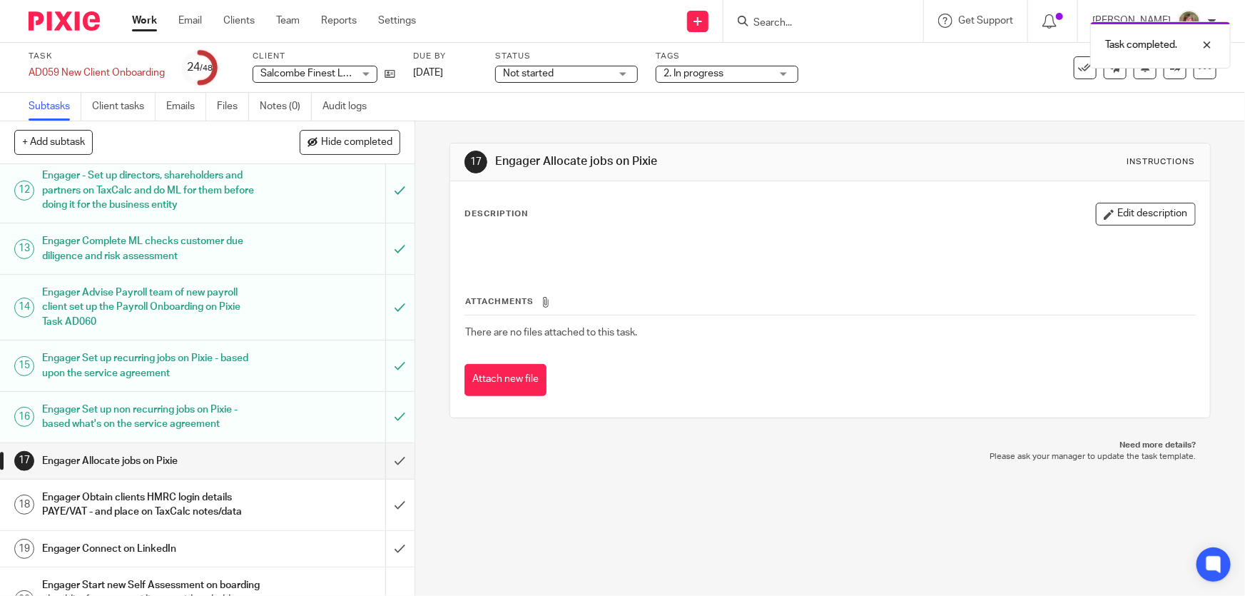
scroll to position [713, 0]
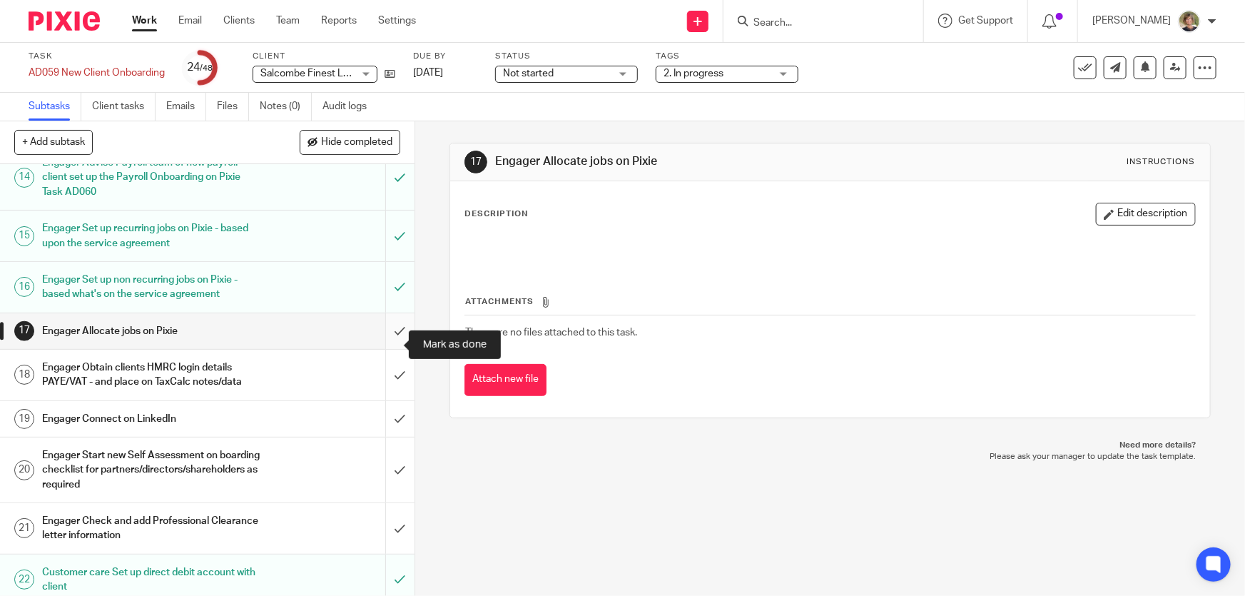
click at [385, 342] on input "submit" at bounding box center [207, 331] width 415 height 36
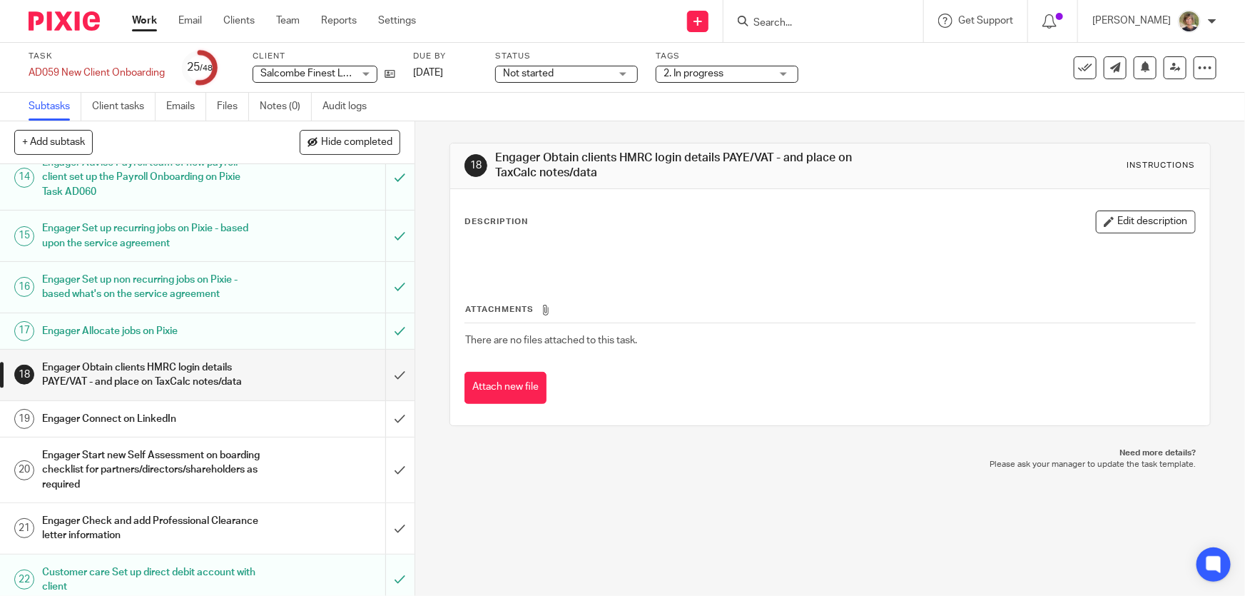
scroll to position [778, 0]
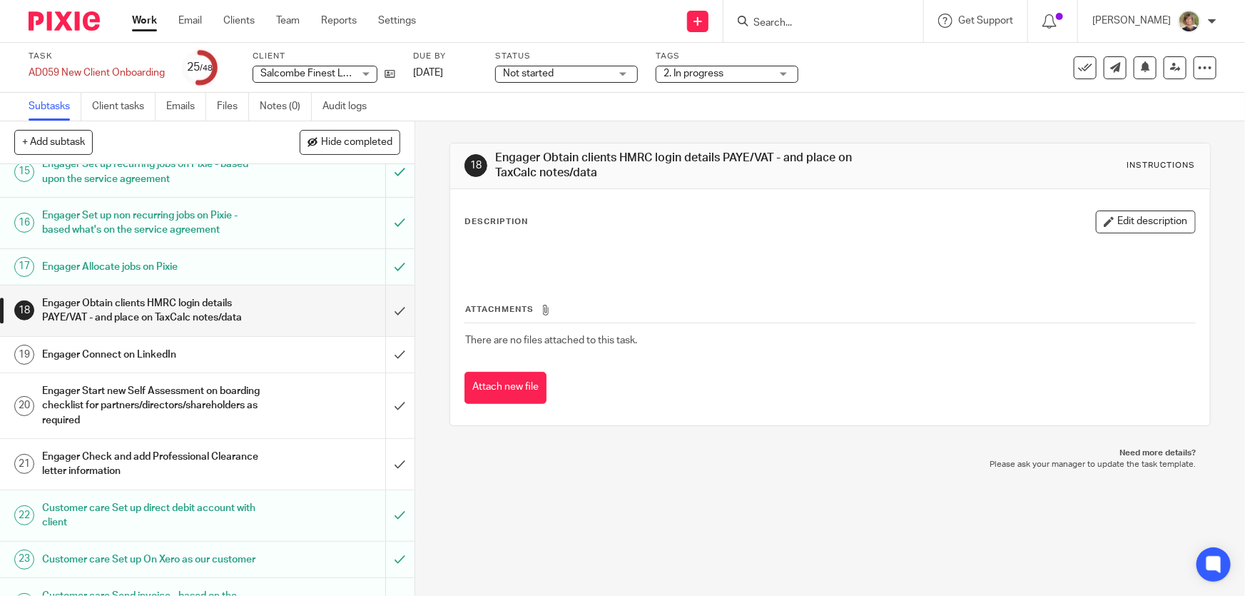
click at [132, 472] on h1 "Engager Check and add Professional Clearance letter information" at bounding box center [151, 464] width 219 height 36
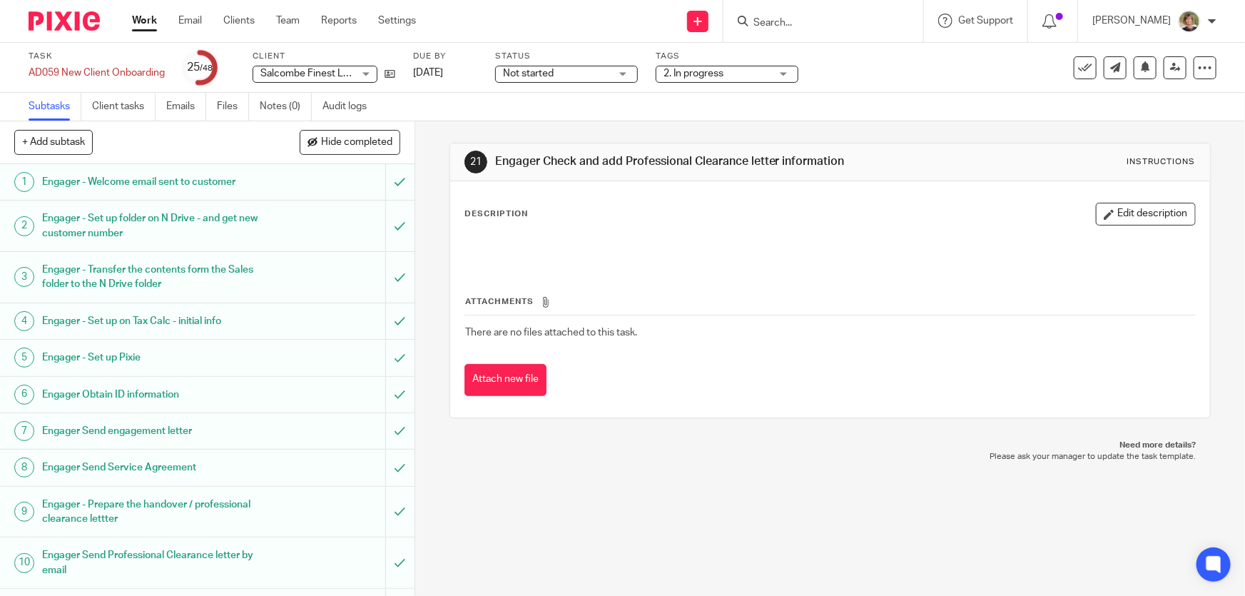
click at [842, 29] on form at bounding box center [828, 21] width 152 height 18
click at [838, 18] on input "Search" at bounding box center [816, 23] width 128 height 13
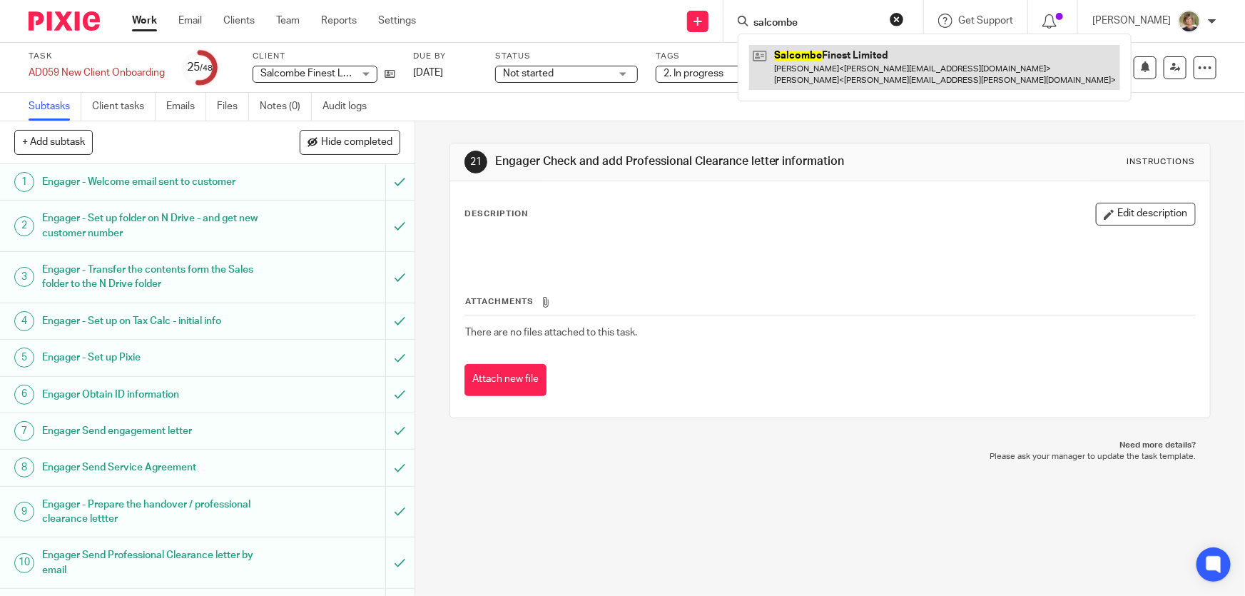
type input "salcombe"
click at [870, 59] on link at bounding box center [934, 67] width 371 height 44
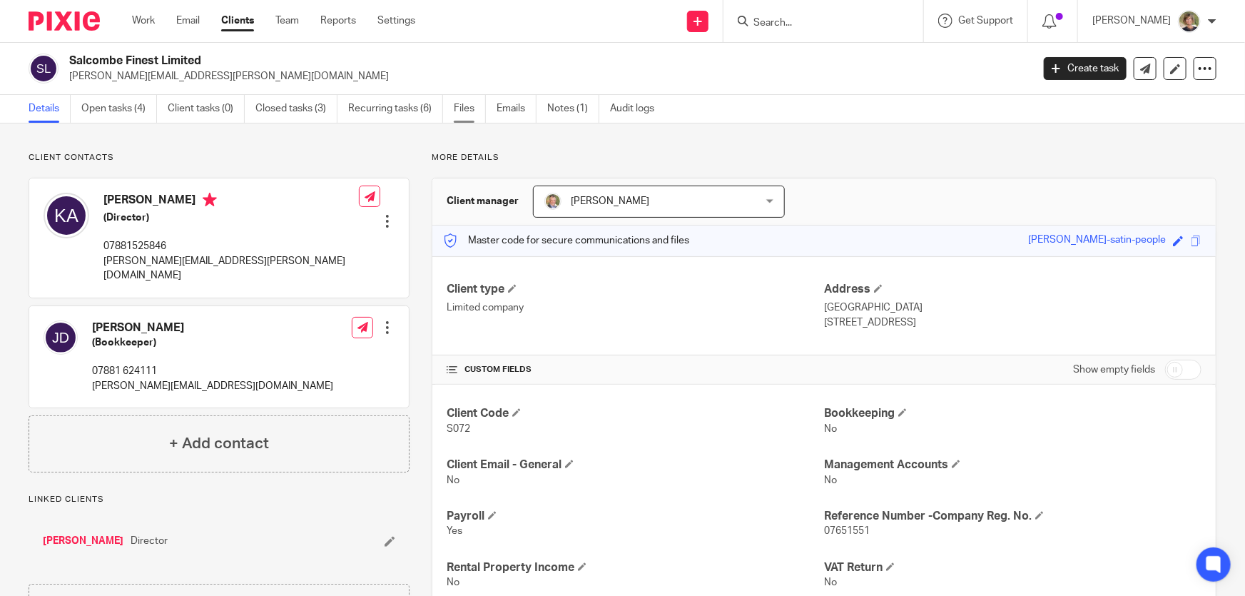
click at [462, 106] on link "Files" at bounding box center [470, 109] width 32 height 28
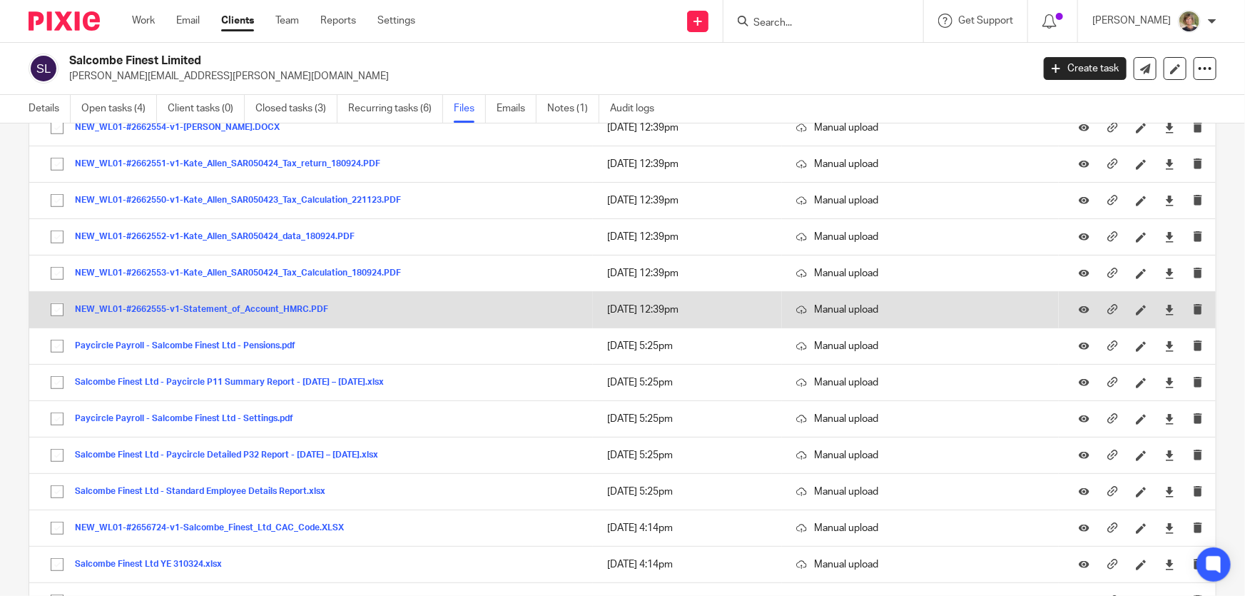
scroll to position [477, 0]
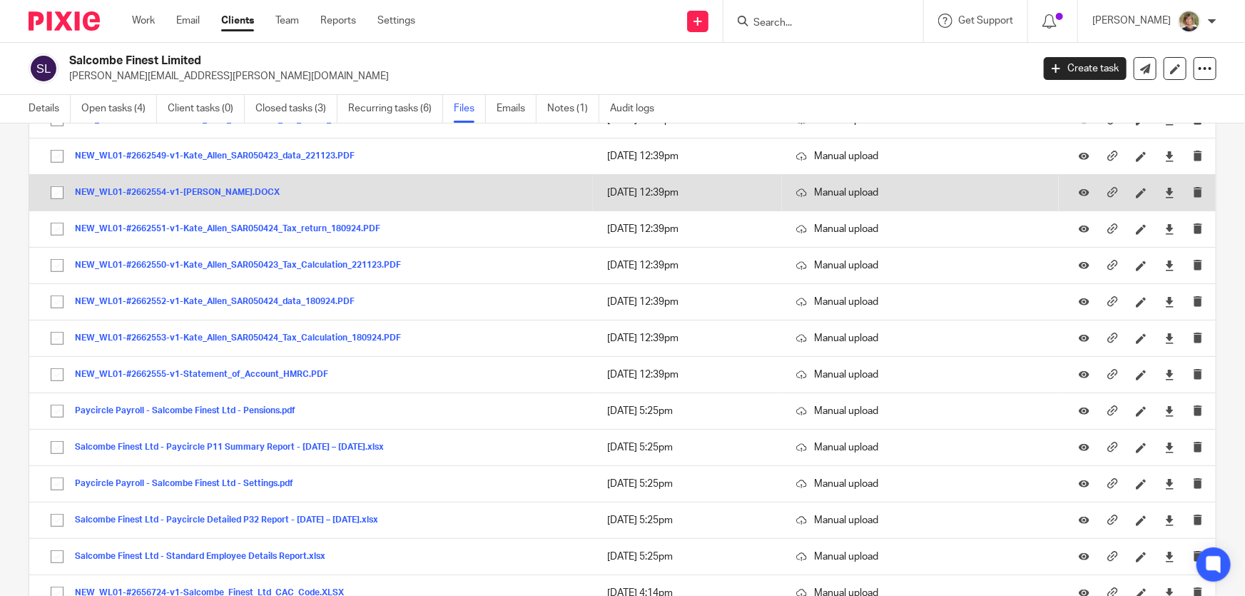
click at [270, 188] on button "NEW_WL01-#2662554-v1-Kate_Allen_reply_to_clearance.DOCX" at bounding box center [182, 193] width 215 height 10
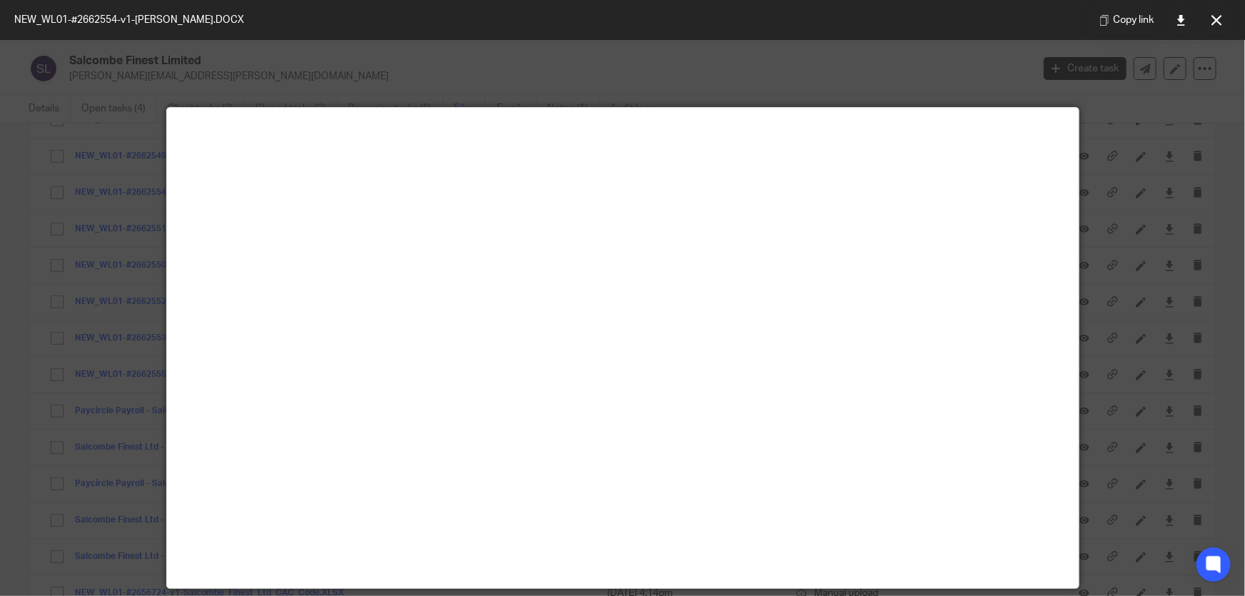
click at [774, 68] on div at bounding box center [622, 298] width 1245 height 596
click at [1179, 13] on link at bounding box center [1181, 20] width 29 height 29
click at [1211, 15] on icon at bounding box center [1216, 20] width 11 height 11
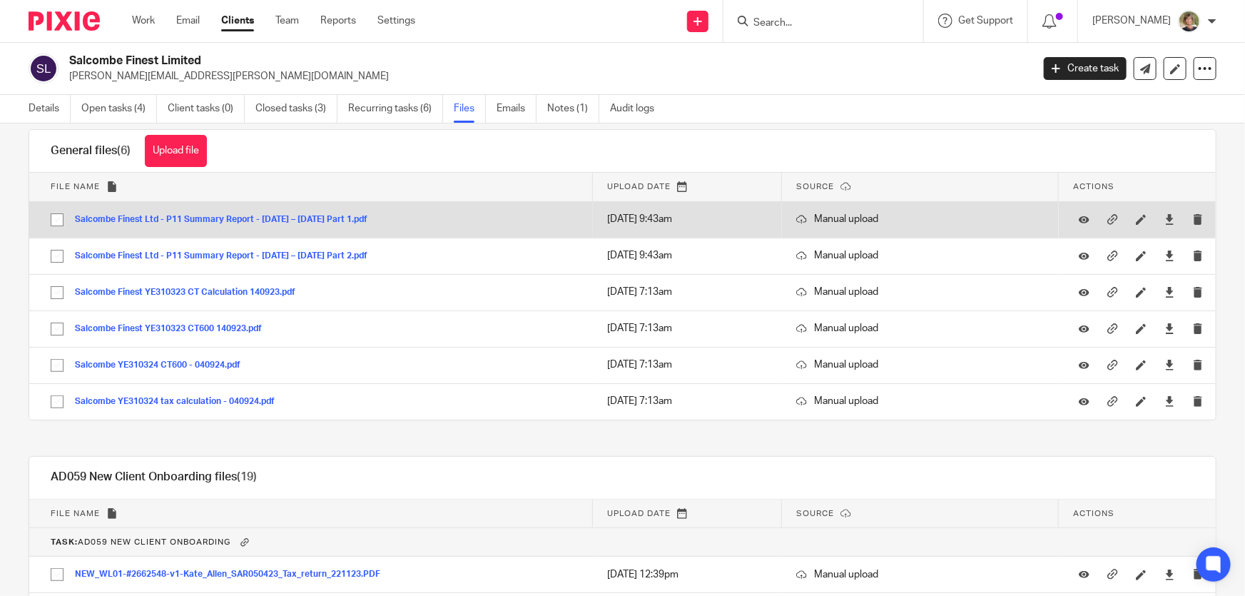
scroll to position [0, 0]
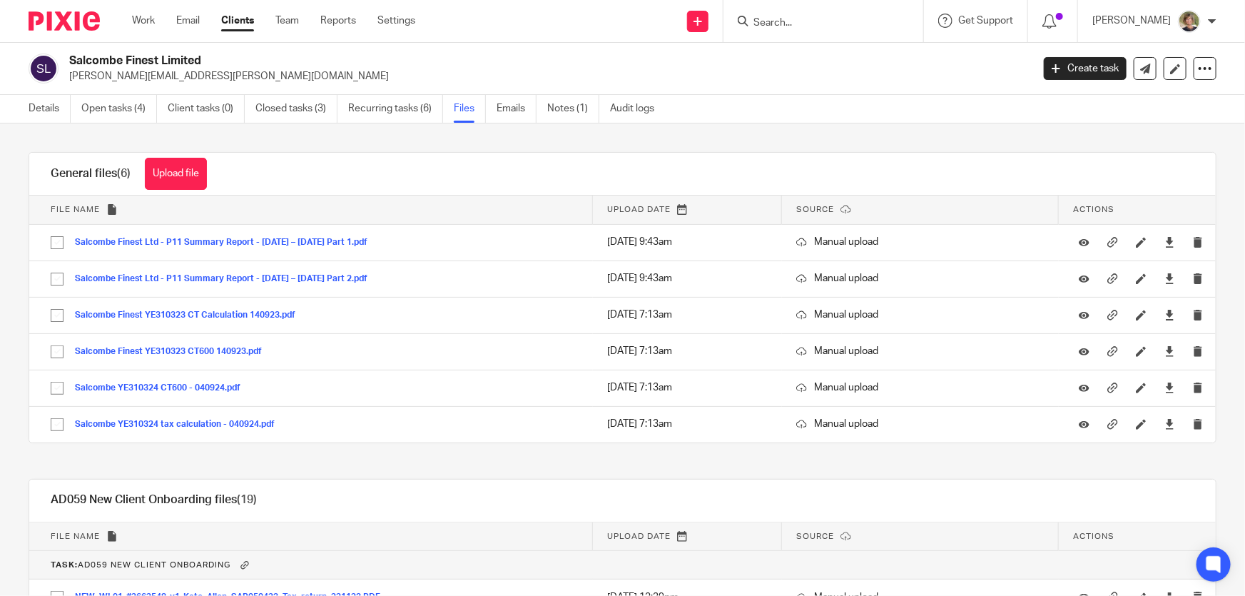
click at [807, 17] on input "Search" at bounding box center [816, 23] width 128 height 13
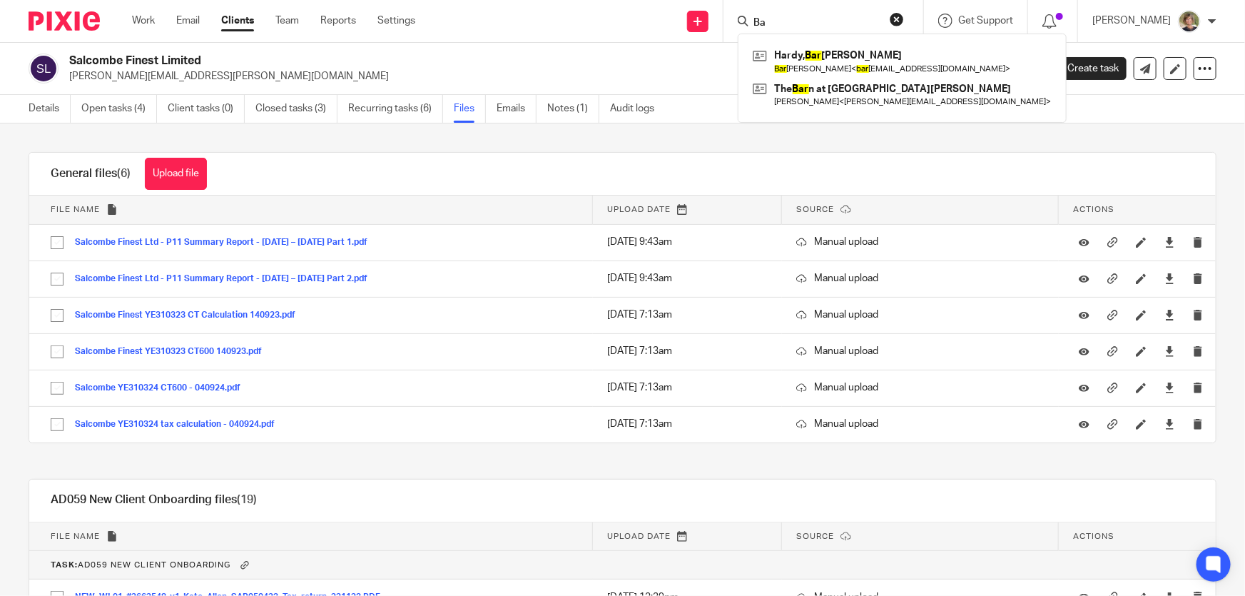
type input "B"
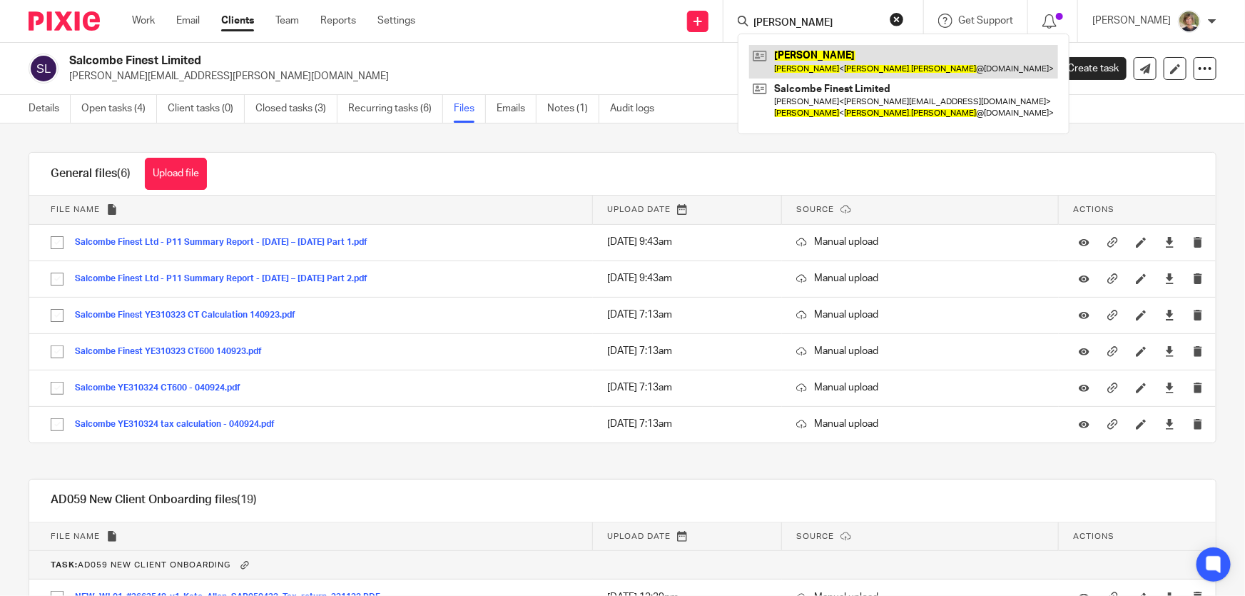
type input "[PERSON_NAME]"
click at [823, 62] on link at bounding box center [903, 61] width 309 height 33
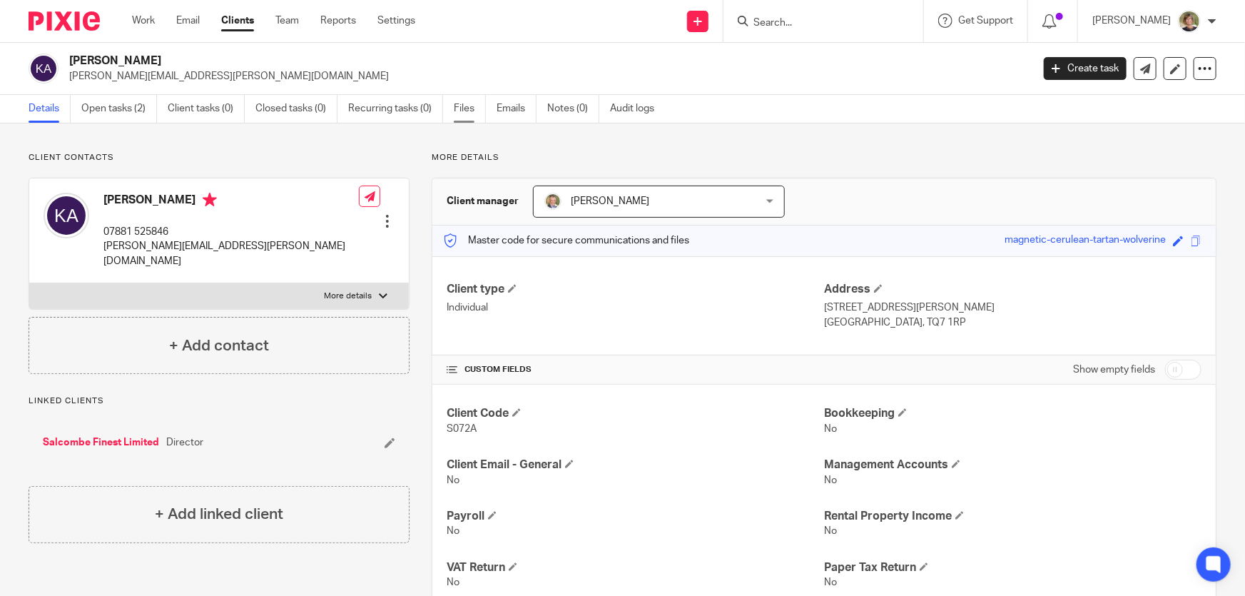
click at [457, 106] on link "Files" at bounding box center [470, 109] width 32 height 28
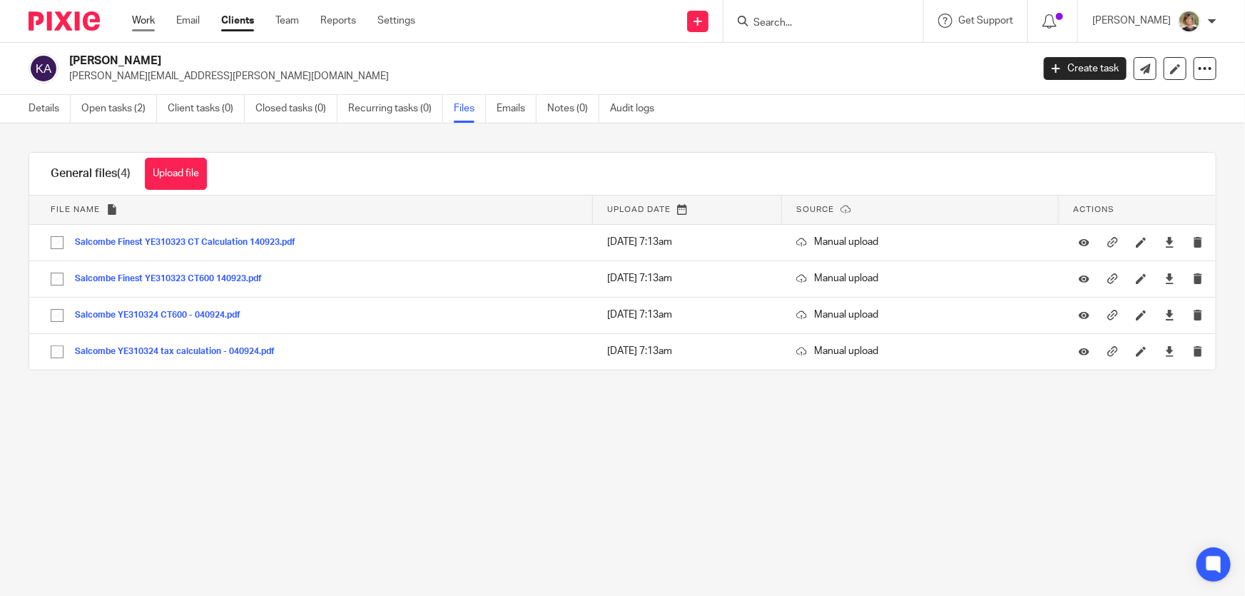
click at [137, 16] on link "Work" at bounding box center [143, 21] width 23 height 14
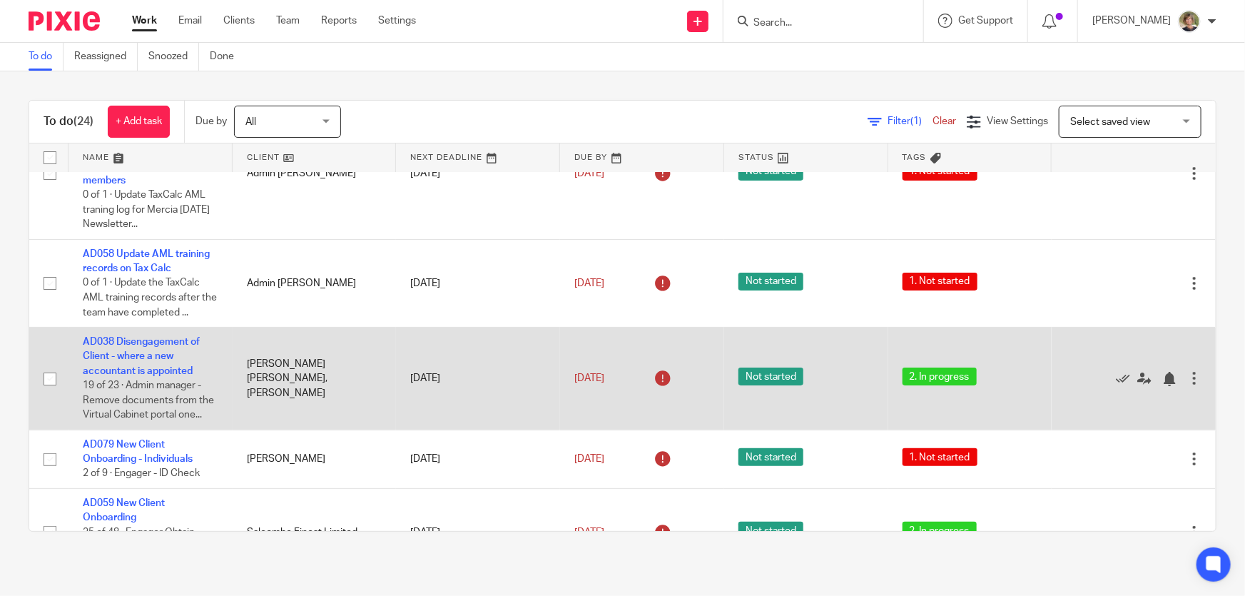
scroll to position [129, 0]
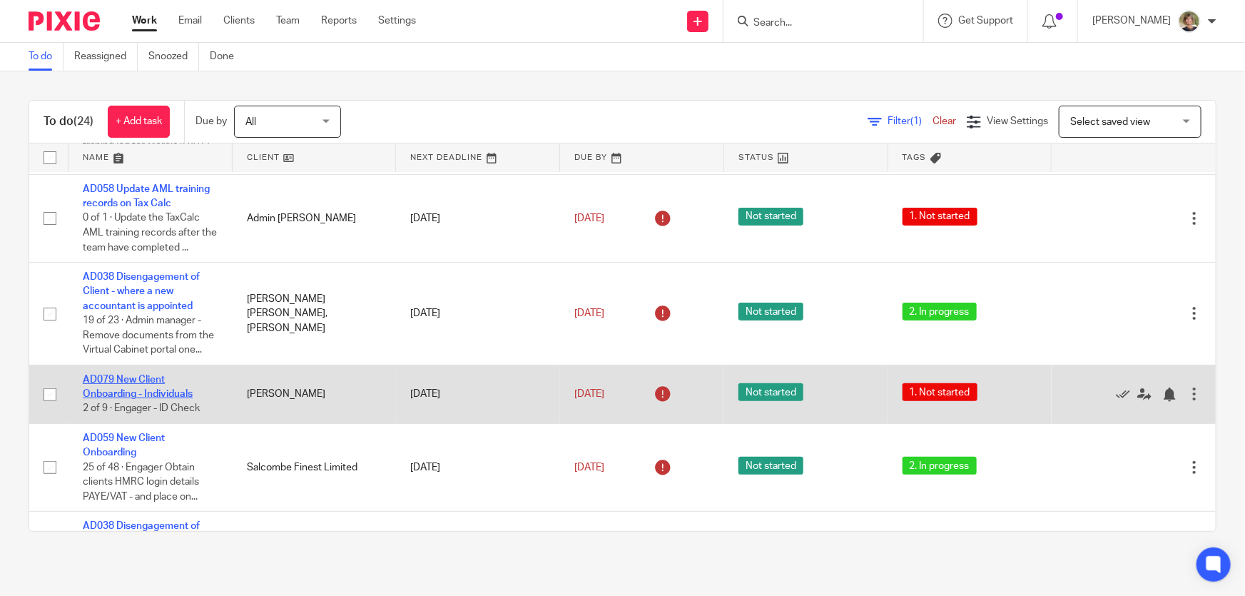
click at [151, 386] on link "AD079 New Client Onboarding - Individuals" at bounding box center [138, 387] width 110 height 24
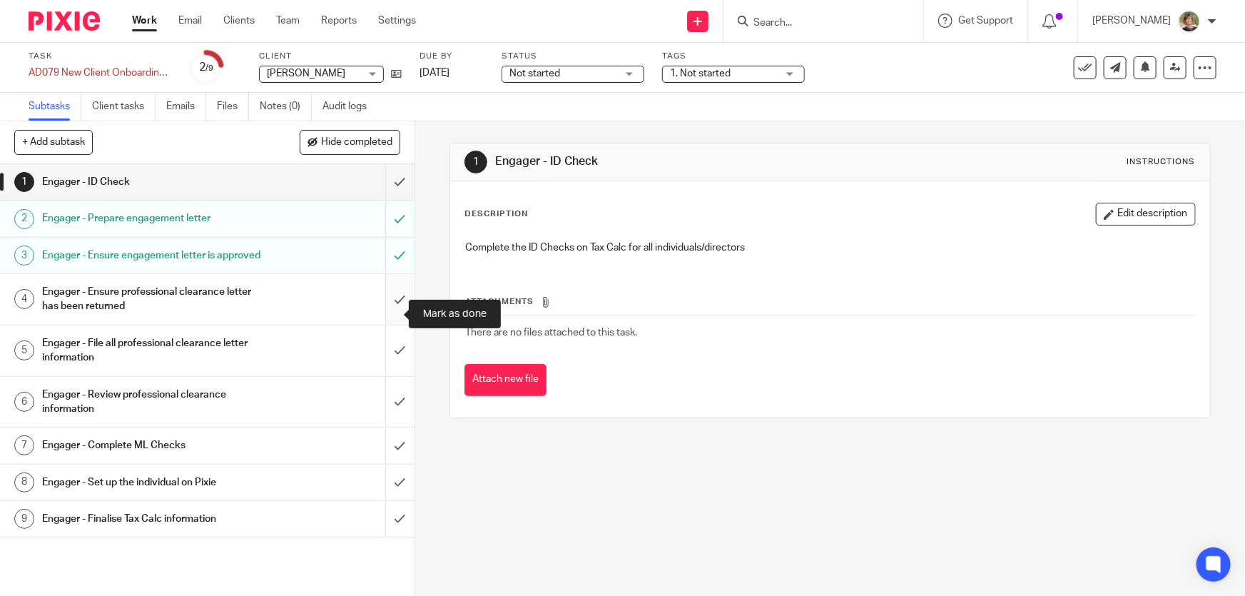
click at [382, 313] on input "submit" at bounding box center [207, 299] width 415 height 51
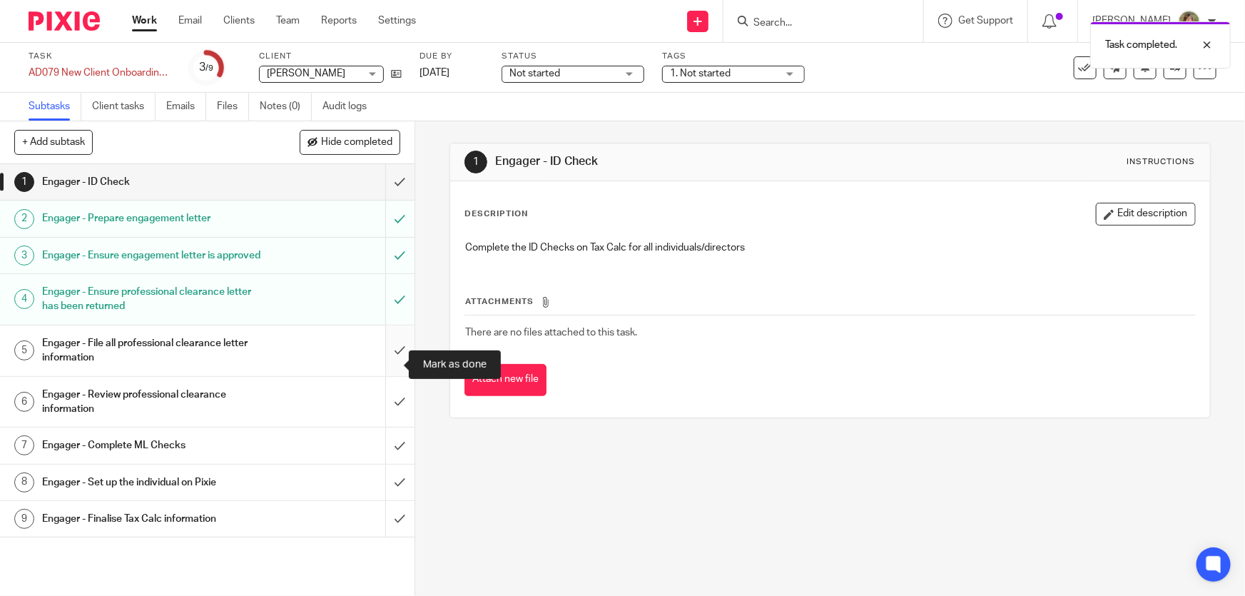
click at [383, 363] on input "submit" at bounding box center [207, 350] width 415 height 51
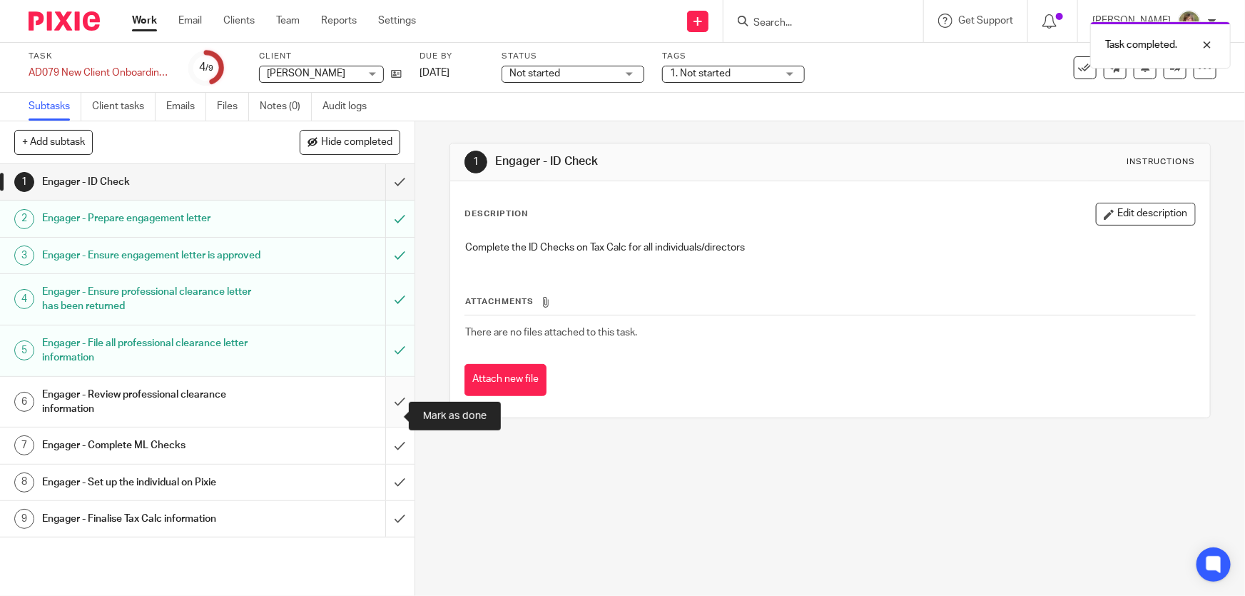
click at [387, 414] on input "submit" at bounding box center [207, 402] width 415 height 51
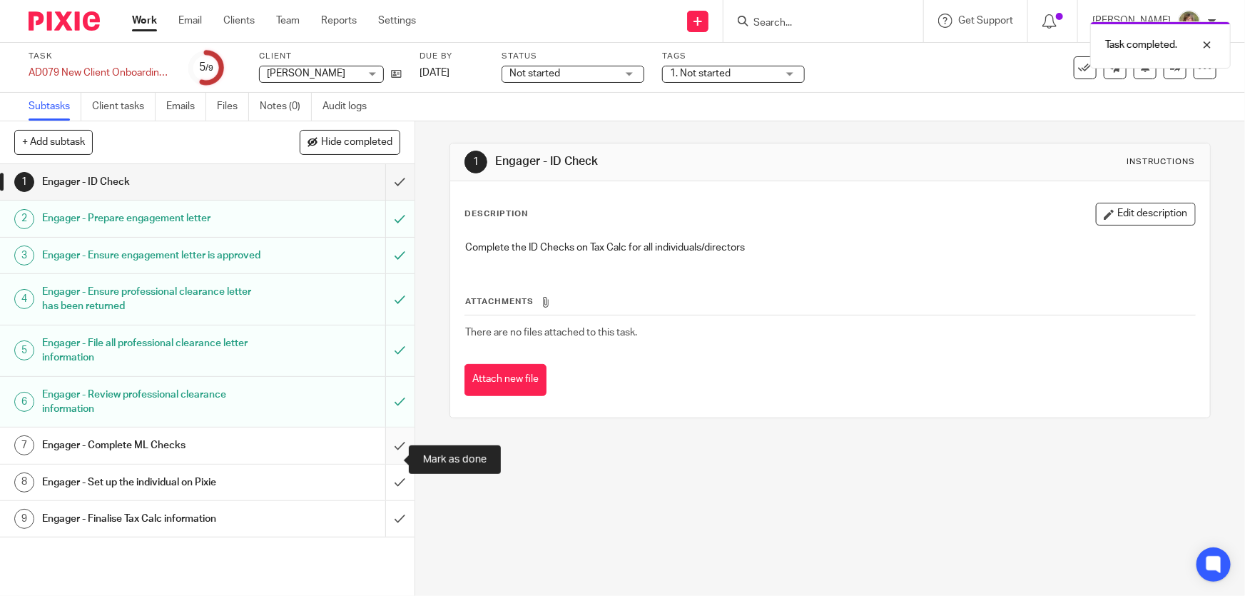
click at [384, 459] on input "submit" at bounding box center [207, 445] width 415 height 36
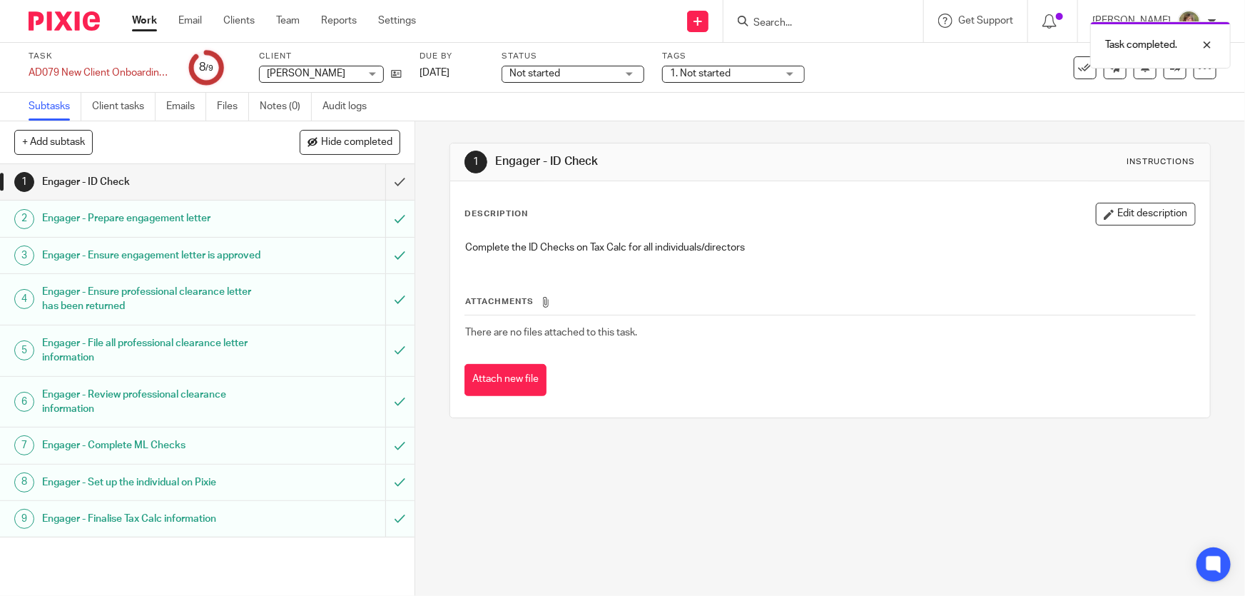
click at [806, 21] on div "Task completed." at bounding box center [927, 41] width 609 height 54
click at [799, 19] on div "Task completed." at bounding box center [927, 41] width 609 height 54
click at [826, 26] on div "Task completed." at bounding box center [927, 41] width 609 height 54
click at [817, 24] on div "Task completed." at bounding box center [927, 41] width 609 height 54
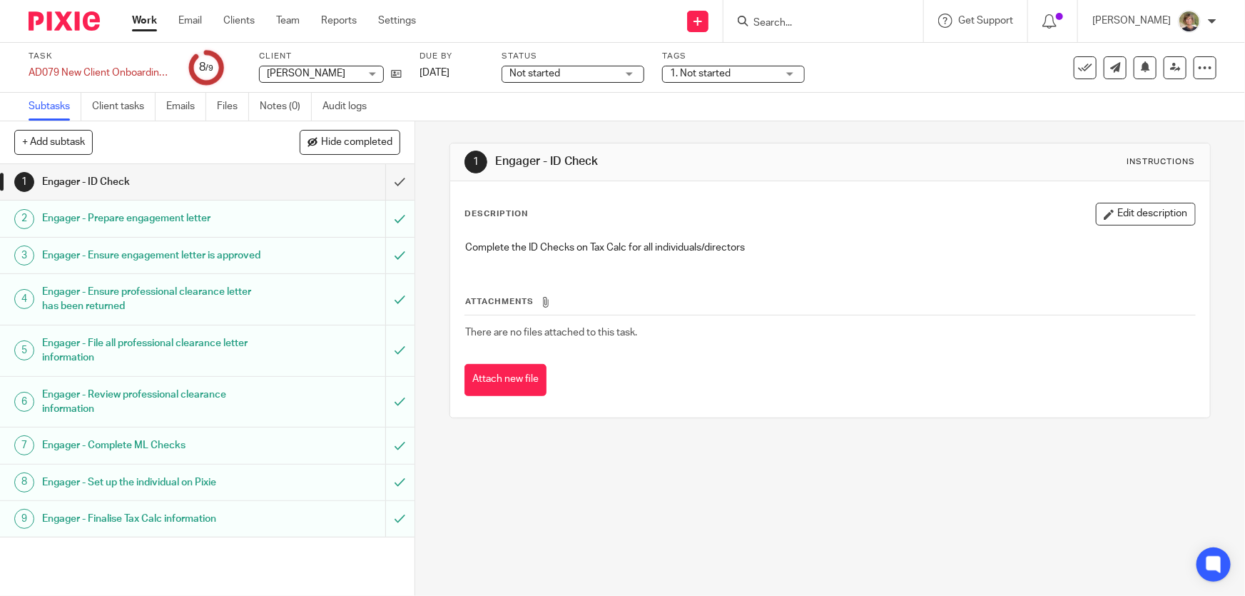
click at [808, 22] on input "Search" at bounding box center [816, 23] width 128 height 13
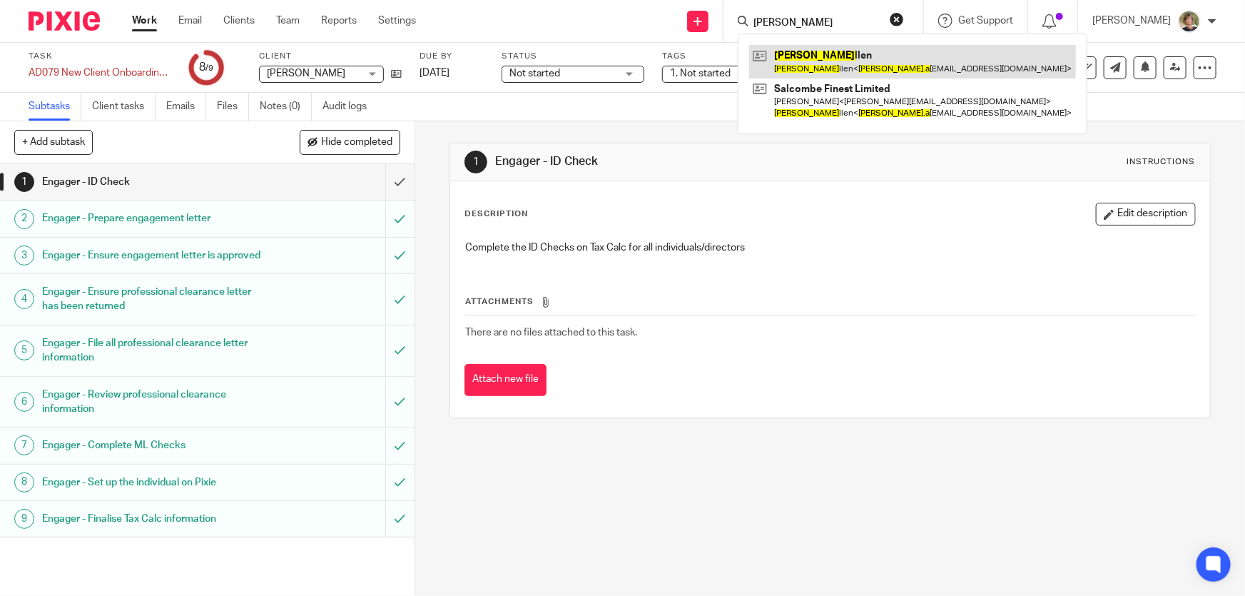
type input "[PERSON_NAME]"
click at [863, 63] on link at bounding box center [912, 61] width 327 height 33
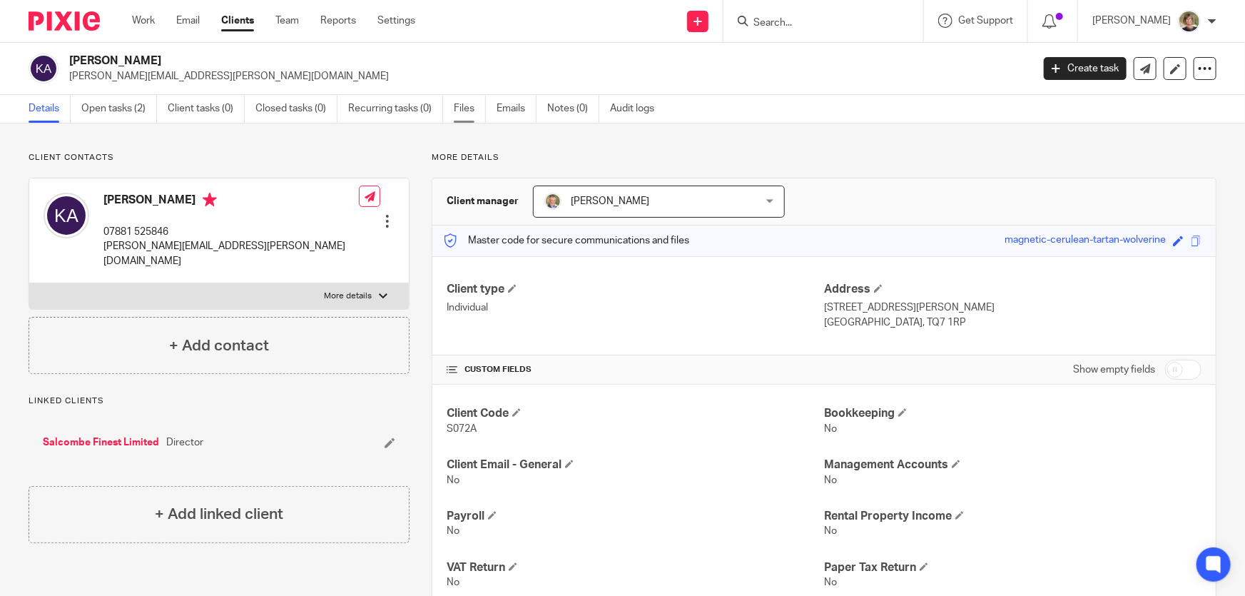
click at [456, 107] on link "Files" at bounding box center [470, 109] width 32 height 28
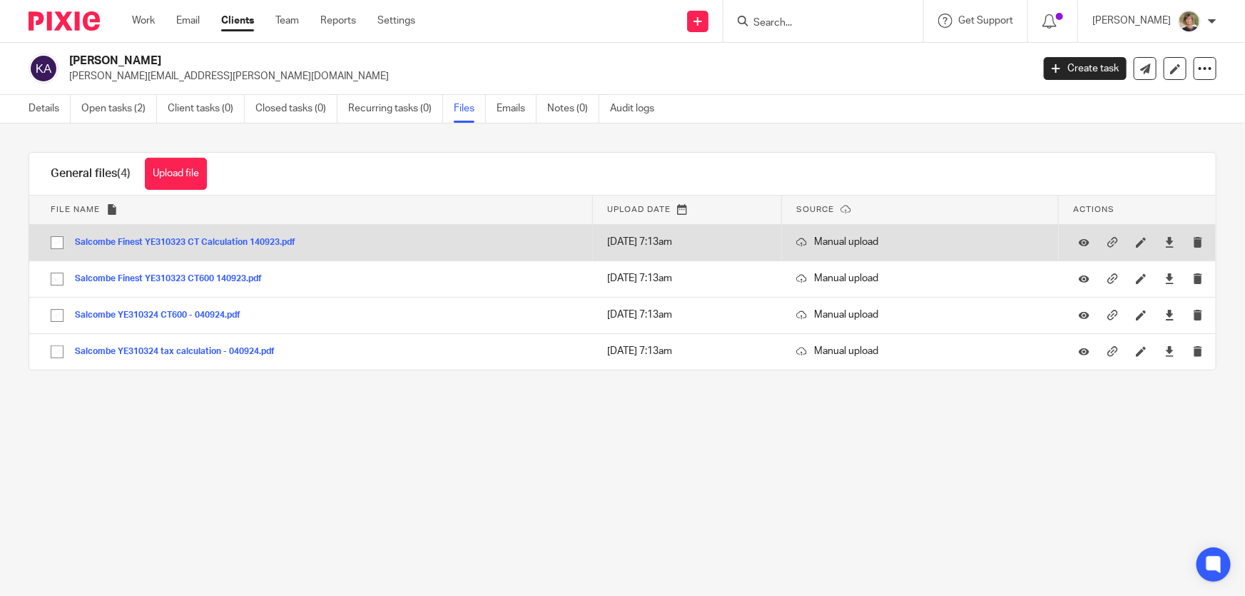
click at [221, 238] on button "Salcombe Finest YE310323 CT Calculation 140923.pdf" at bounding box center [190, 243] width 231 height 10
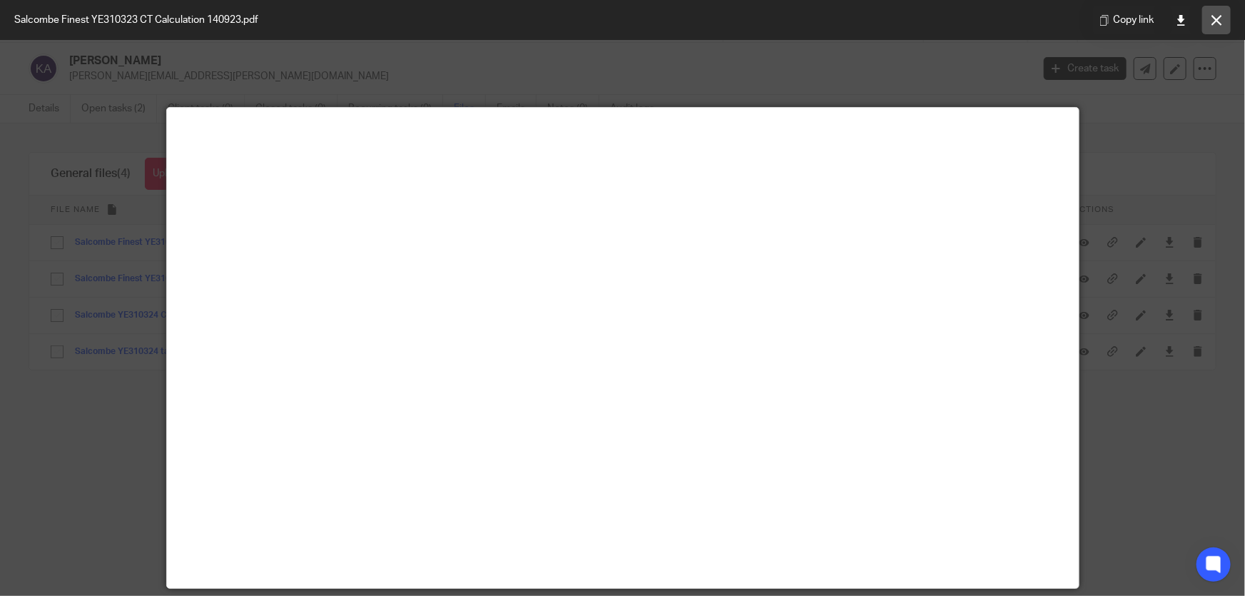
click at [1209, 21] on button at bounding box center [1216, 20] width 29 height 29
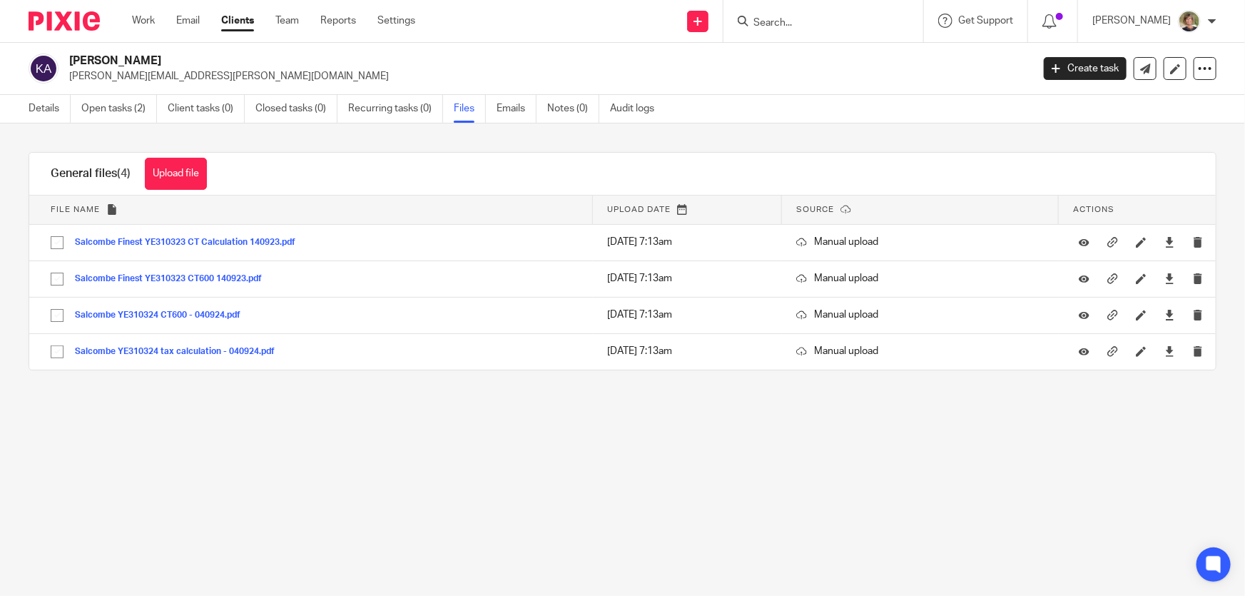
click at [106, 68] on h2 "Kate Allen" at bounding box center [450, 61] width 763 height 15
click at [228, 21] on link "Clients" at bounding box center [237, 21] width 33 height 14
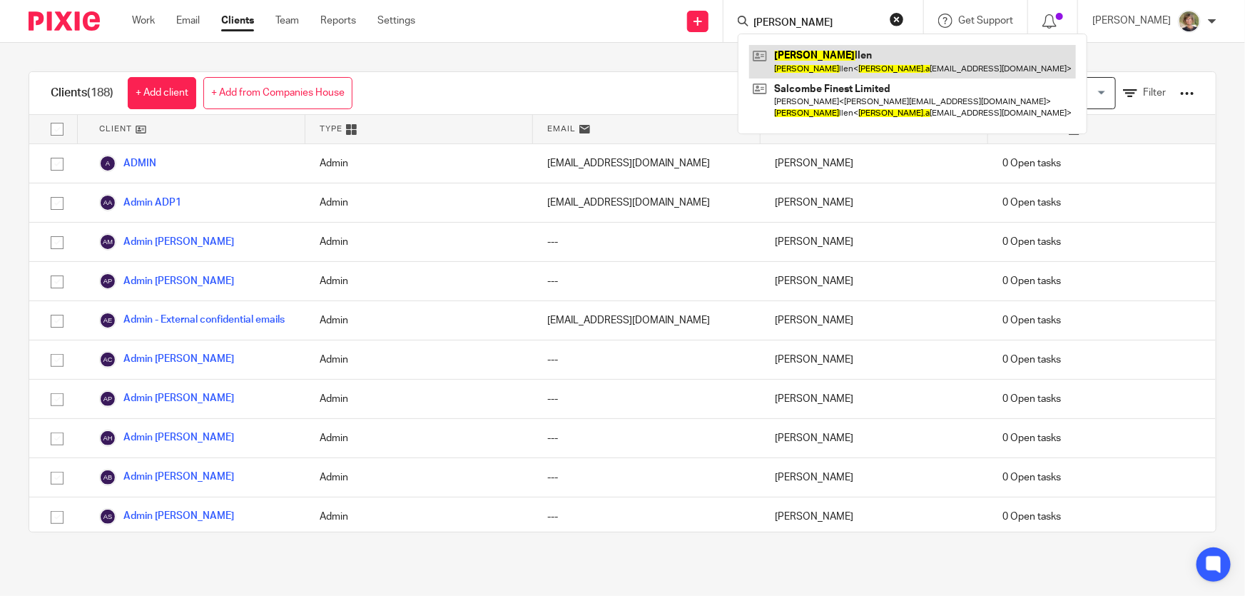
type input "[PERSON_NAME]"
click at [805, 50] on link at bounding box center [912, 61] width 327 height 33
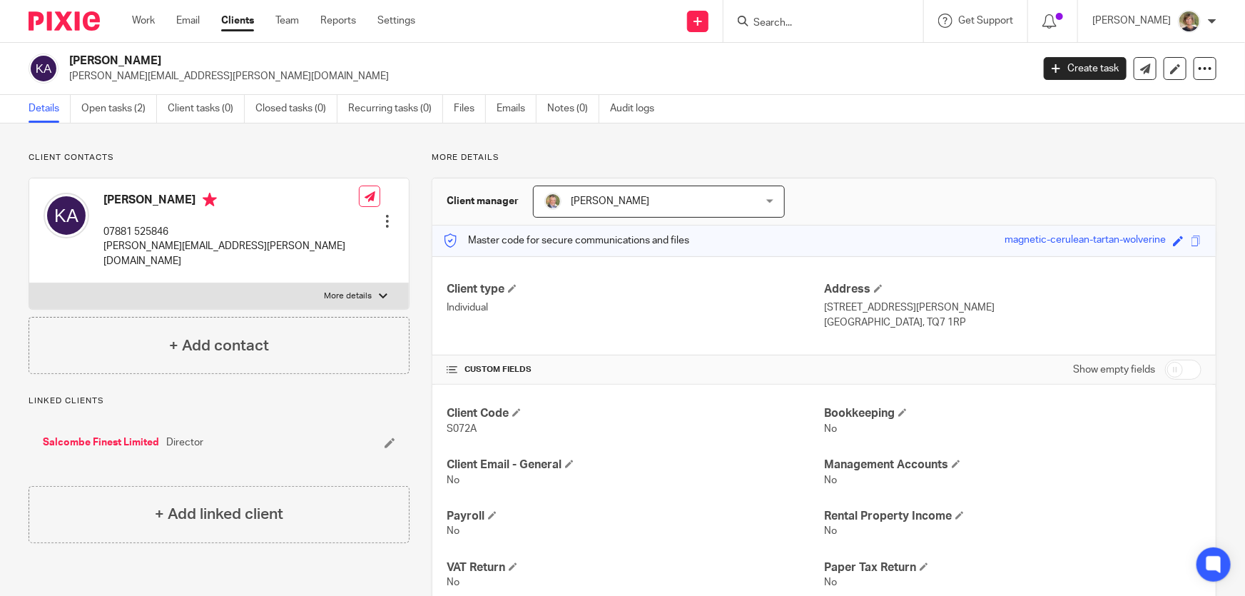
click at [382, 214] on div at bounding box center [387, 221] width 14 height 14
click at [301, 223] on link "Edit contact" at bounding box center [321, 231] width 136 height 21
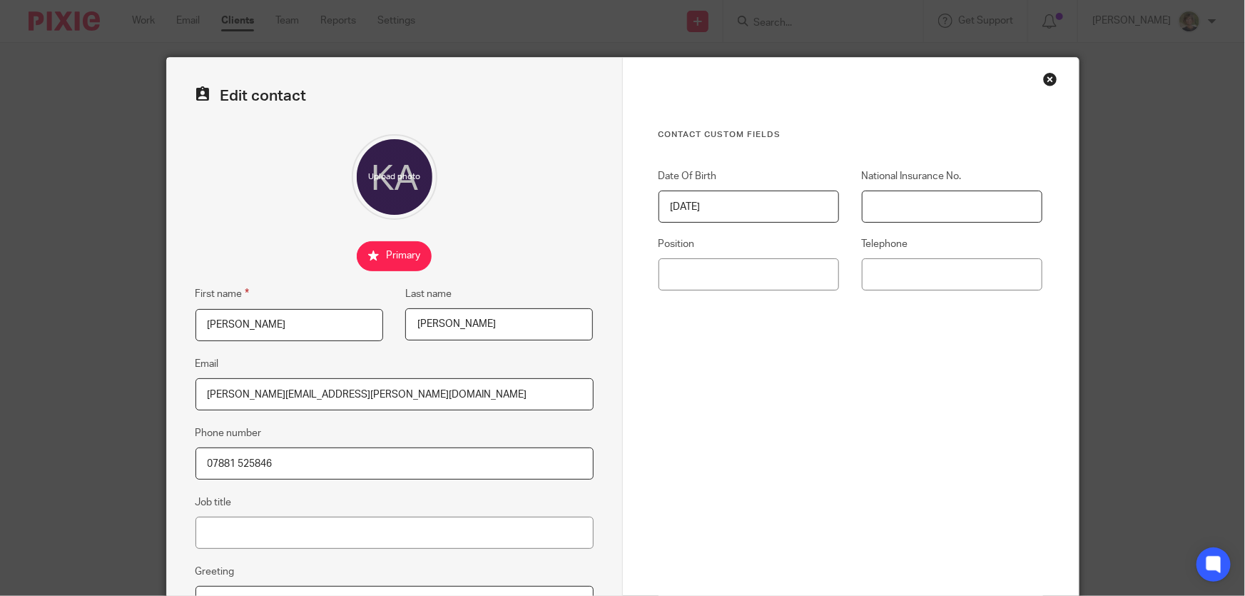
click at [939, 207] on input "National Insurance No." at bounding box center [952, 206] width 181 height 32
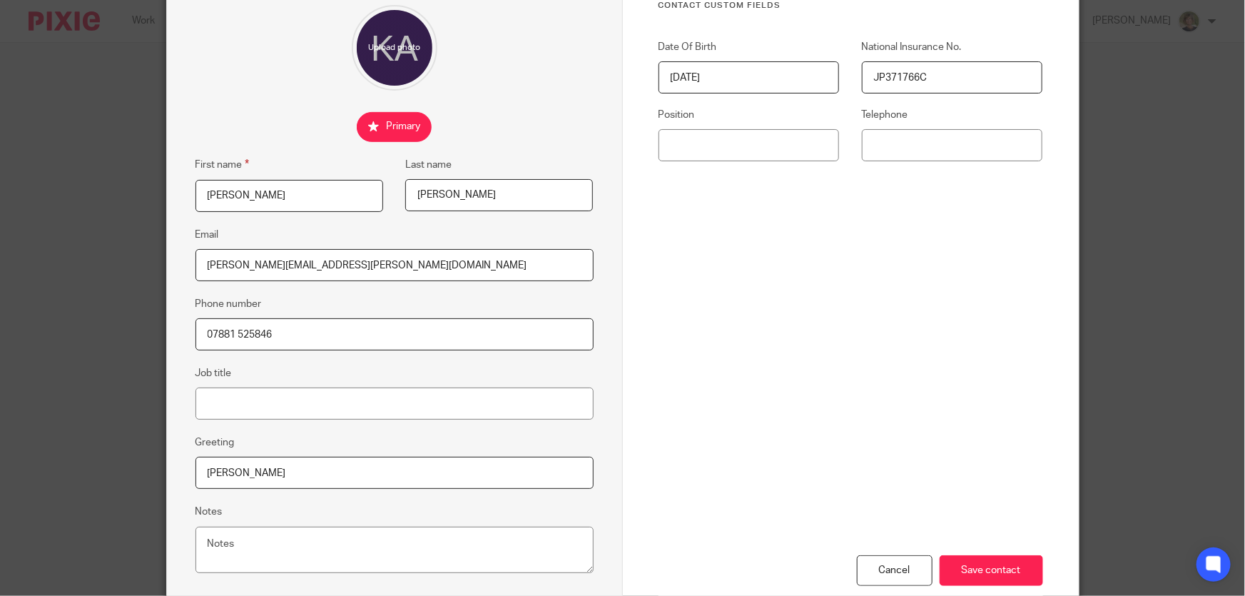
scroll to position [214, 0]
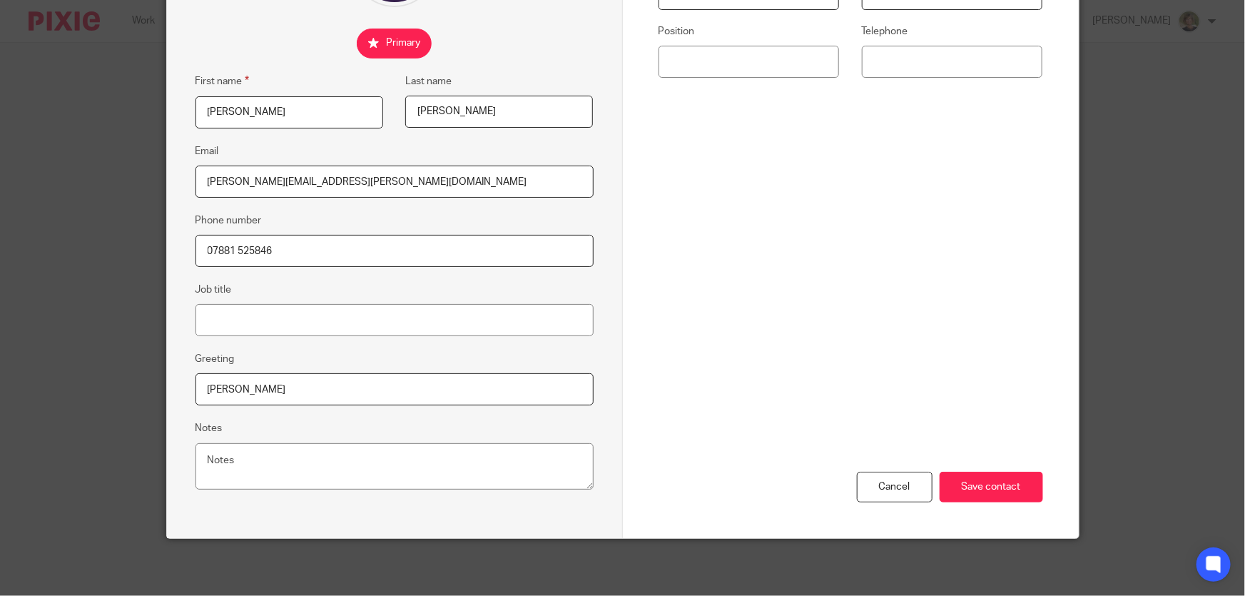
type input "JP371766C"
click at [243, 320] on input "Job title" at bounding box center [394, 320] width 398 height 32
type input "Director"
click at [993, 489] on input "Save contact" at bounding box center [991, 487] width 103 height 31
click at [990, 479] on input "Save contact" at bounding box center [991, 487] width 103 height 31
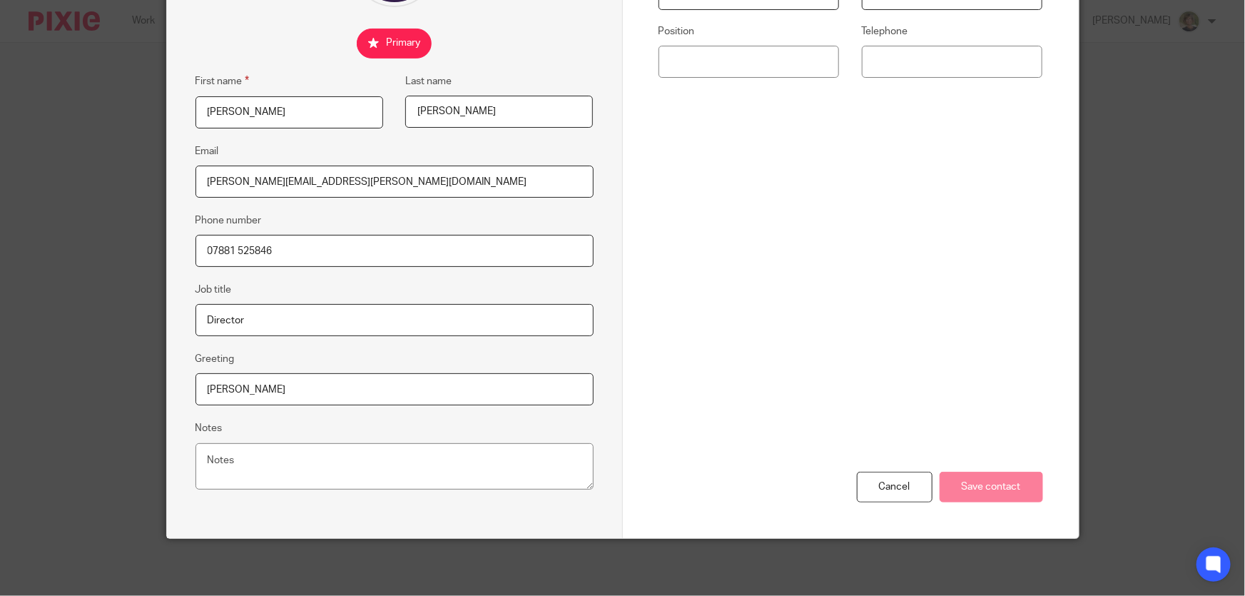
scroll to position [0, 0]
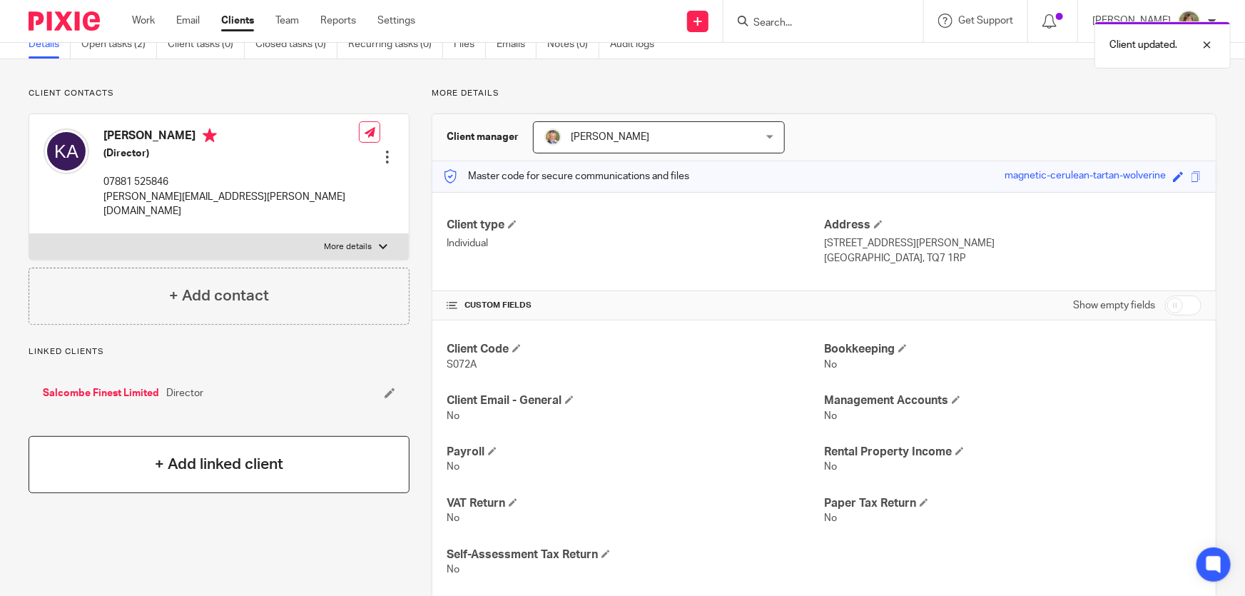
scroll to position [129, 0]
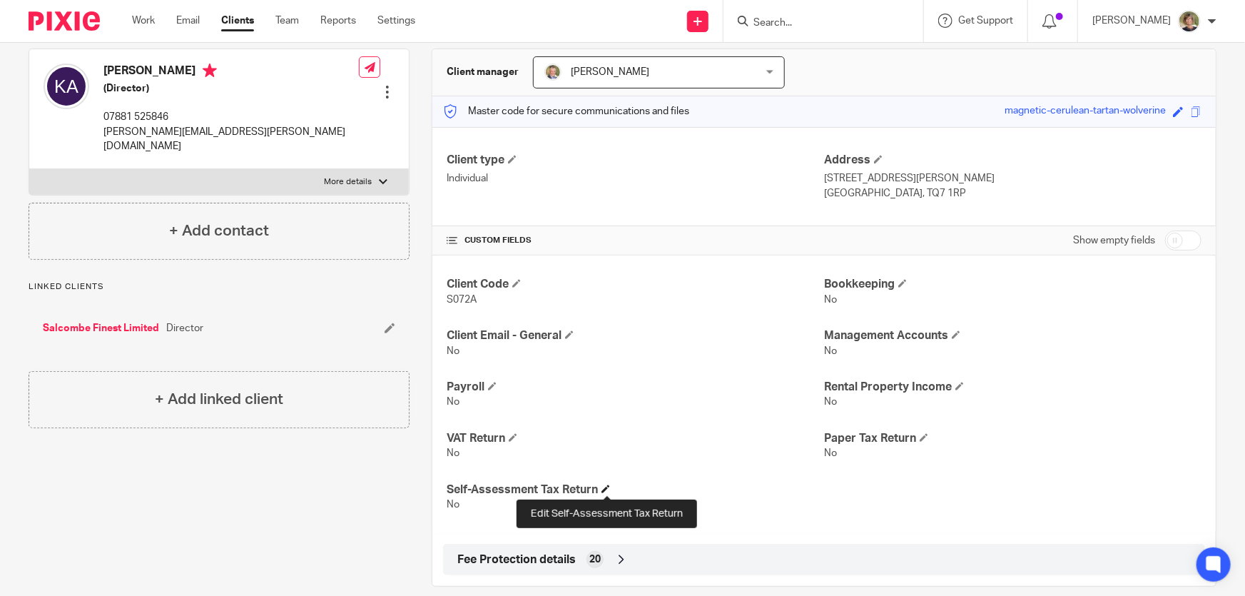
click at [604, 485] on span at bounding box center [605, 488] width 9 height 9
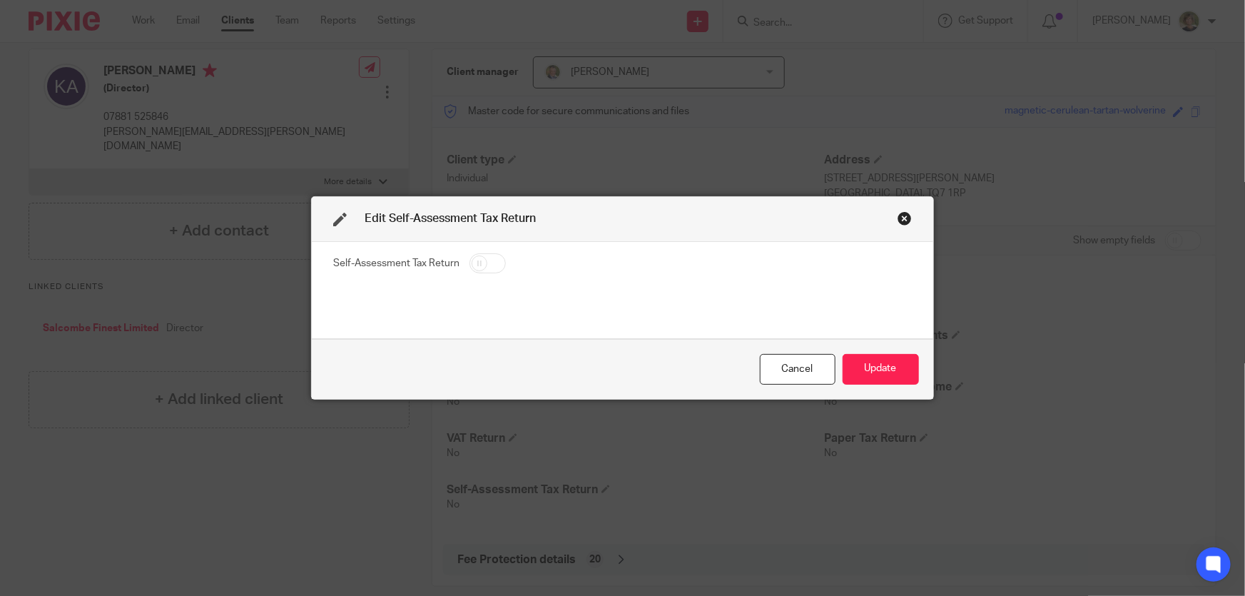
click at [477, 265] on input "checkbox" at bounding box center [487, 263] width 36 height 20
checkbox input "true"
click at [880, 372] on button "Update" at bounding box center [881, 369] width 76 height 31
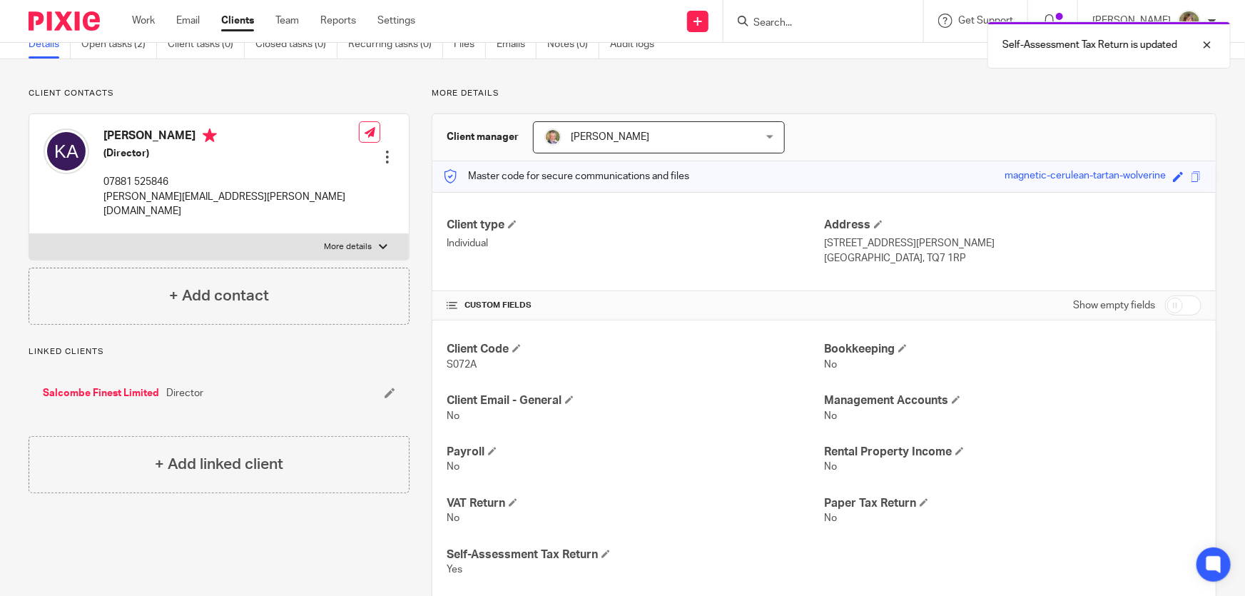
scroll to position [0, 0]
